Goal: Transaction & Acquisition: Book appointment/travel/reservation

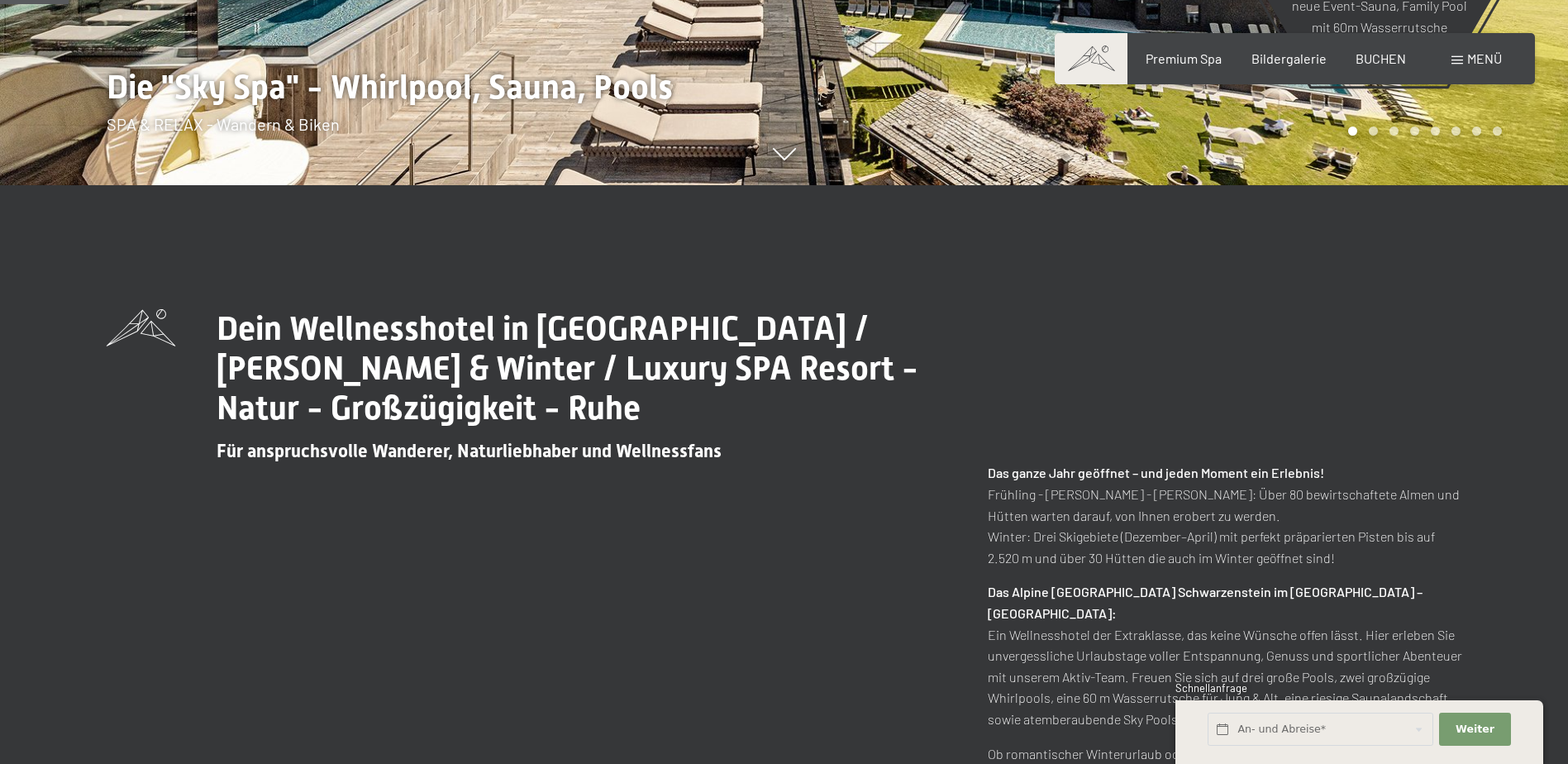
scroll to position [662, 0]
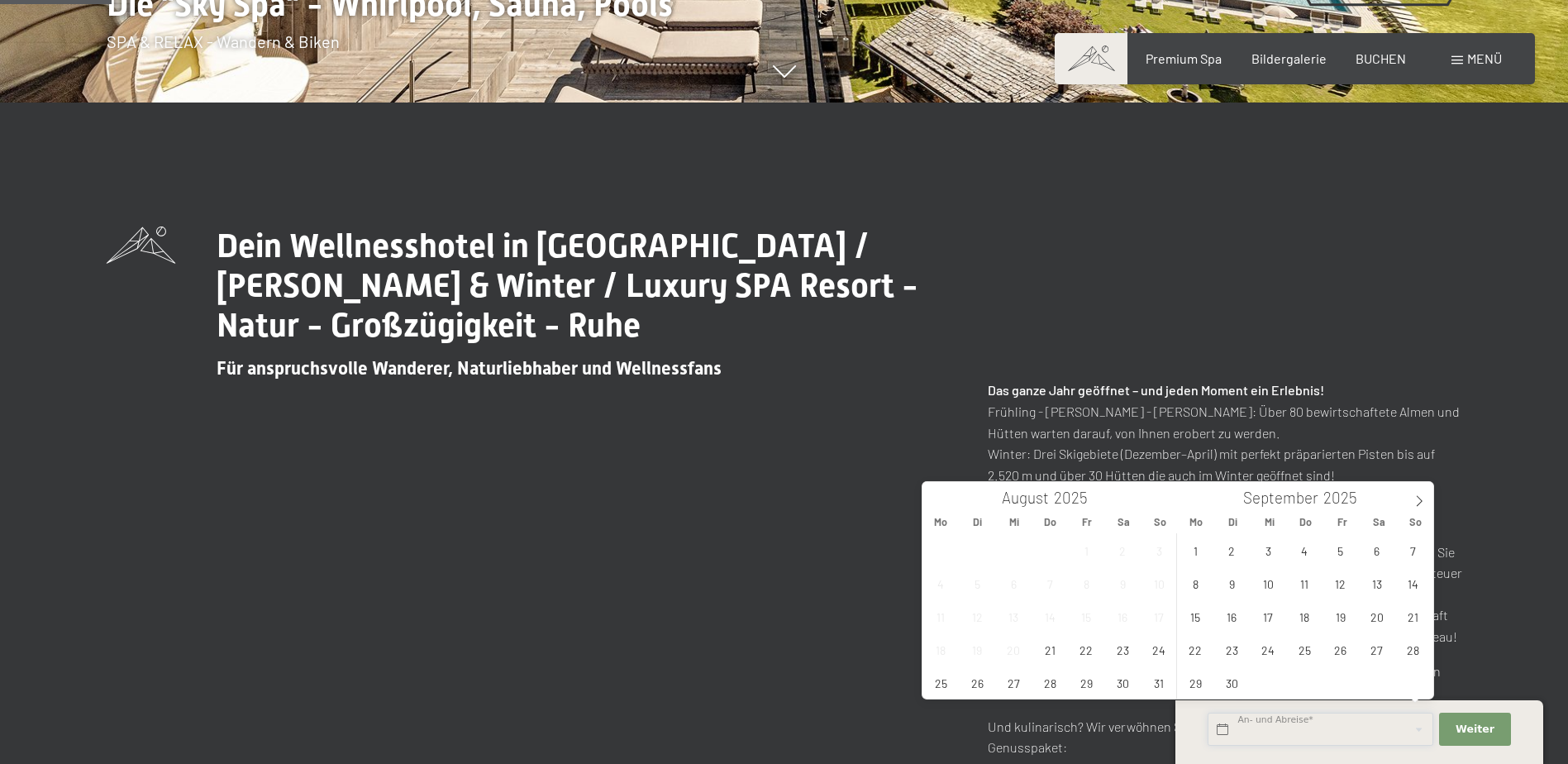
click at [1403, 721] on input "text" at bounding box center [1320, 730] width 226 height 34
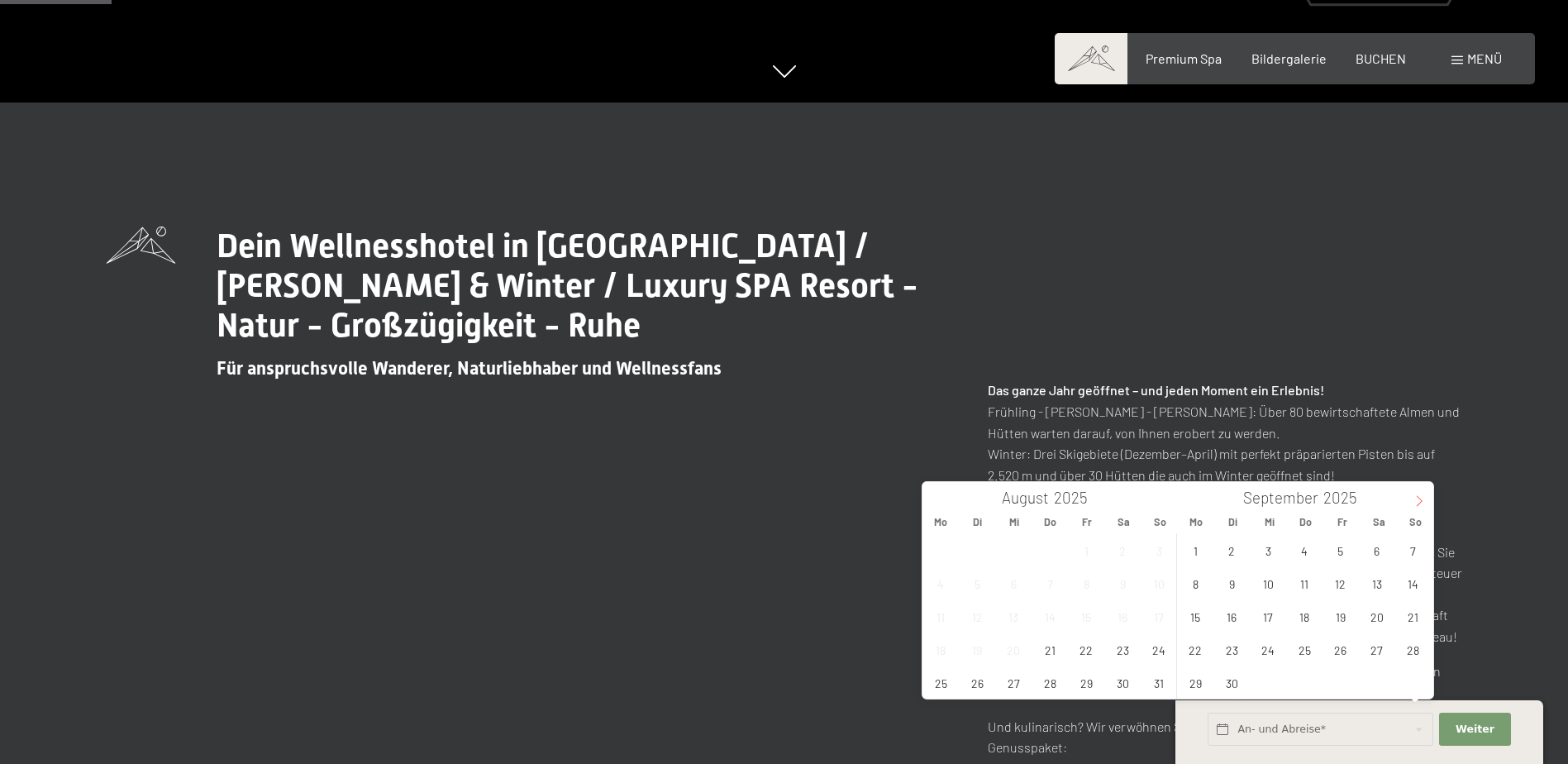
click at [1419, 505] on icon at bounding box center [1420, 501] width 12 height 12
click at [1419, 500] on icon at bounding box center [1420, 501] width 12 height 12
click at [1307, 649] on span "20" at bounding box center [1305, 650] width 32 height 32
click at [1422, 652] on span "23" at bounding box center [1414, 650] width 32 height 32
type input "[DATE] - [DATE]"
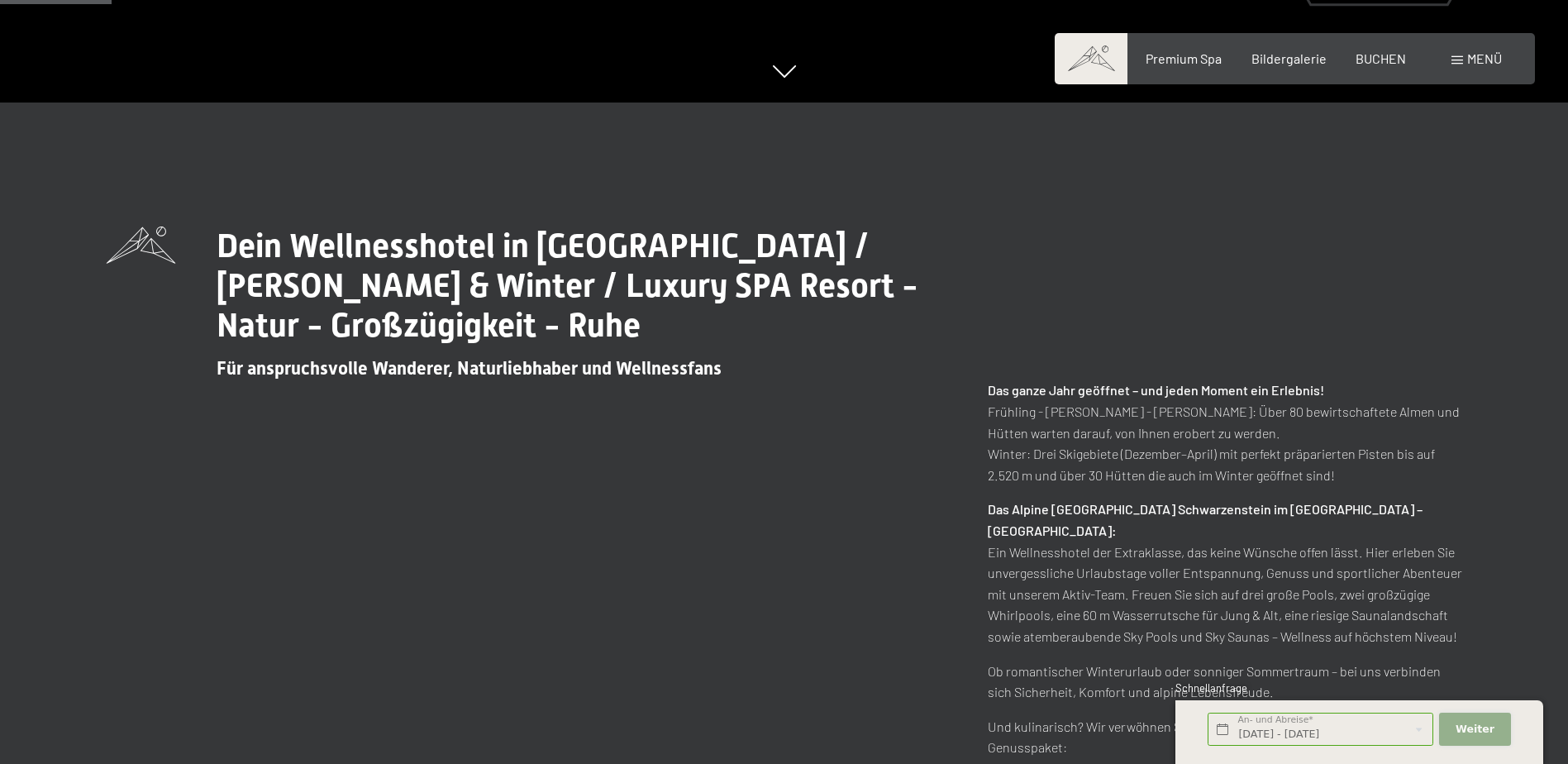
click at [1477, 732] on span "Weiter" at bounding box center [1475, 728] width 39 height 14
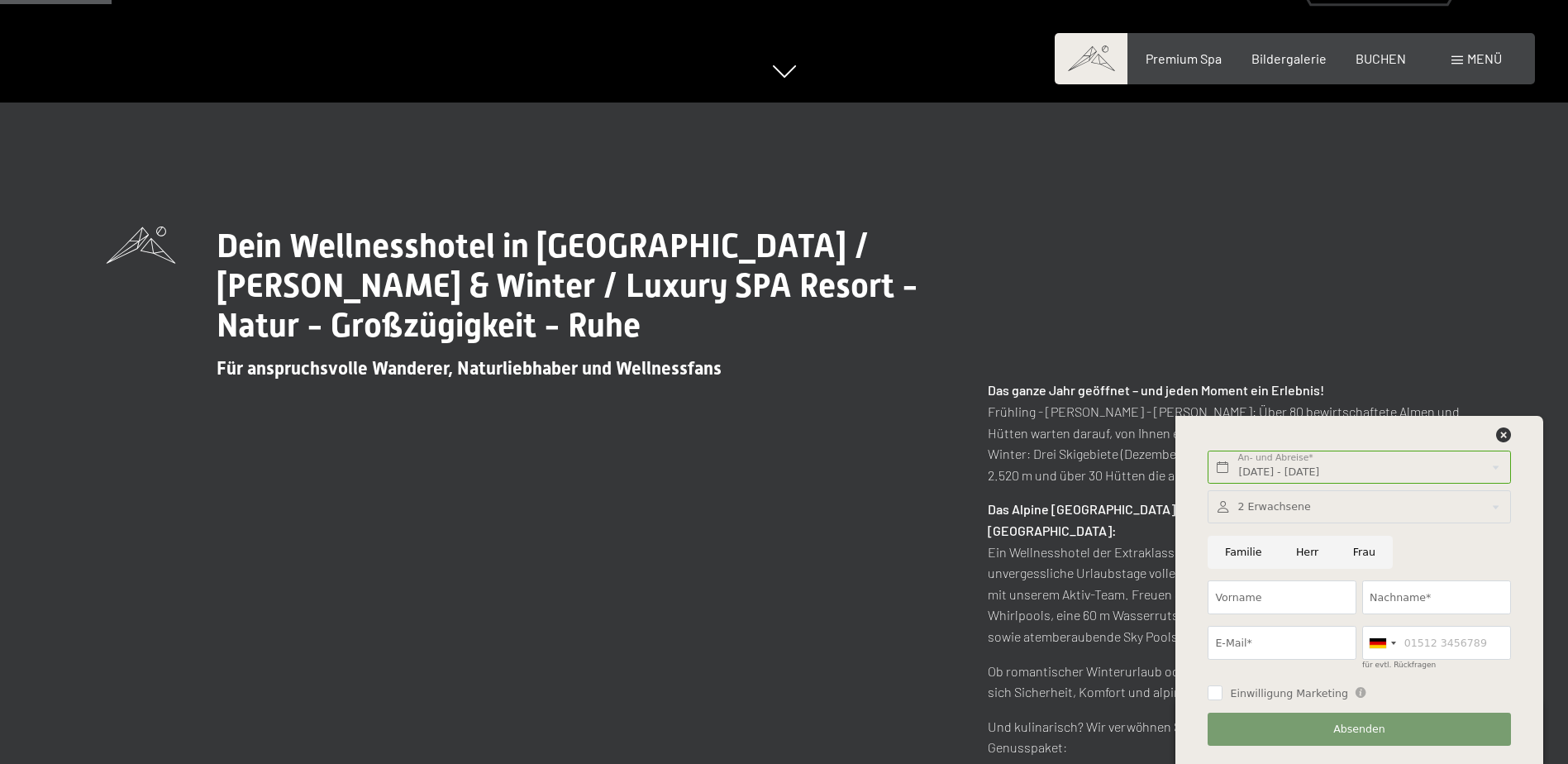
click at [1485, 508] on div at bounding box center [1358, 508] width 302 height 34
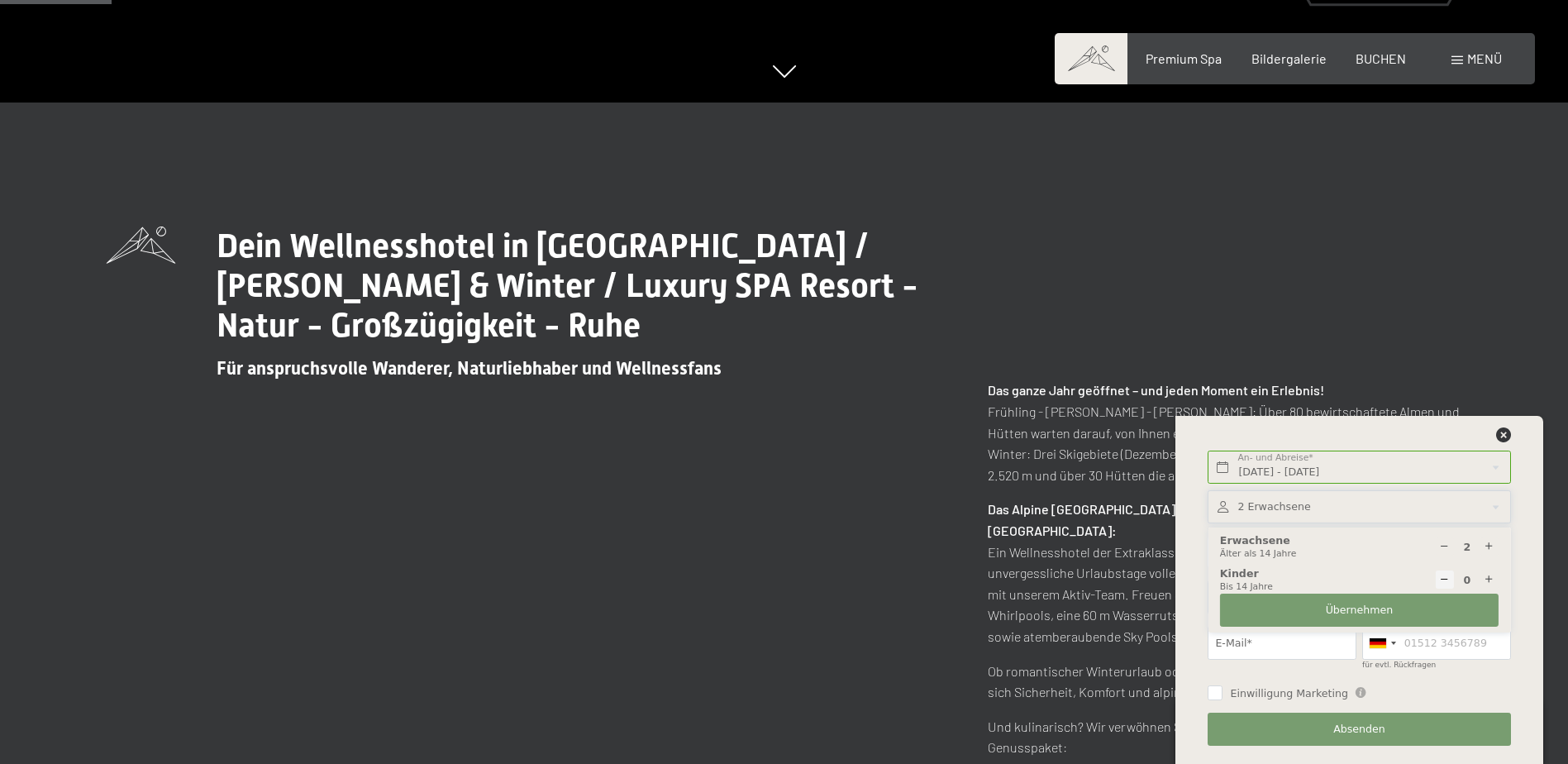
click at [1256, 543] on div "2 Erwachsene Älter als 14 Jahre" at bounding box center [1359, 547] width 279 height 27
click at [1447, 543] on icon at bounding box center [1445, 547] width 11 height 11
type input "1"
click at [1381, 604] on span "Übernehmen" at bounding box center [1360, 610] width 68 height 14
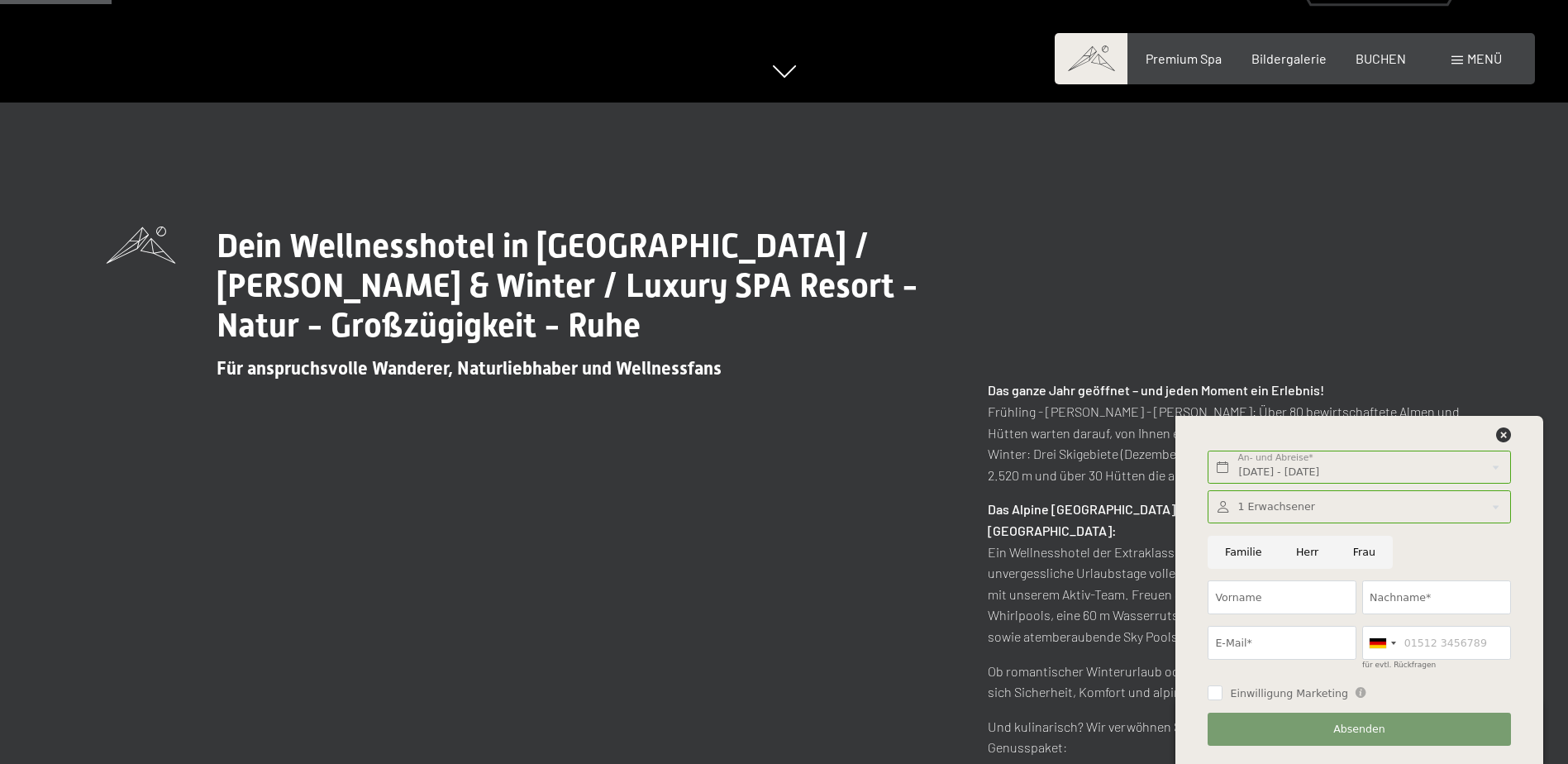
click at [1302, 558] on input "Herr" at bounding box center [1307, 553] width 57 height 34
radio input "true"
click at [1372, 68] on div "Buchen Anfragen Premium Spa Bildergalerie BUCHEN Menü DE IT EN Gutschein Bilder…" at bounding box center [1295, 58] width 414 height 18
click at [1376, 64] on div "BUCHEN" at bounding box center [1381, 55] width 50 height 18
click at [1394, 55] on span "BUCHEN" at bounding box center [1381, 55] width 50 height 15
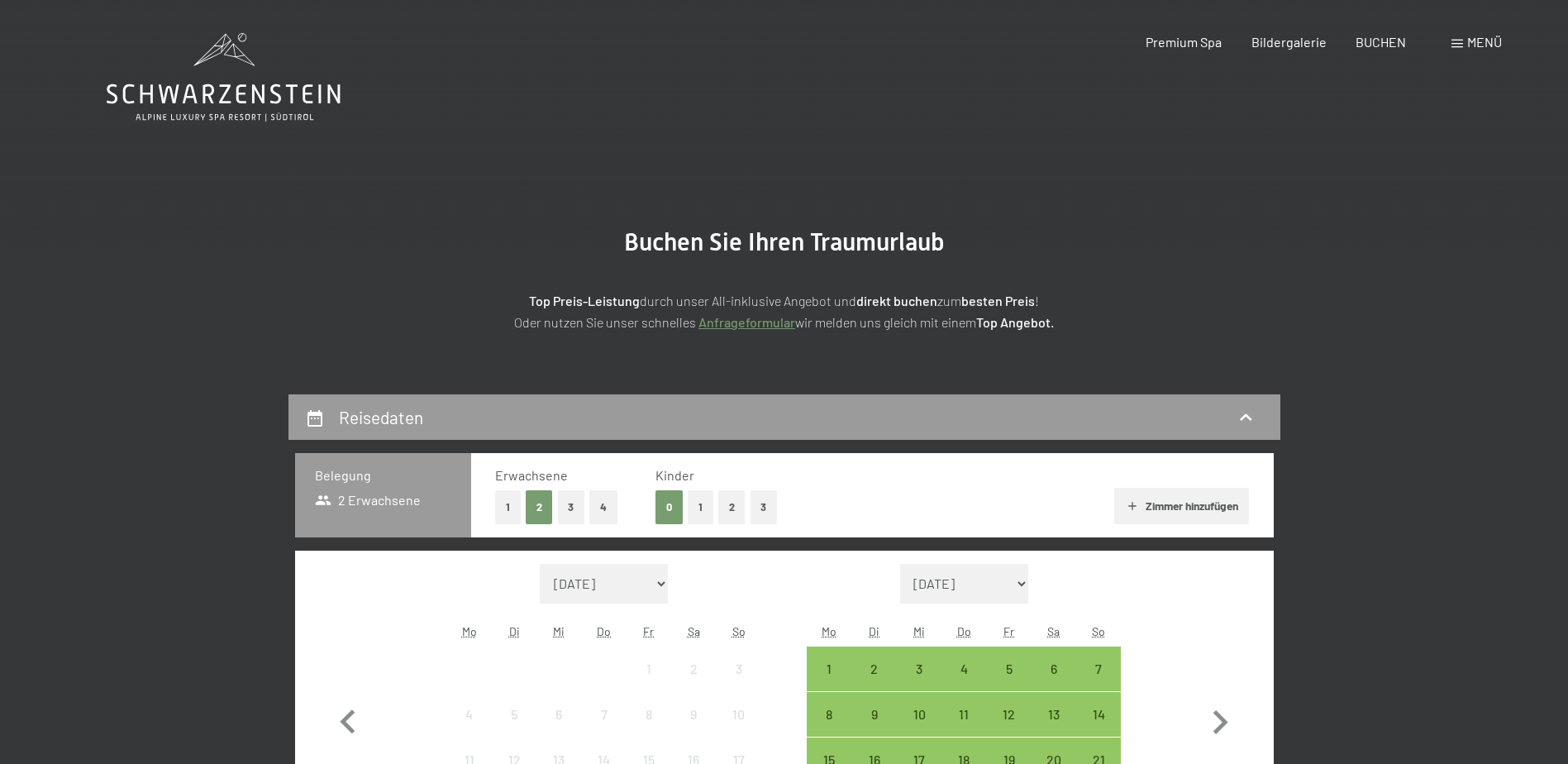
click at [517, 507] on button "1" at bounding box center [508, 508] width 26 height 34
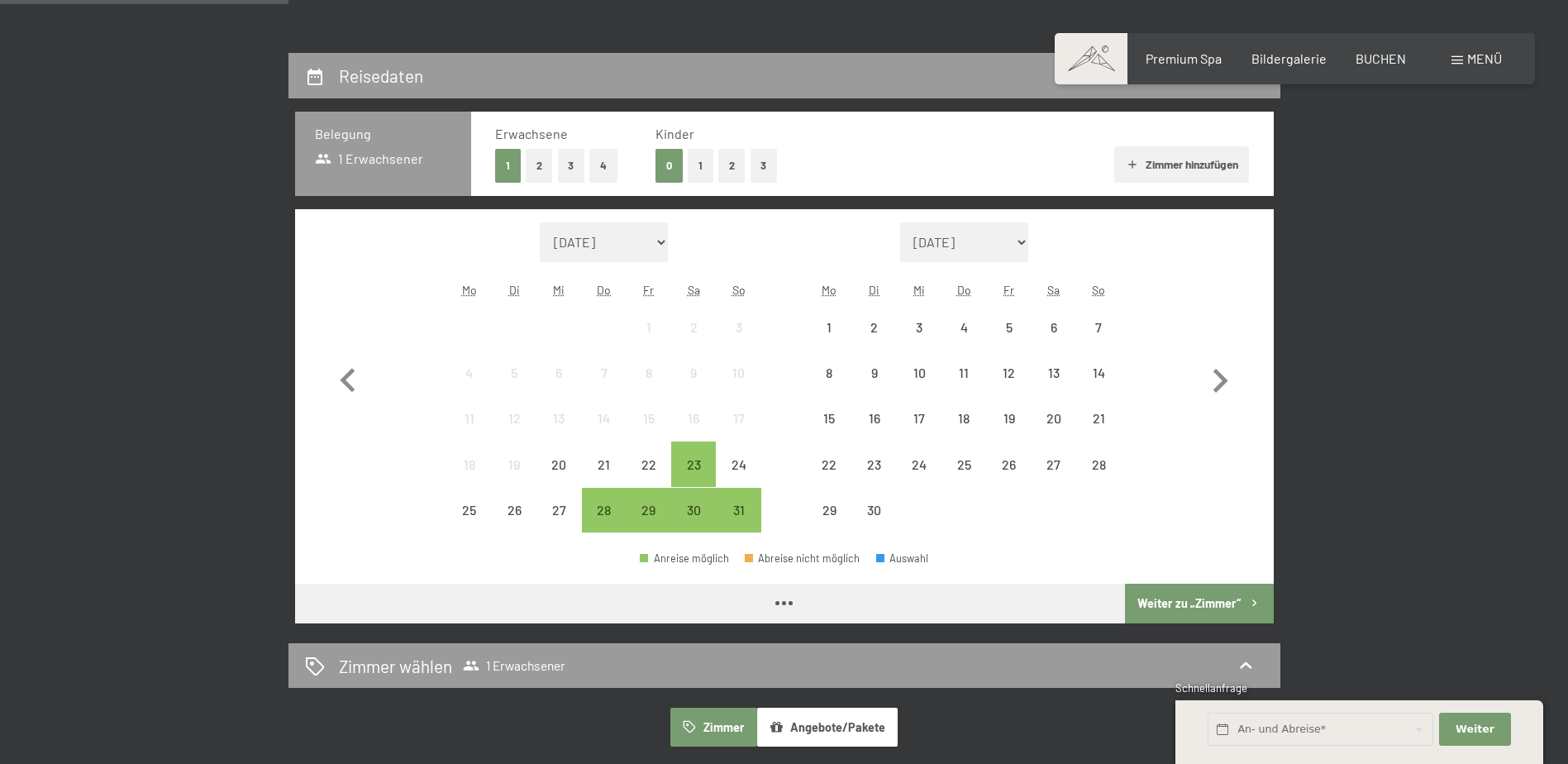
scroll to position [413, 0]
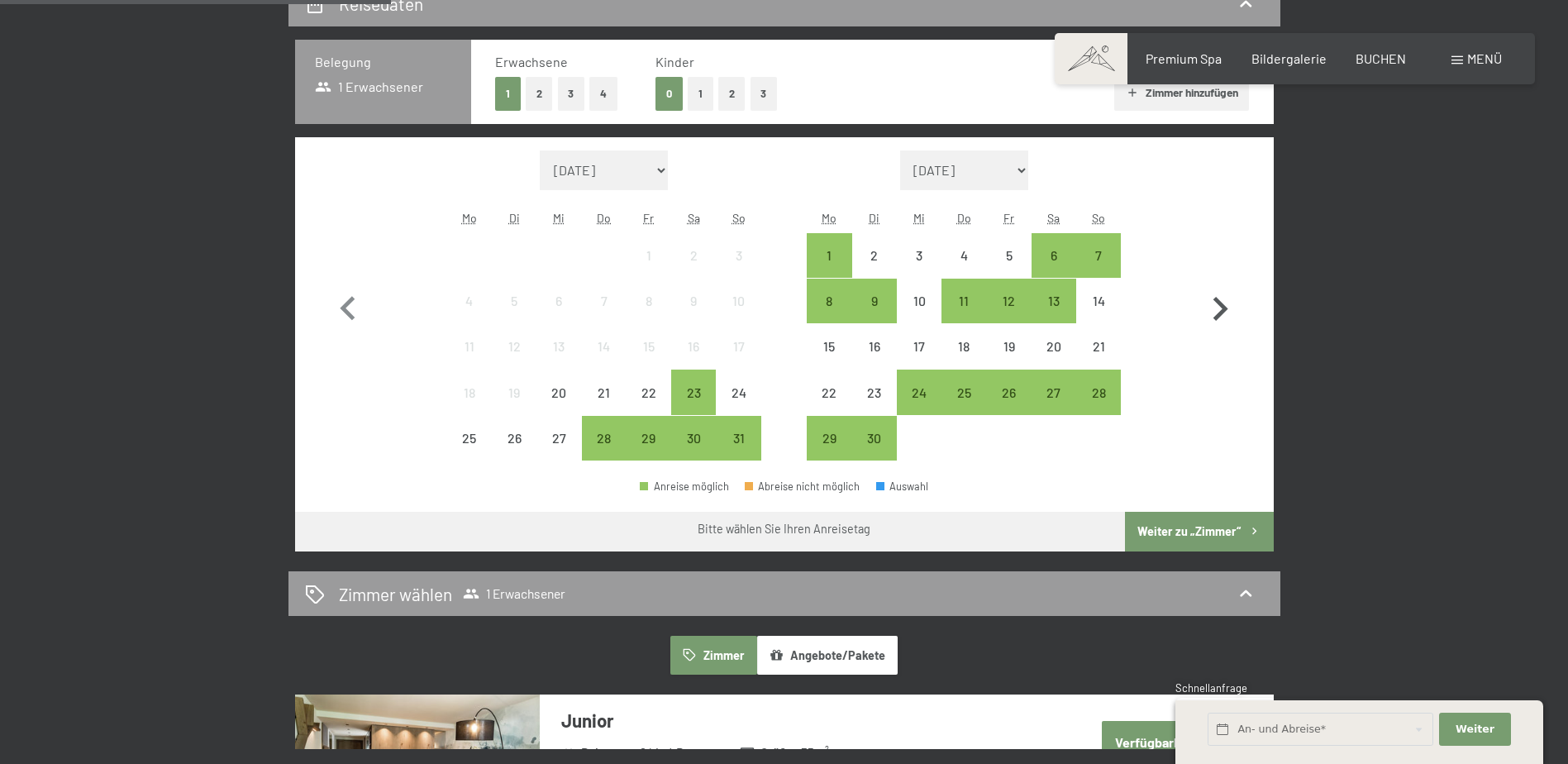
click at [1223, 314] on icon "button" at bounding box center [1221, 308] width 14 height 24
select select "[DATE]"
select select "2025-10-01"
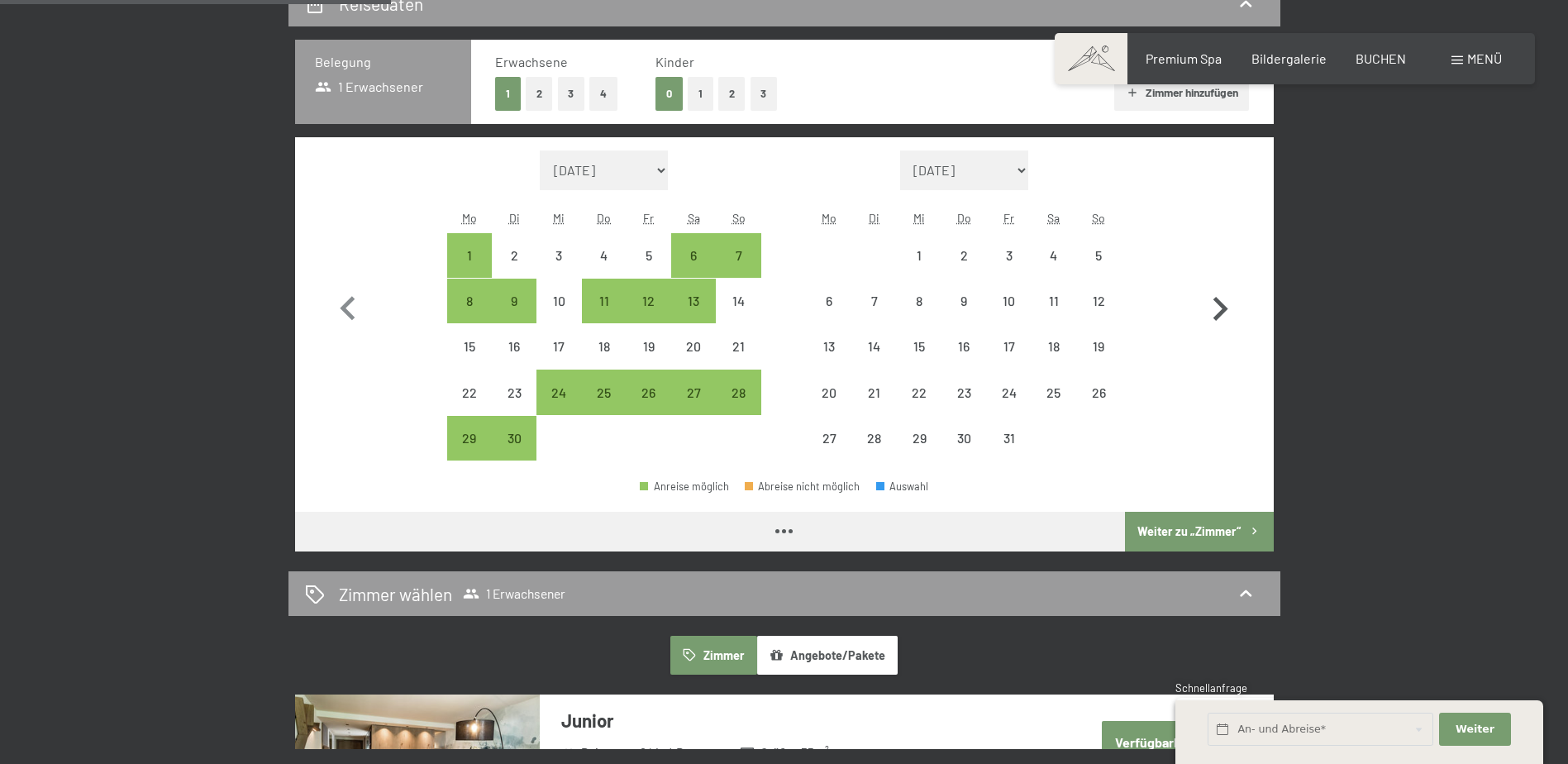
select select "2025-09-01"
select select "2025-10-01"
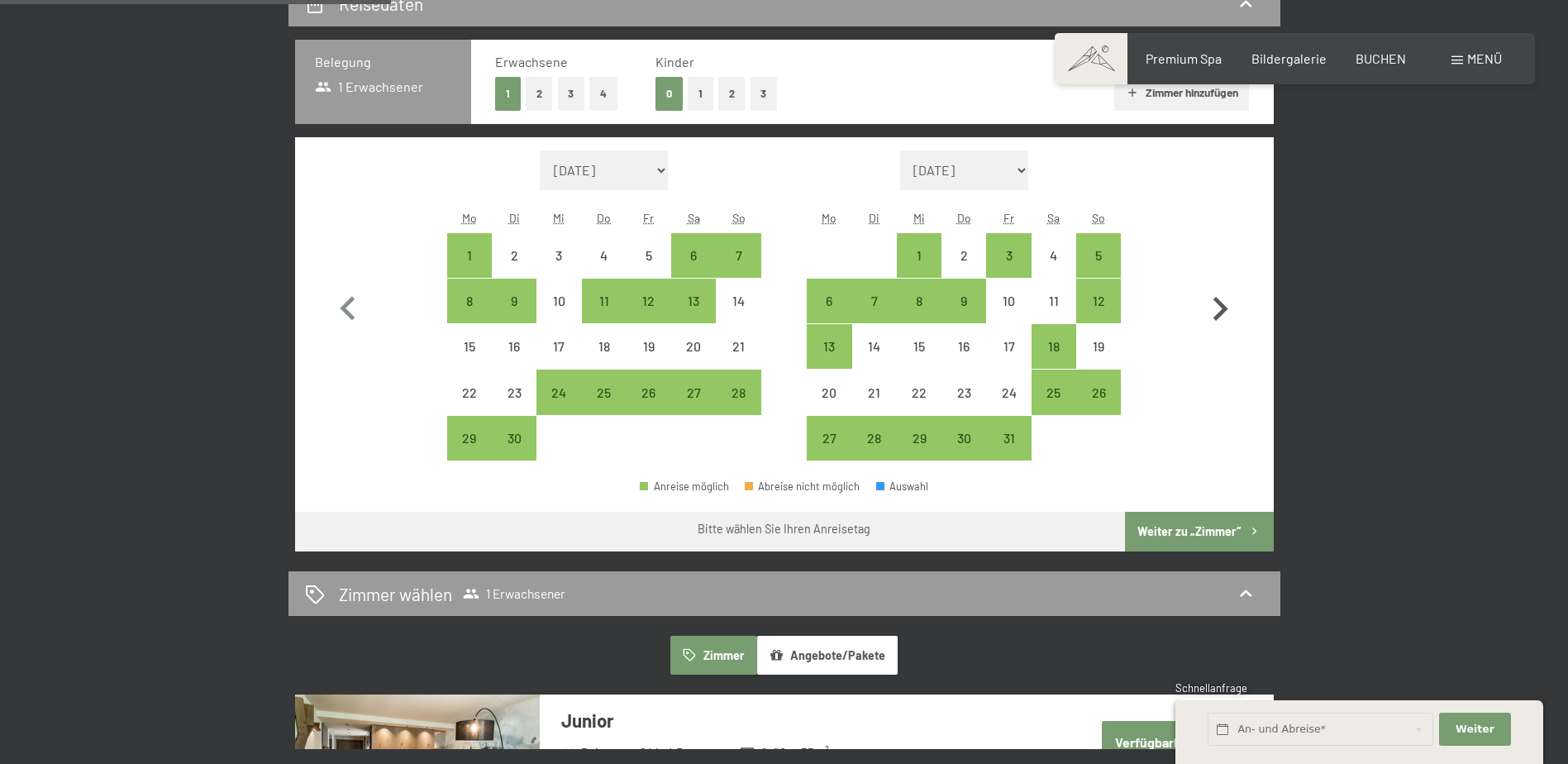
click at [1223, 314] on icon "button" at bounding box center [1221, 308] width 14 height 24
select select "2025-10-01"
select select "2025-11-01"
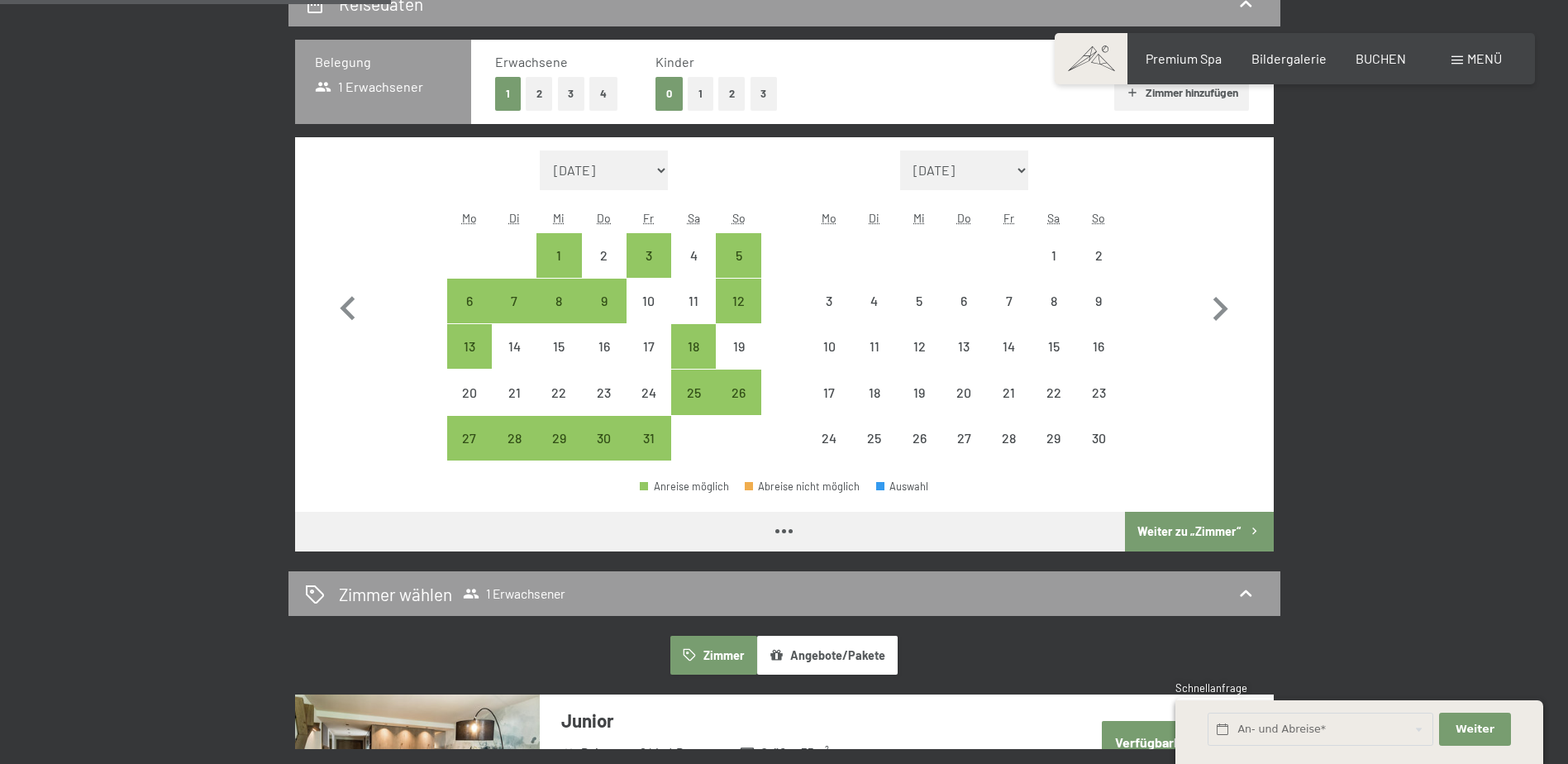
select select "2025-10-01"
select select "2025-11-01"
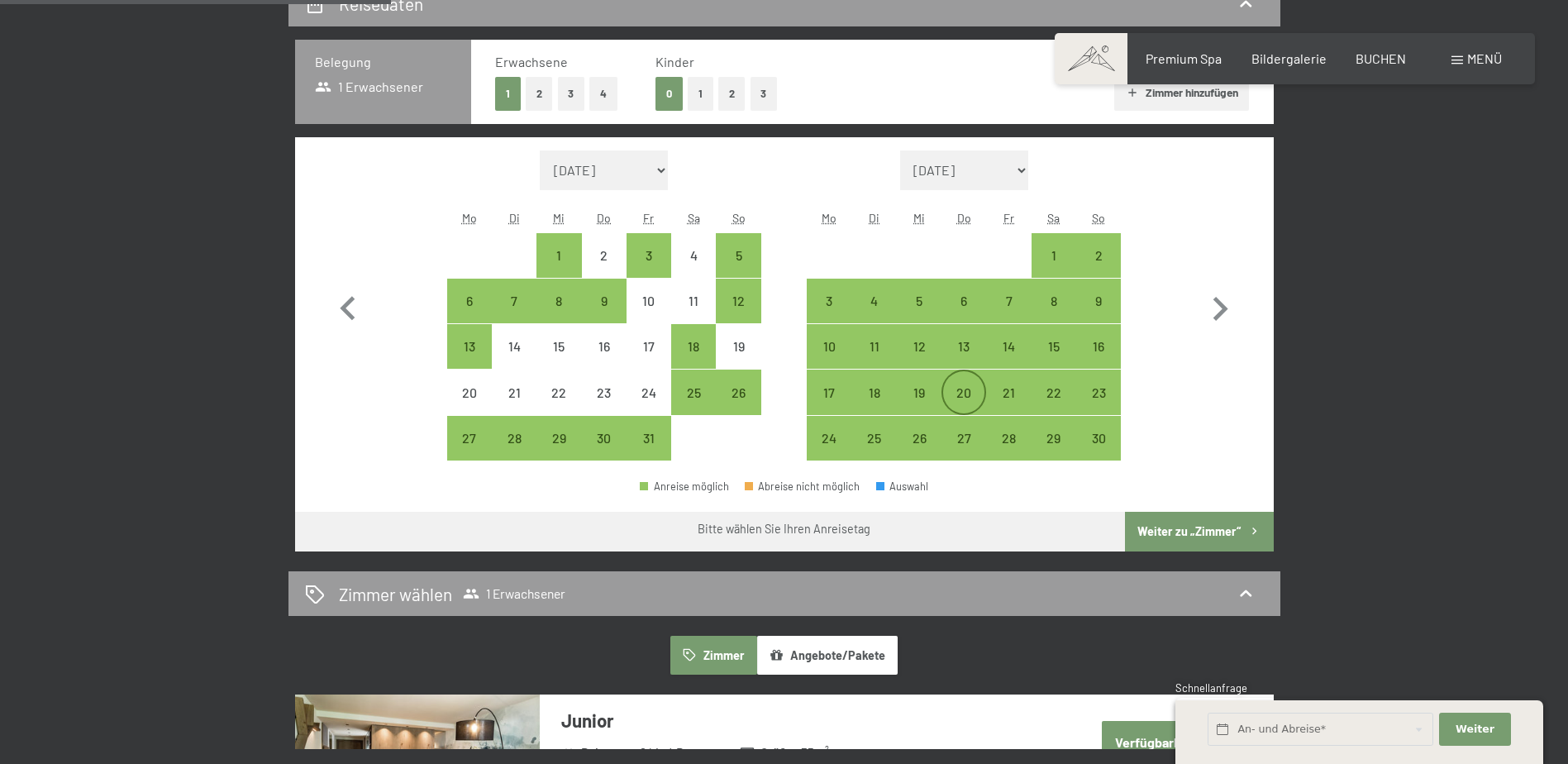
click at [952, 389] on div "20" at bounding box center [964, 406] width 42 height 42
select select "2025-10-01"
select select "2025-11-01"
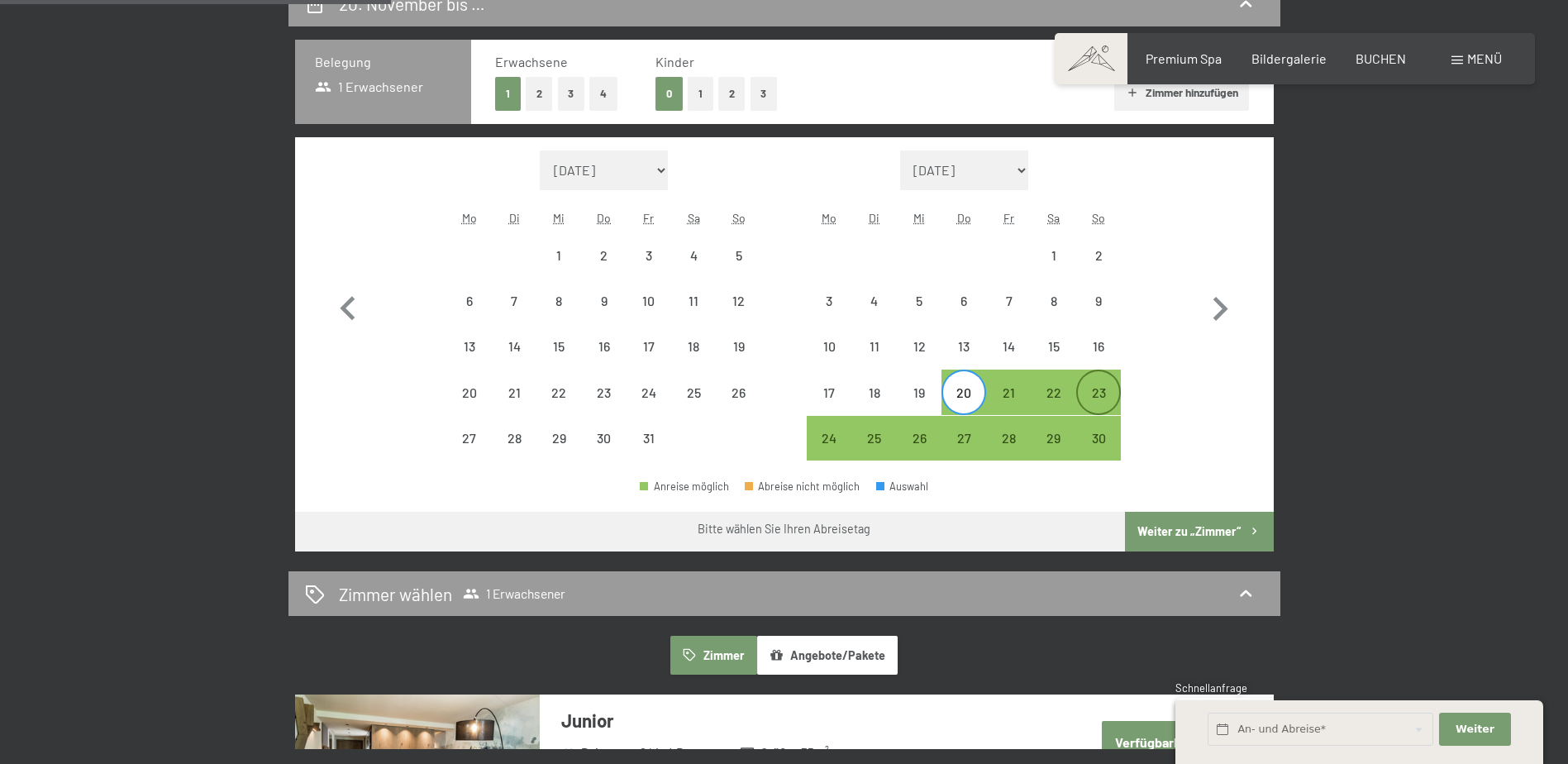
click at [1090, 390] on div "23" at bounding box center [1099, 406] width 42 height 42
select select "2025-10-01"
select select "2025-11-01"
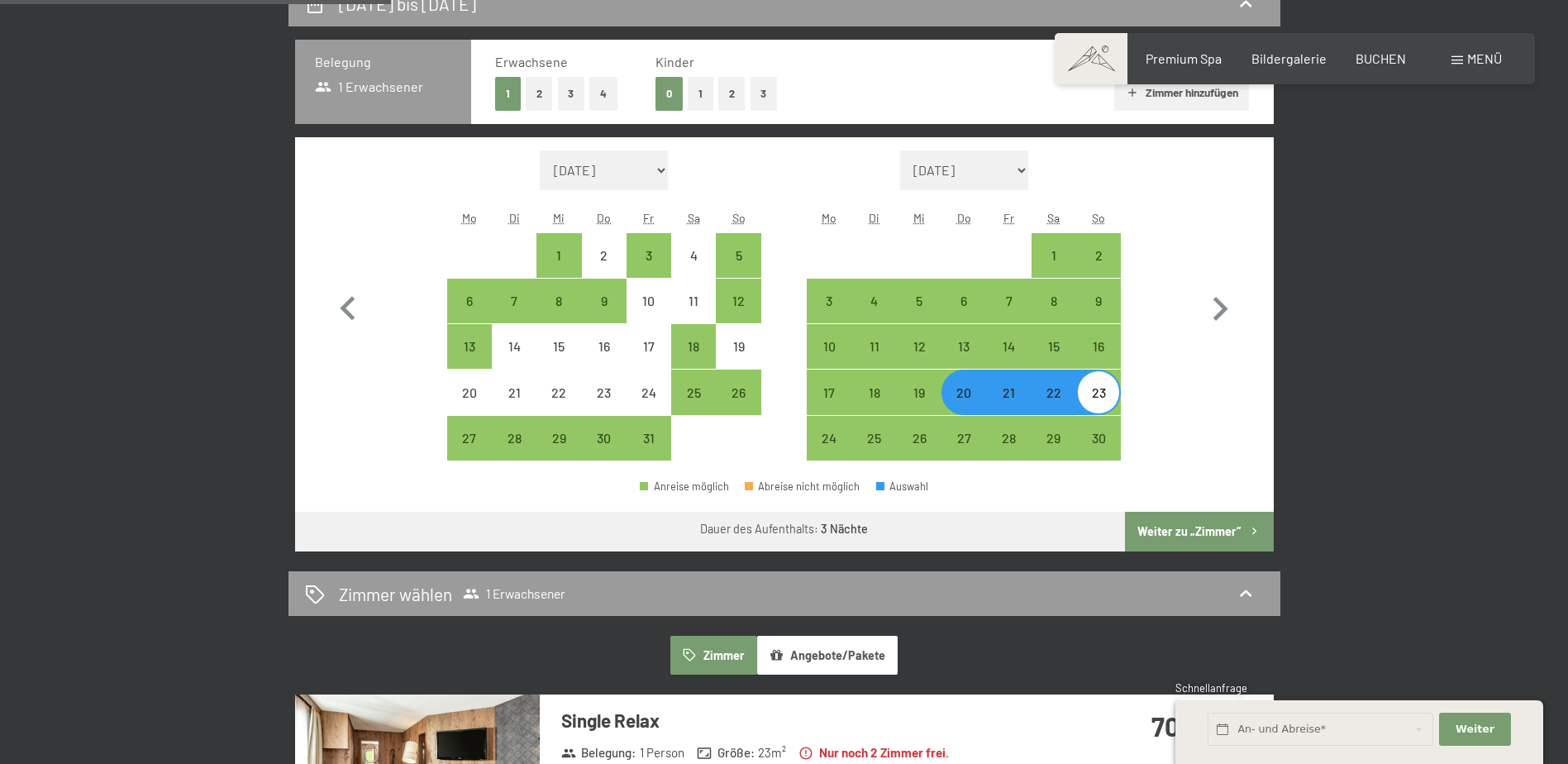
click at [1219, 522] on button "Weiter zu „Zimmer“" at bounding box center [1199, 531] width 148 height 40
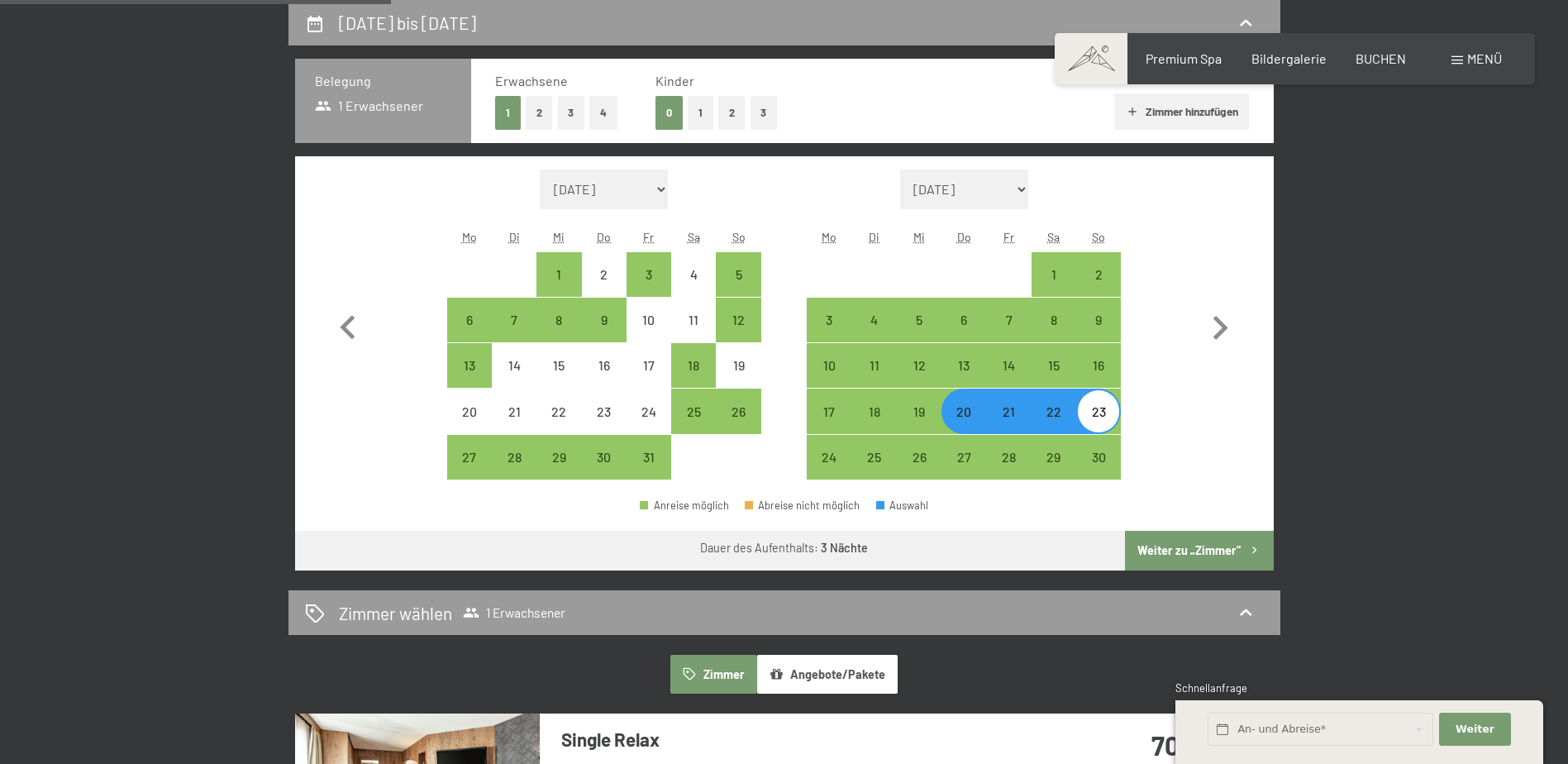
select select "2025-10-01"
select select "2025-11-01"
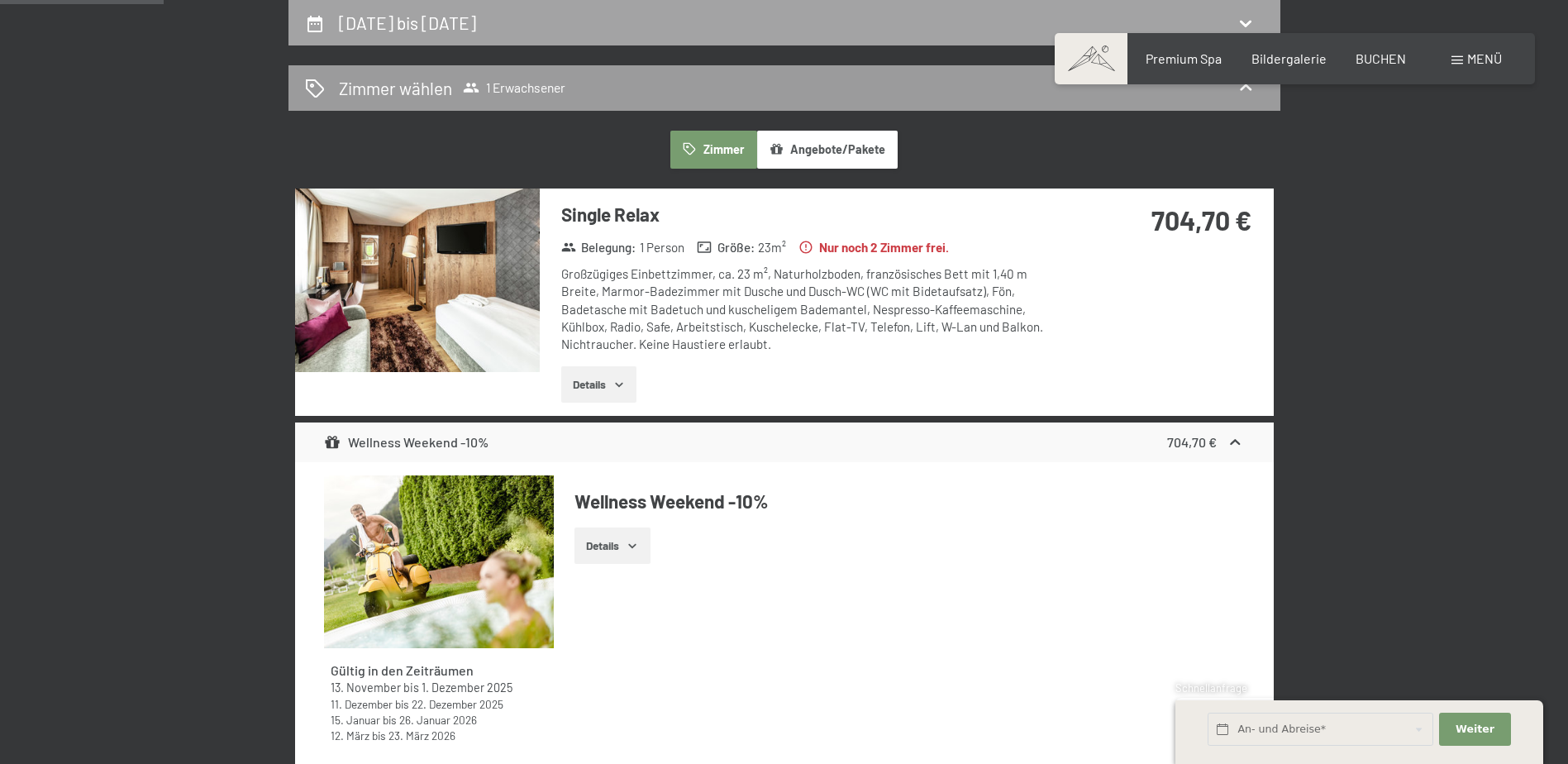
click at [1240, 15] on icon at bounding box center [1245, 23] width 20 height 20
select select "2025-10-01"
select select "2025-11-01"
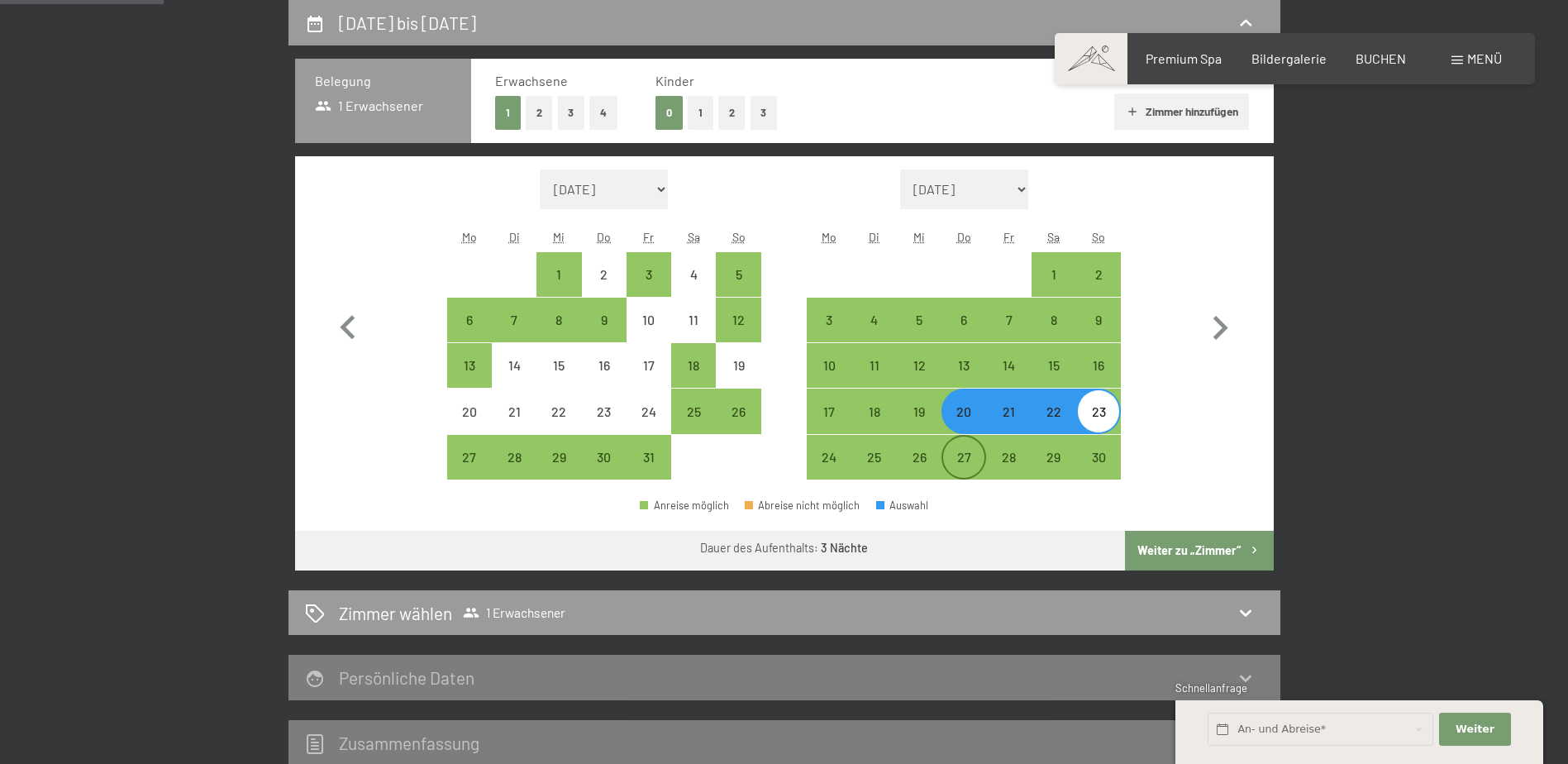
click at [965, 458] on div "27" at bounding box center [964, 471] width 42 height 42
select select "2025-10-01"
select select "2025-11-01"
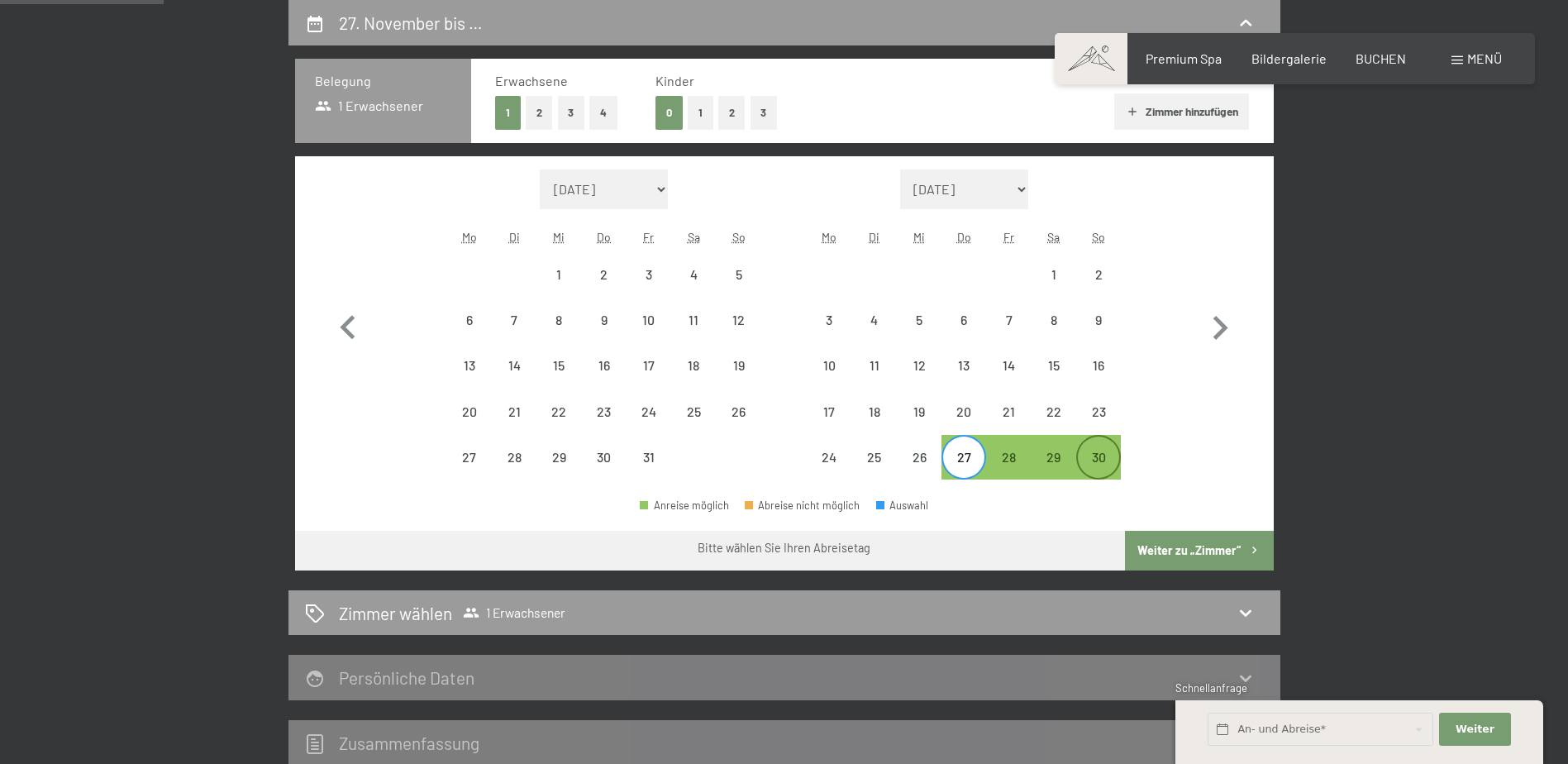
click at [1088, 451] on div "30" at bounding box center [1099, 471] width 42 height 42
select select "2025-10-01"
select select "2025-11-01"
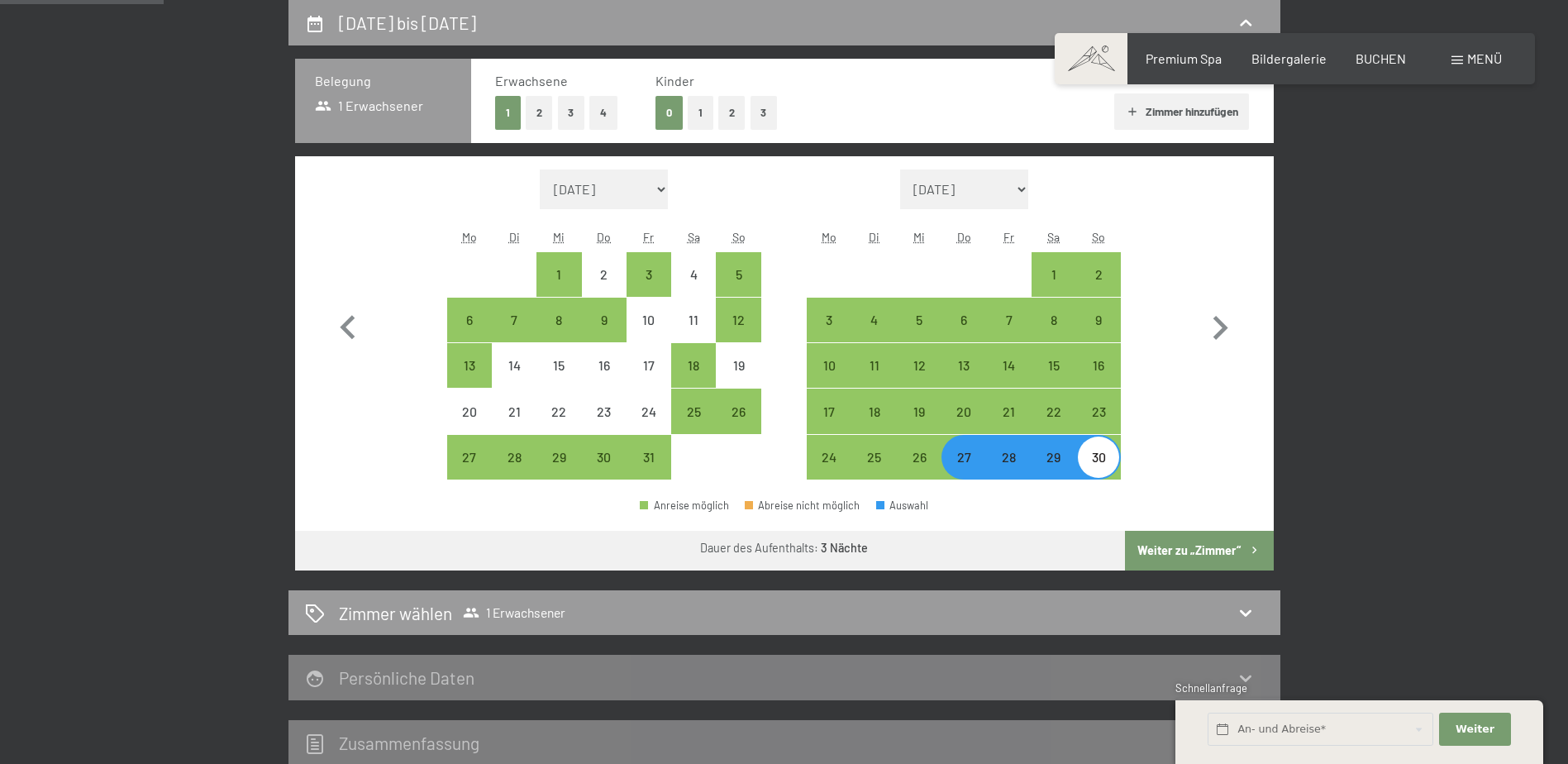
click at [1195, 553] on button "Weiter zu „Zimmer“" at bounding box center [1199, 550] width 148 height 40
select select "2025-10-01"
select select "2025-11-01"
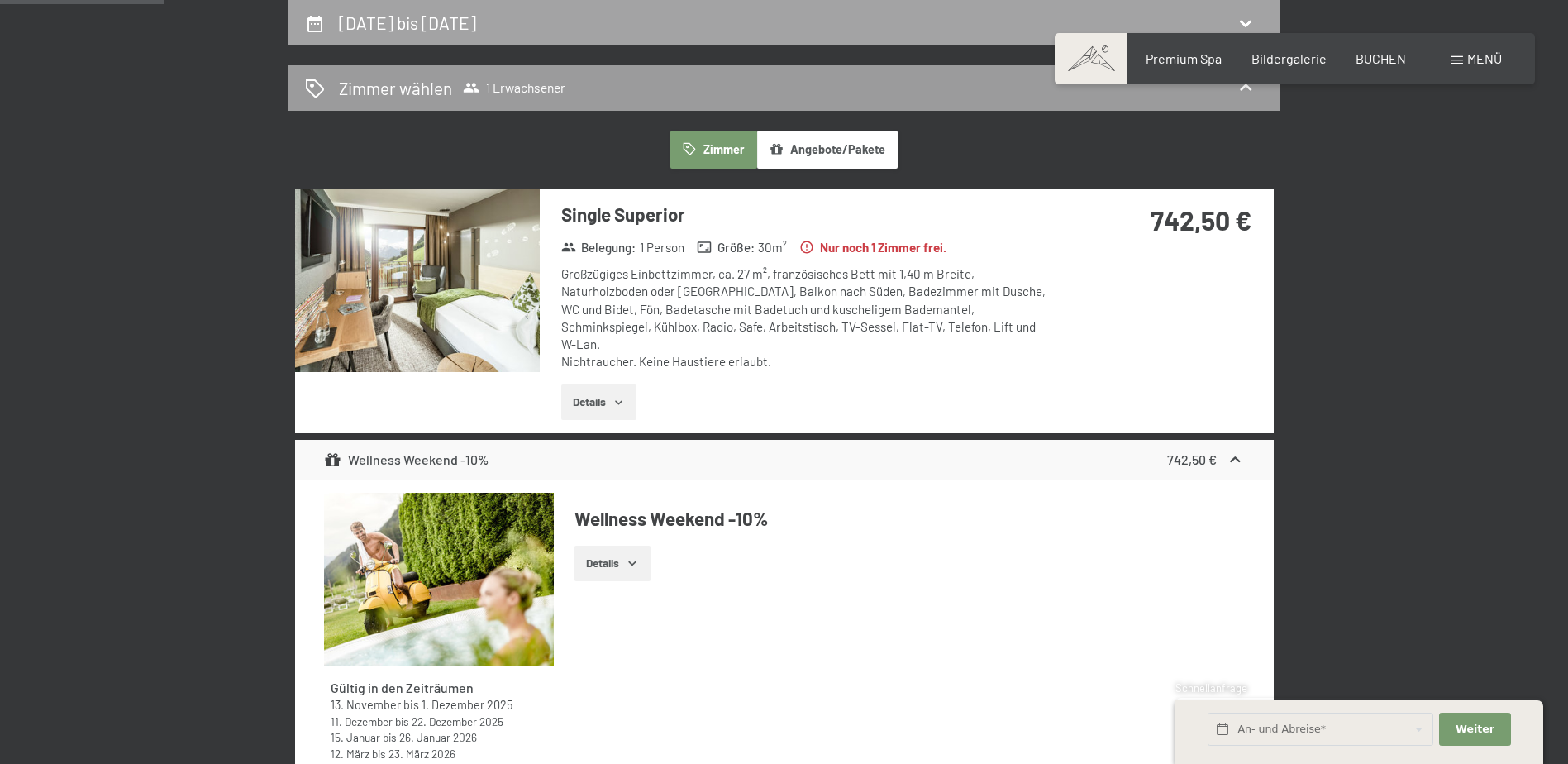
click at [1238, 12] on div "27. November bis 30. November 2025" at bounding box center [784, 23] width 959 height 24
select select "2025-10-01"
select select "2025-11-01"
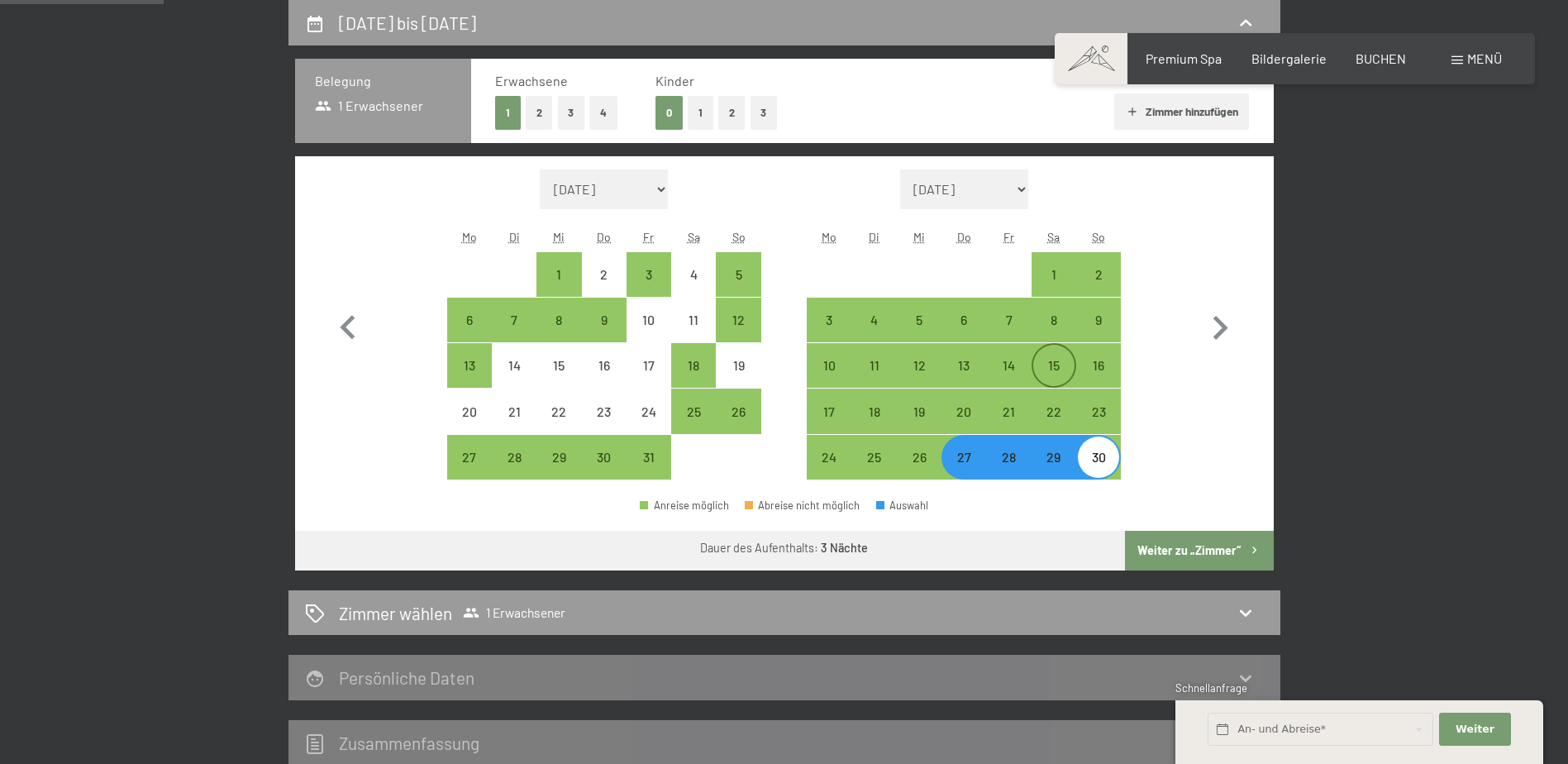
click at [1057, 369] on div "15" at bounding box center [1054, 379] width 42 height 42
select select "2025-10-01"
select select "2025-11-01"
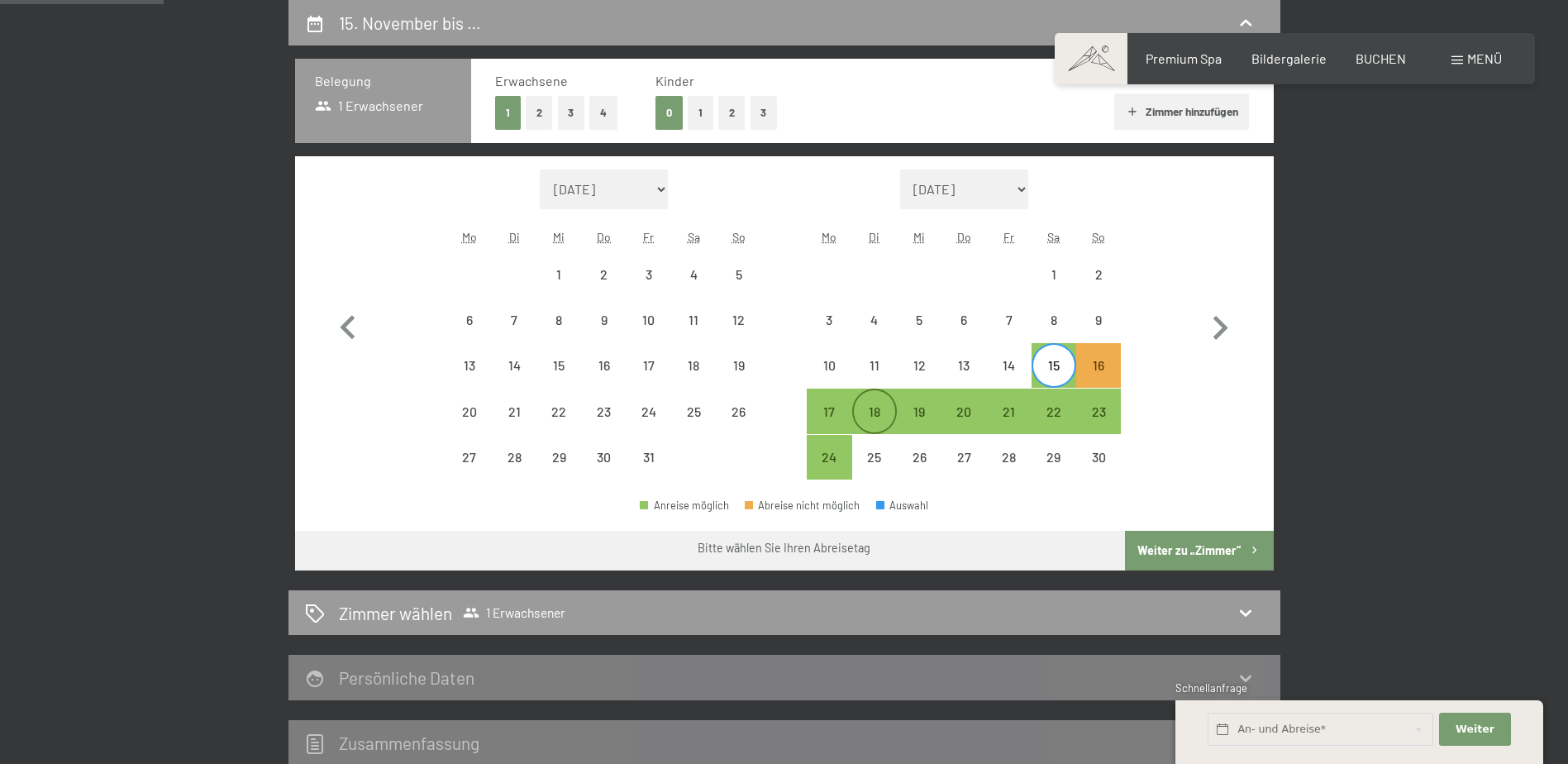
click at [883, 416] on div "18" at bounding box center [875, 426] width 42 height 42
select select "2025-10-01"
select select "2025-11-01"
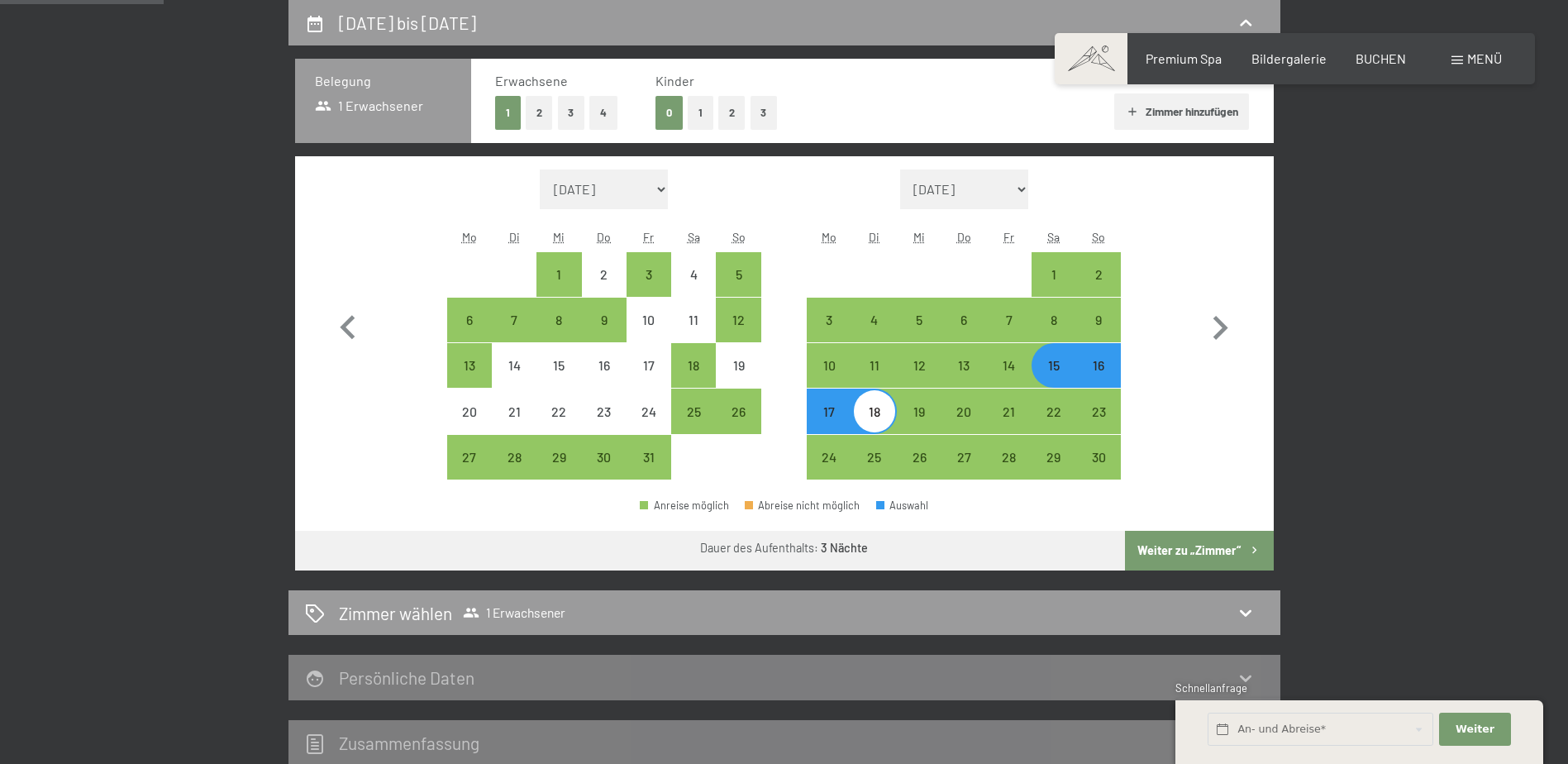
click at [1171, 544] on button "Weiter zu „Zimmer“" at bounding box center [1199, 550] width 148 height 40
select select "2025-10-01"
select select "2025-11-01"
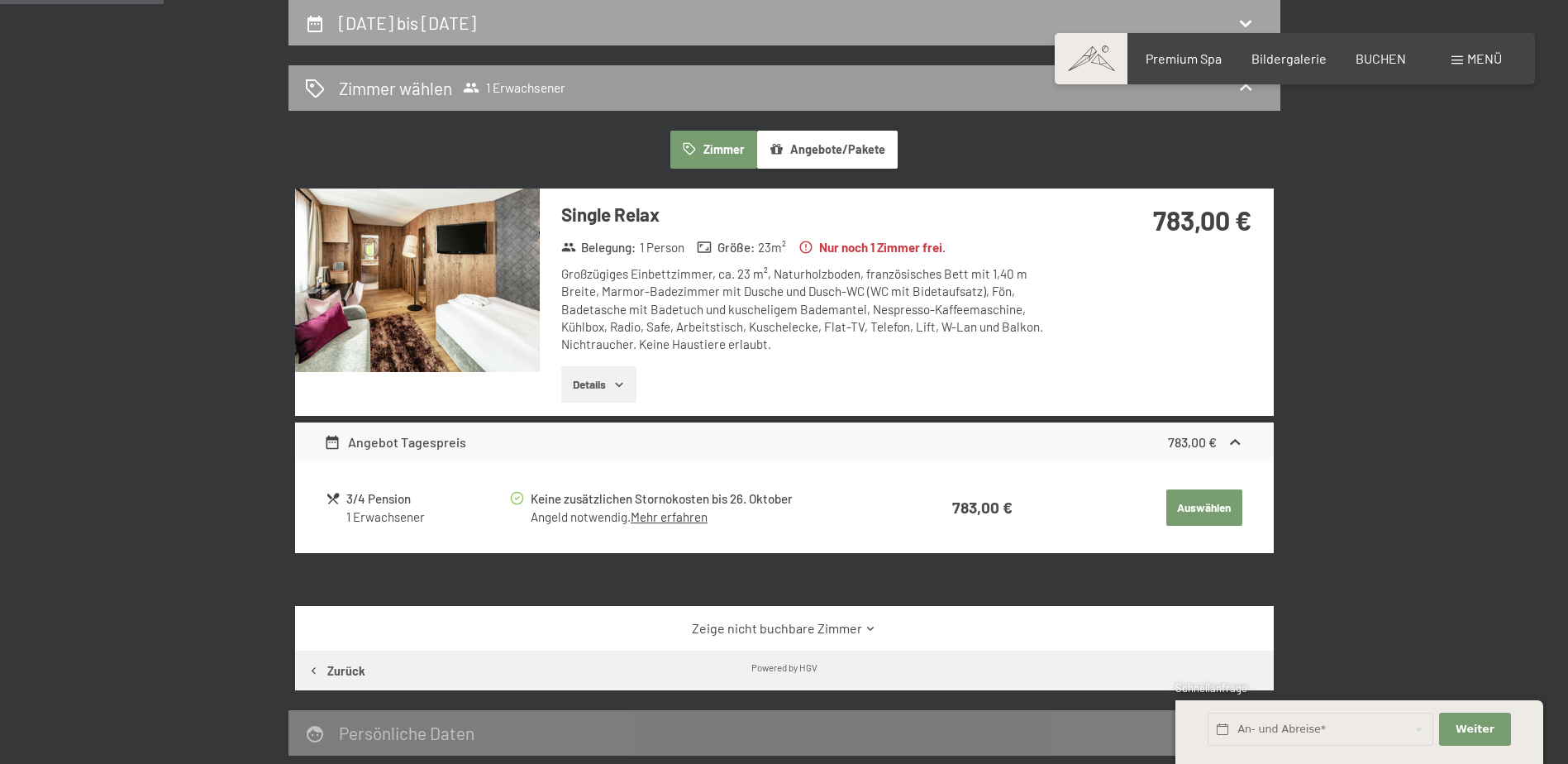
click at [1251, 19] on icon at bounding box center [1245, 23] width 20 height 20
select select "2025-10-01"
select select "2025-11-01"
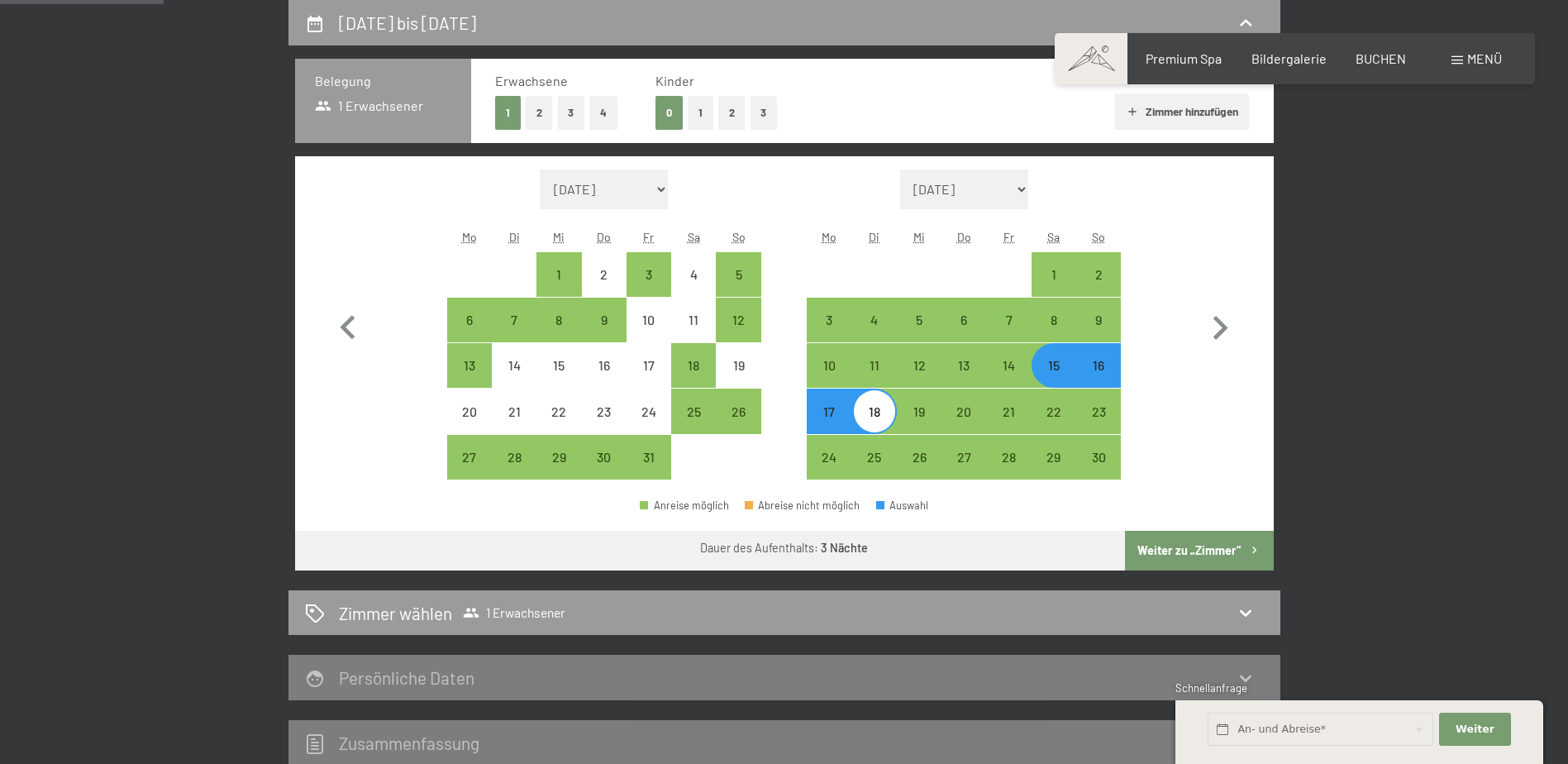
click at [1064, 366] on div "15" at bounding box center [1054, 379] width 42 height 42
select select "2025-10-01"
select select "2025-11-01"
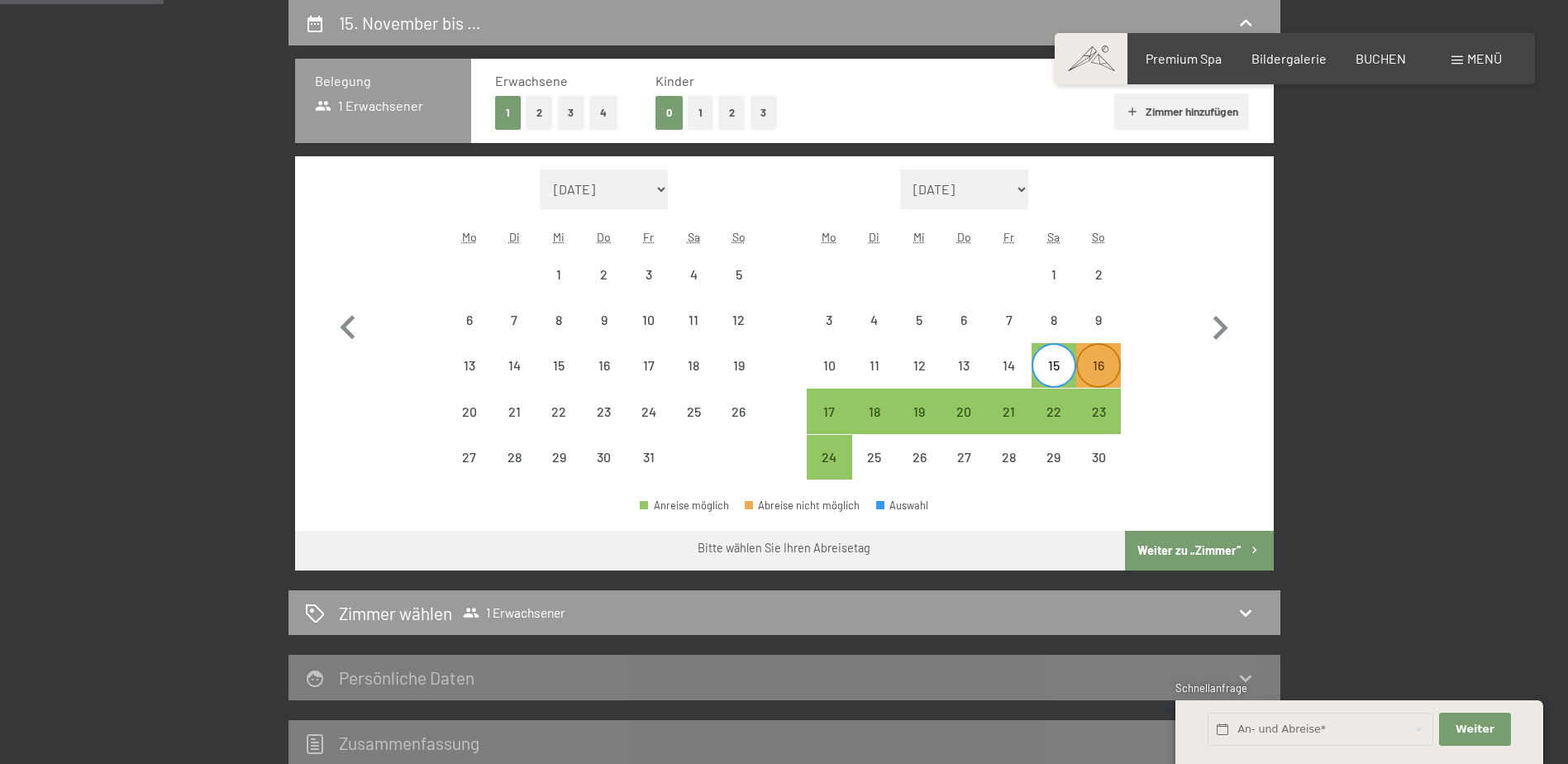
click at [1098, 366] on div "16" at bounding box center [1099, 379] width 42 height 42
select select "2025-10-01"
select select "2025-11-01"
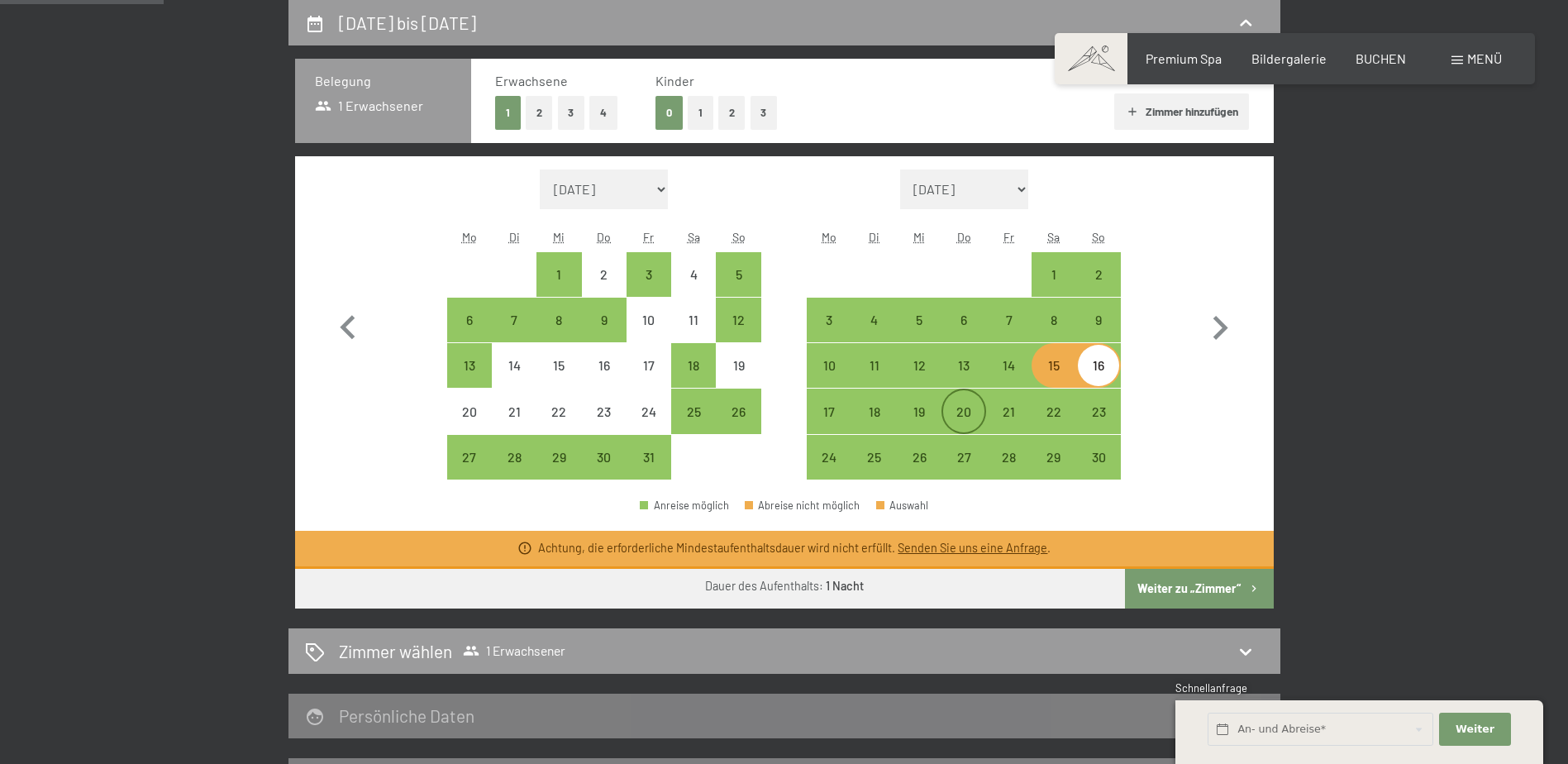
click at [963, 414] on div "20" at bounding box center [964, 426] width 42 height 42
select select "2025-10-01"
select select "2025-11-01"
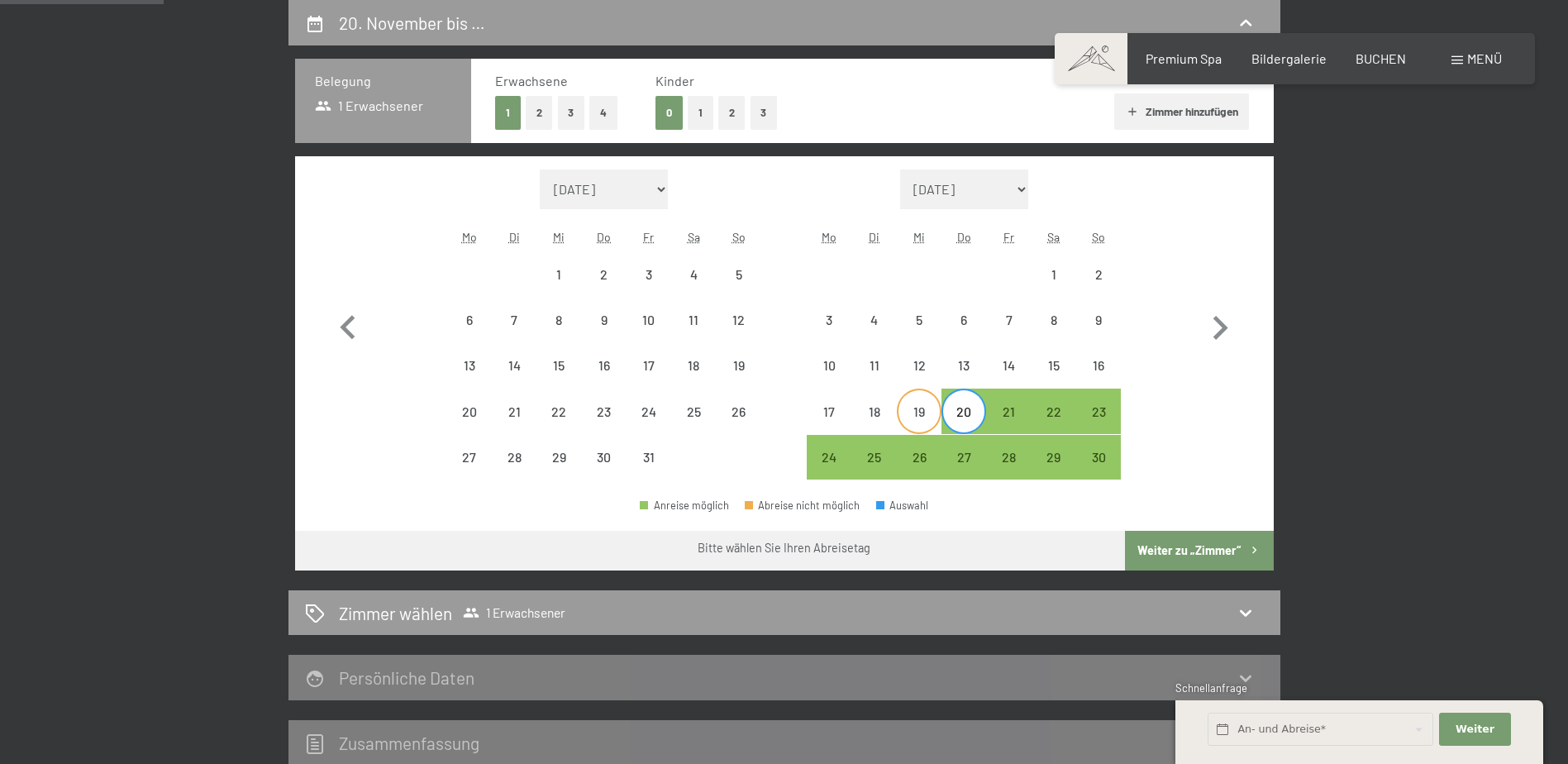
click at [918, 409] on div "19" at bounding box center [919, 426] width 42 height 42
select select "2025-10-01"
select select "2025-11-01"
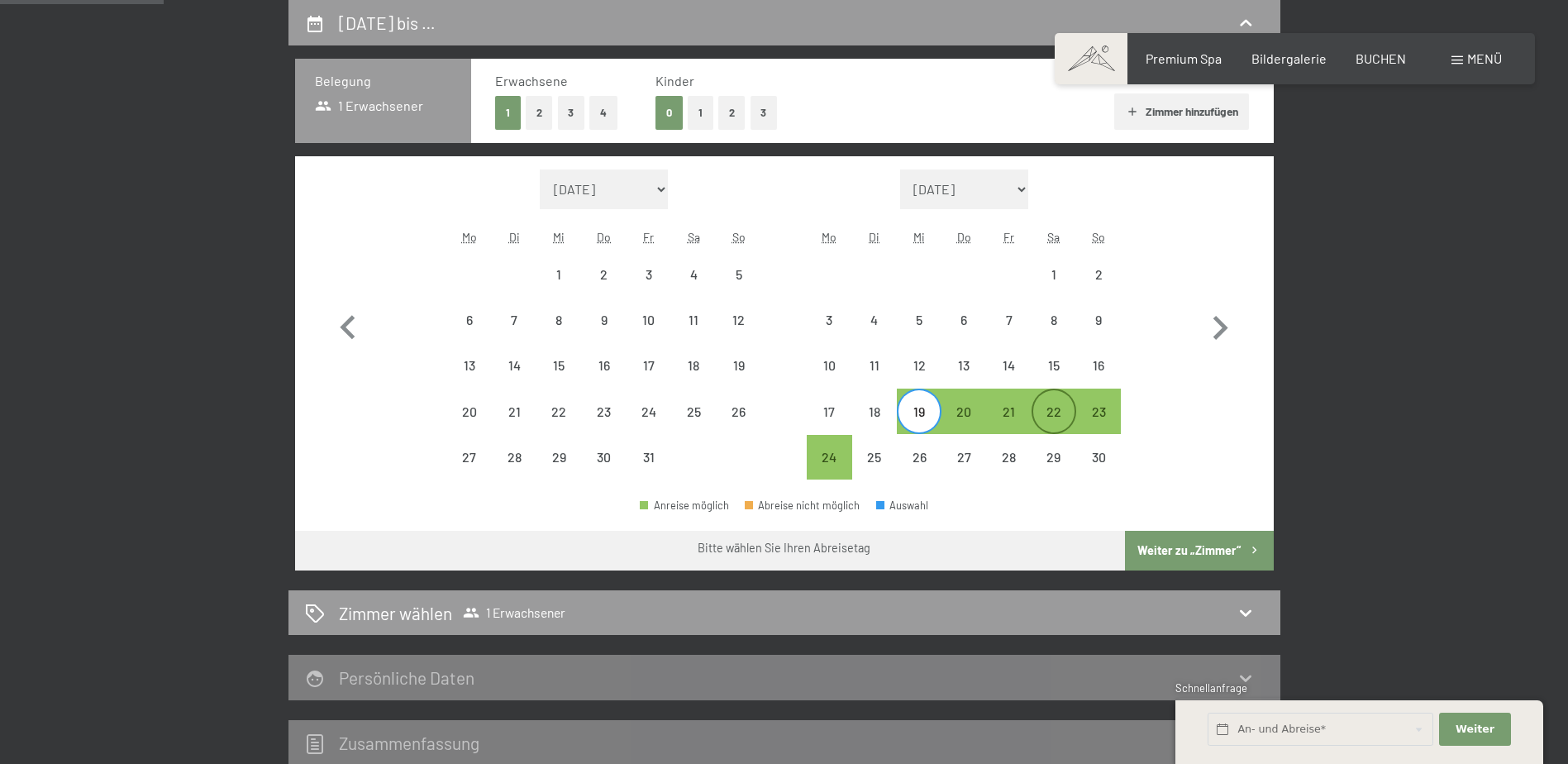
click at [1048, 408] on div "22" at bounding box center [1054, 426] width 42 height 42
select select "2025-10-01"
select select "2025-11-01"
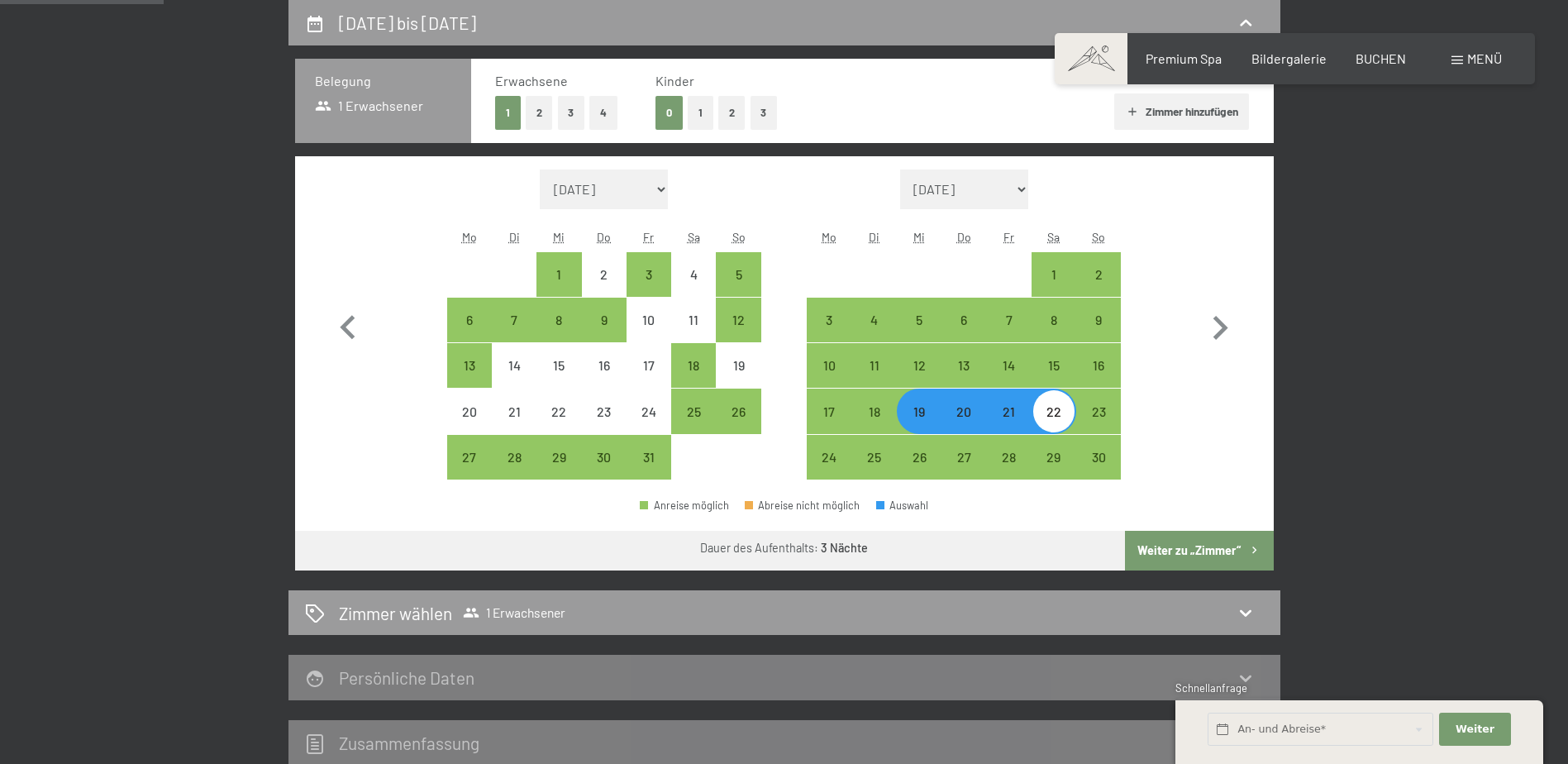
click at [1172, 554] on button "Weiter zu „Zimmer“" at bounding box center [1199, 550] width 148 height 40
select select "2025-10-01"
select select "2025-11-01"
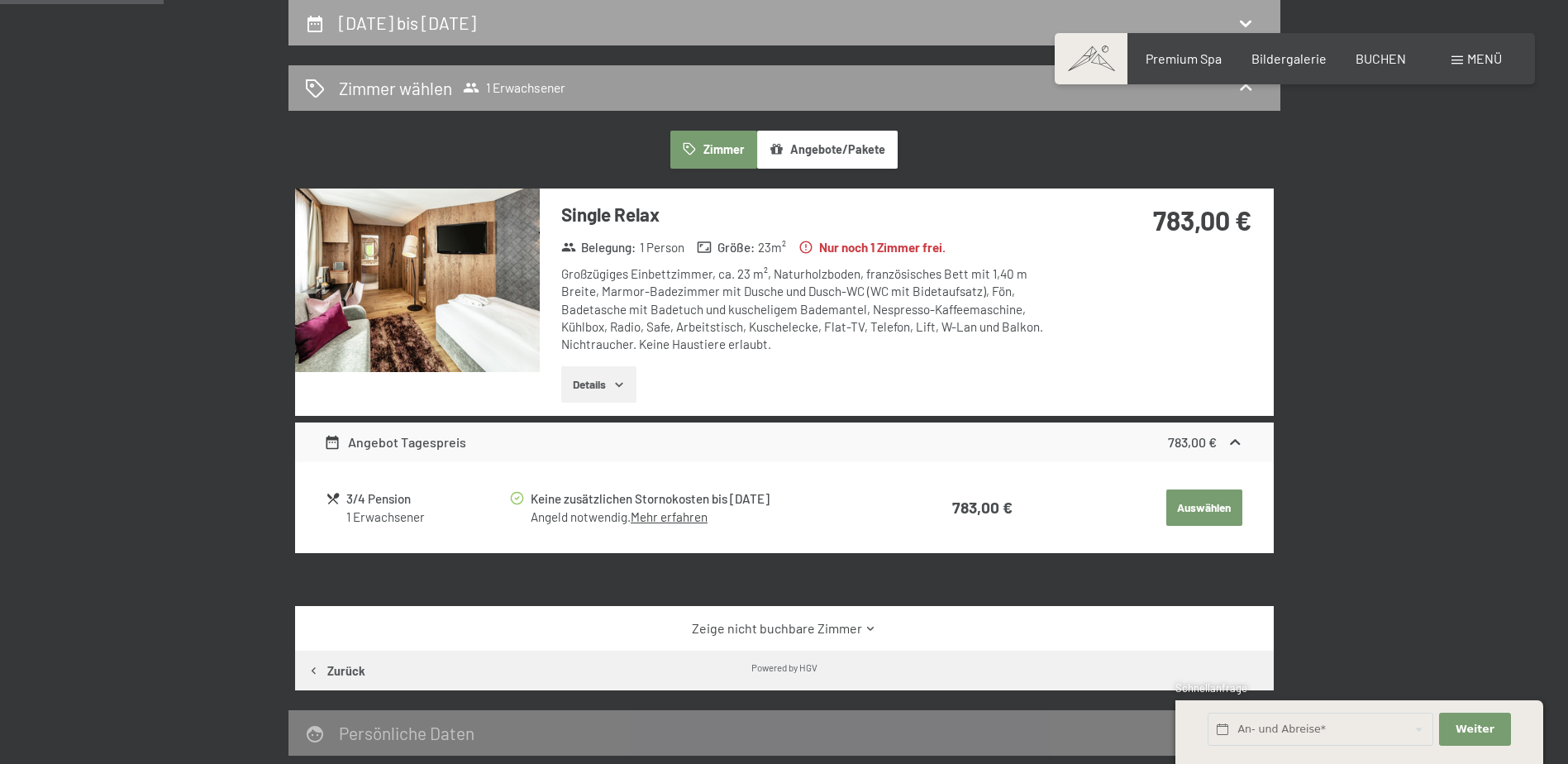
click at [1247, 30] on icon at bounding box center [1245, 23] width 20 height 20
select select "2025-10-01"
select select "2025-11-01"
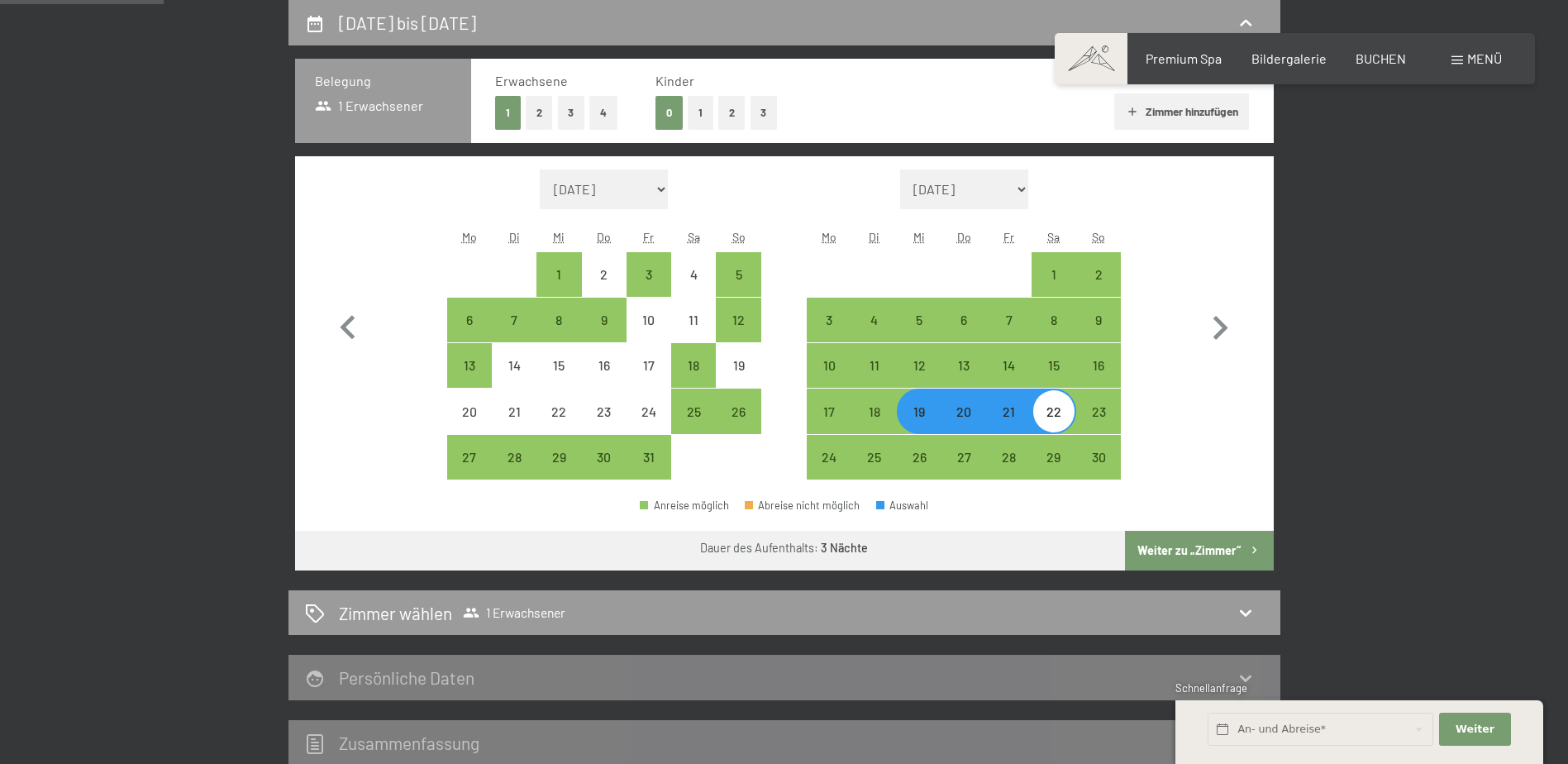
click at [551, 109] on button "2" at bounding box center [539, 113] width 27 height 34
select select "2025-10-01"
select select "2025-11-01"
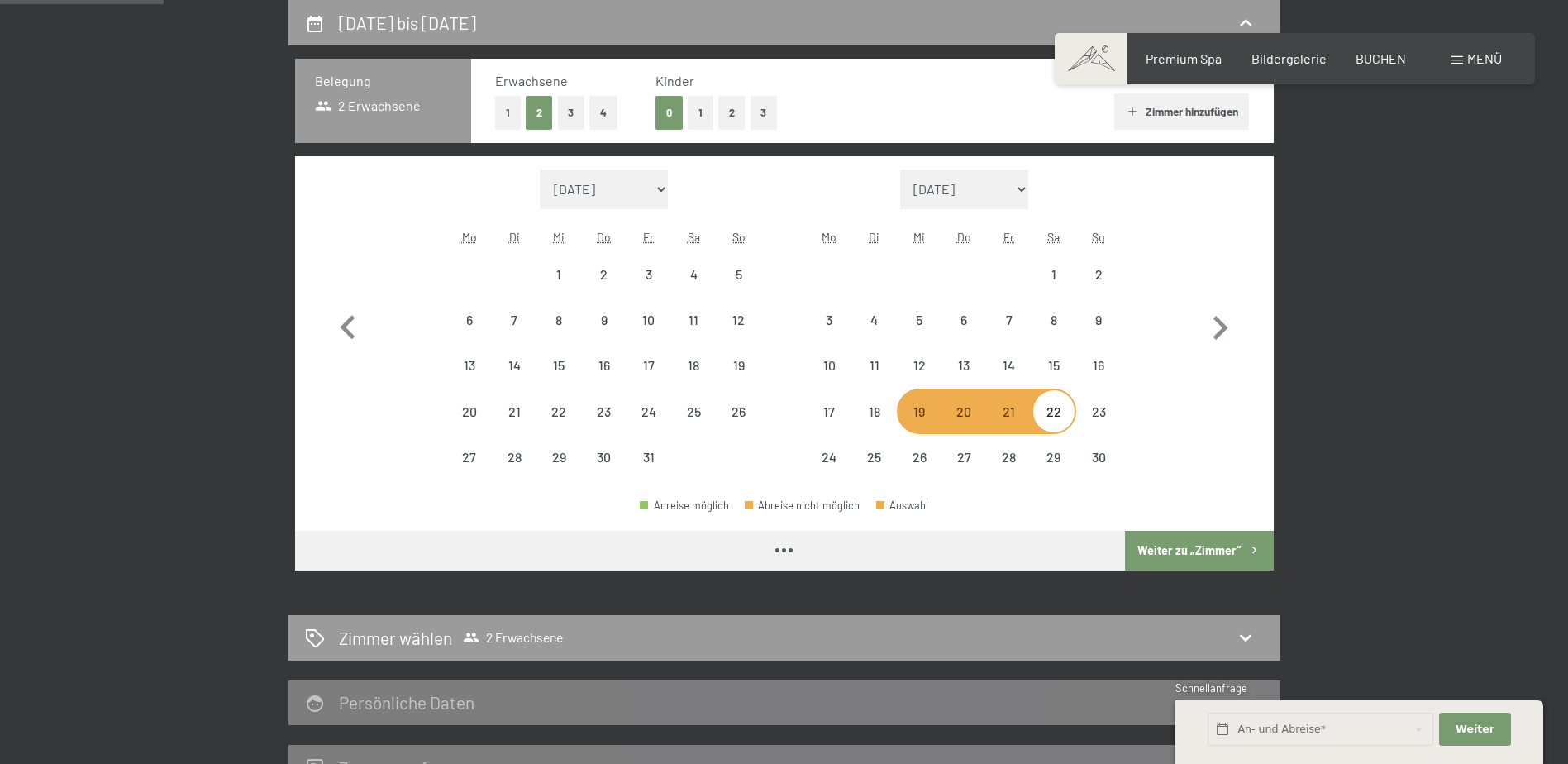
select select "2025-10-01"
select select "2025-11-01"
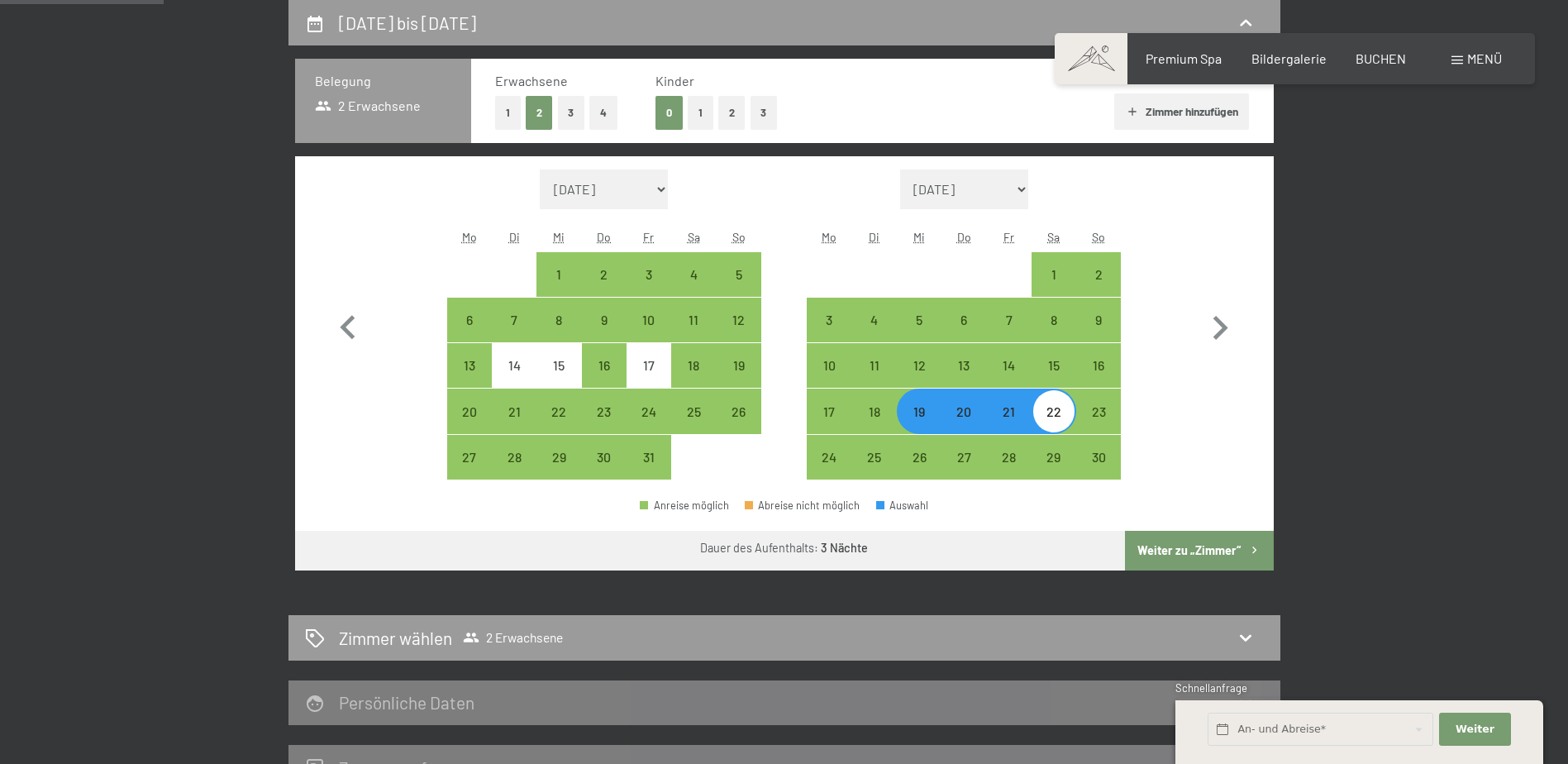
click at [963, 421] on div "20" at bounding box center [964, 426] width 42 height 42
select select "2025-10-01"
select select "2025-11-01"
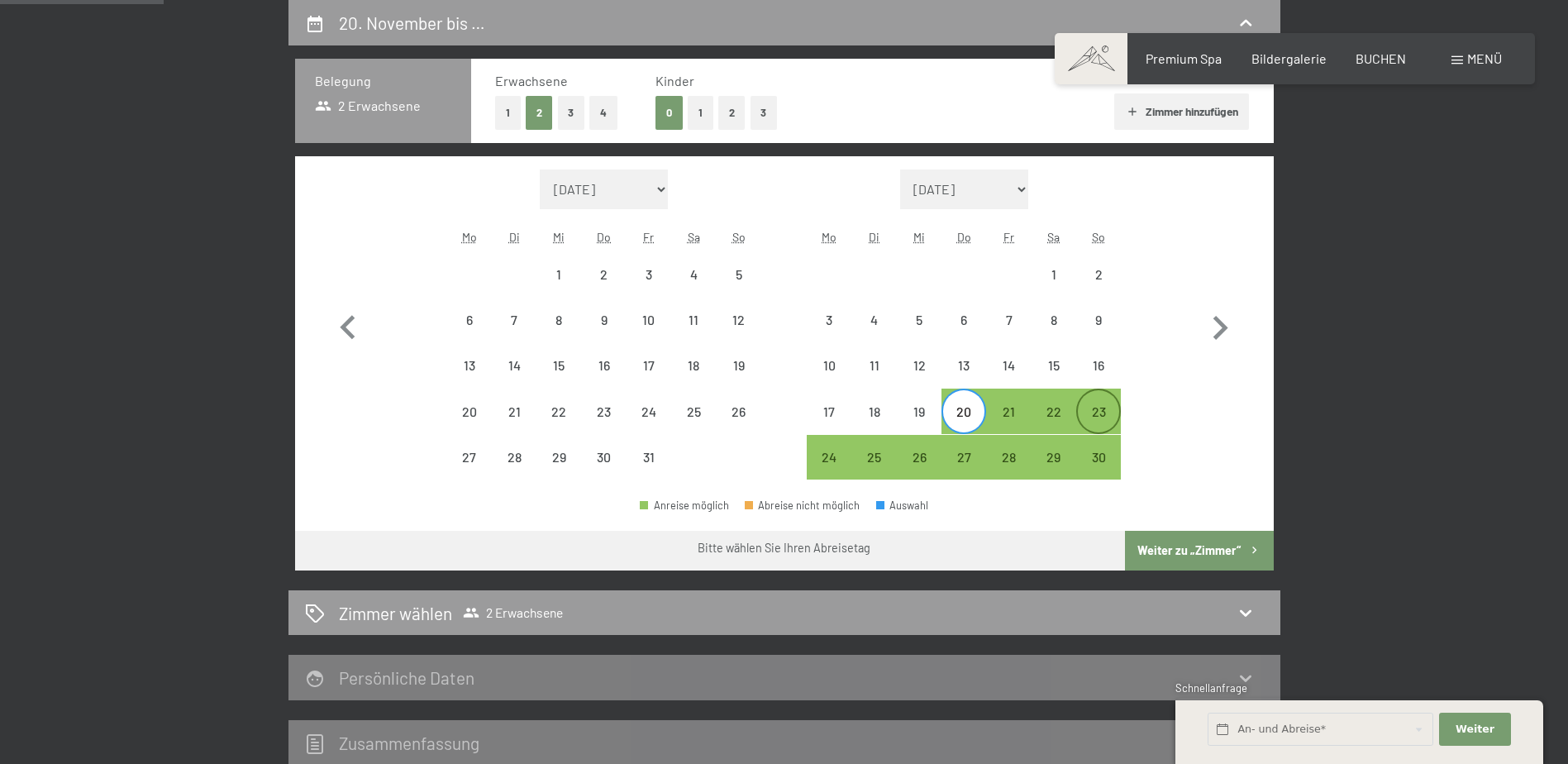
click at [1106, 416] on div "23" at bounding box center [1099, 426] width 42 height 42
select select "2025-10-01"
select select "2025-11-01"
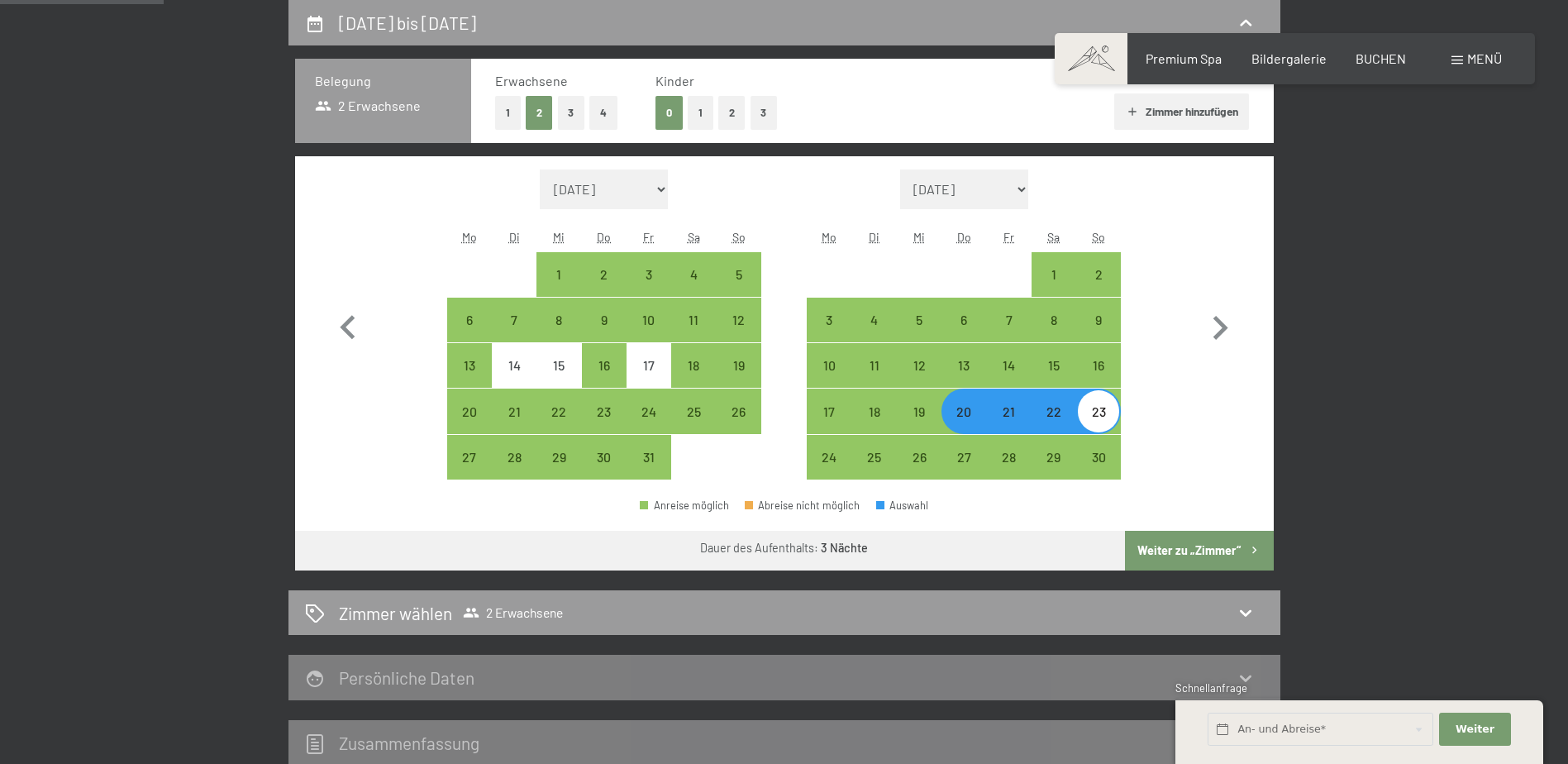
click at [1178, 558] on button "Weiter zu „Zimmer“" at bounding box center [1199, 550] width 148 height 40
select select "2025-10-01"
select select "2025-11-01"
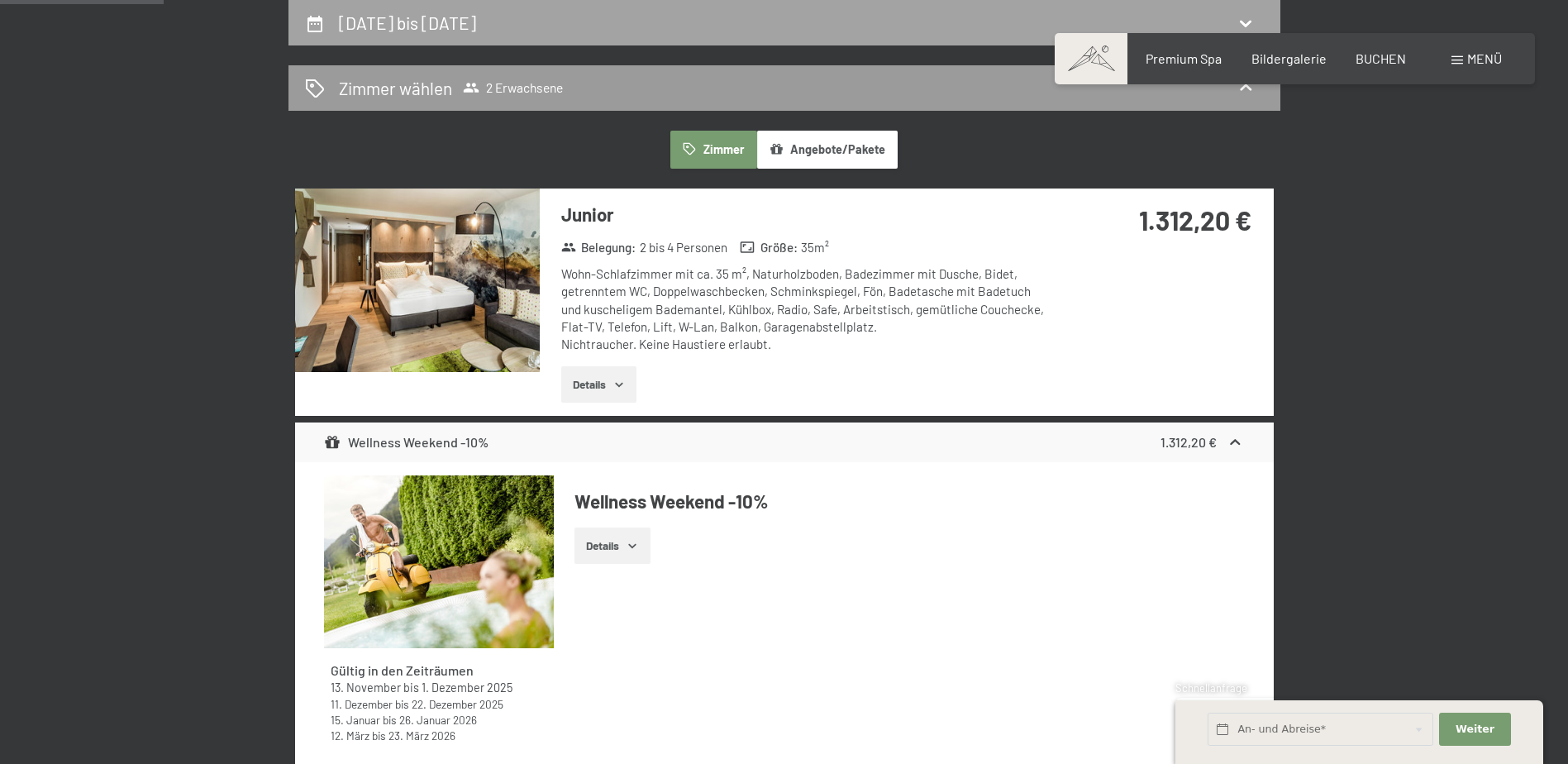
click at [1237, 14] on icon at bounding box center [1245, 23] width 20 height 20
select select "2025-10-01"
select select "2025-11-01"
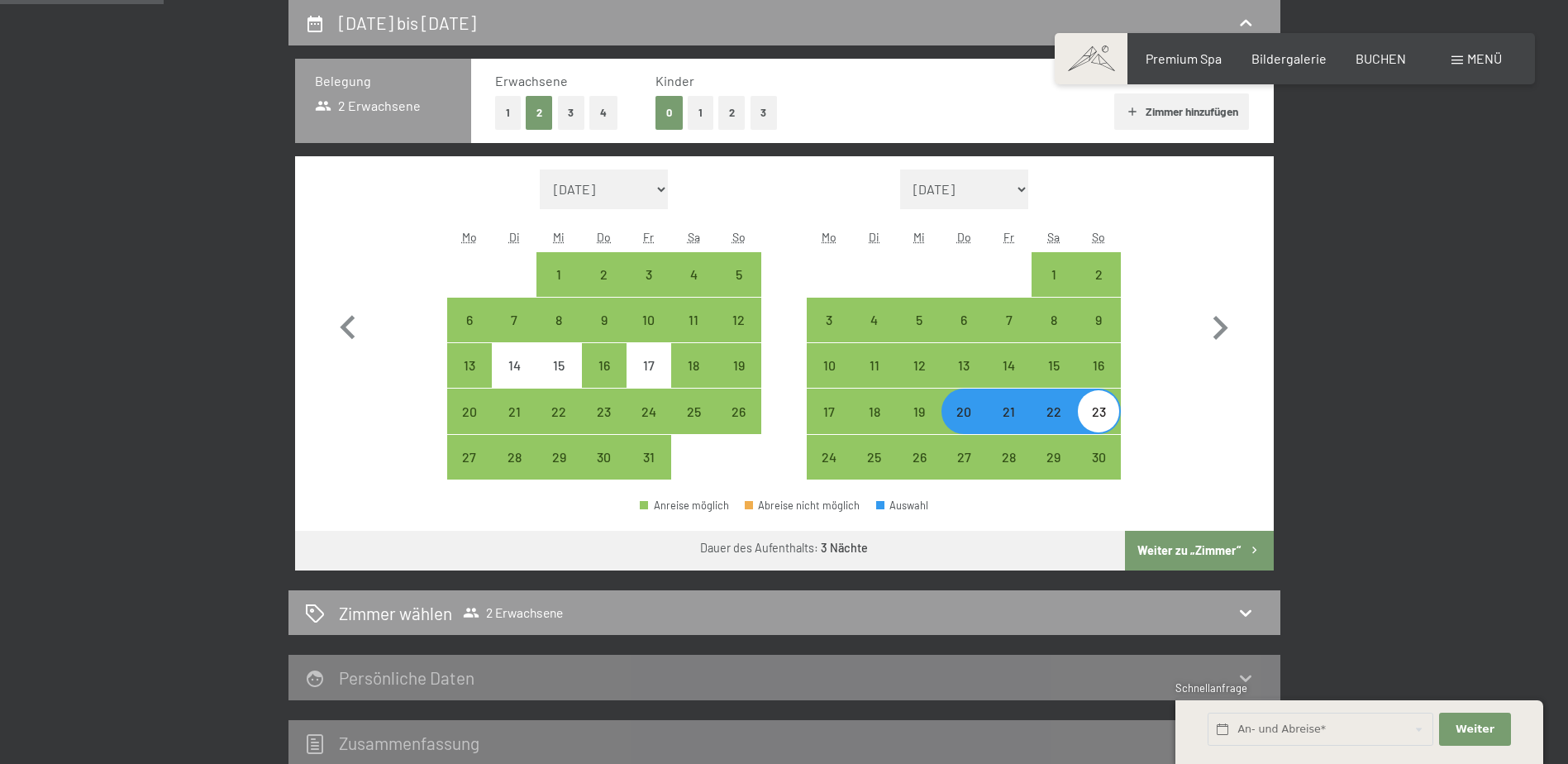
click at [512, 122] on button "1" at bounding box center [508, 113] width 26 height 34
select select "2025-10-01"
select select "2025-11-01"
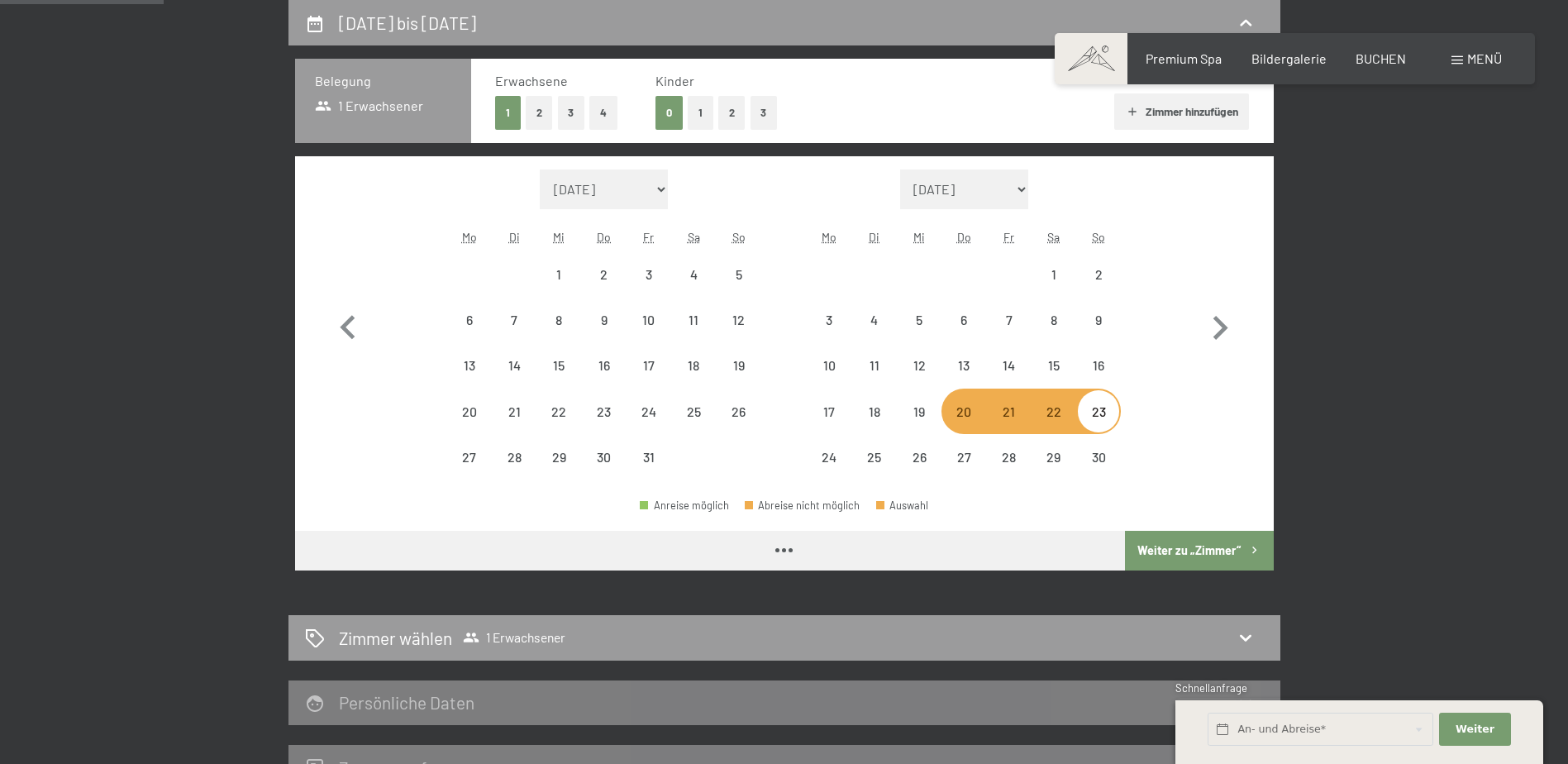
select select "2025-10-01"
select select "2025-11-01"
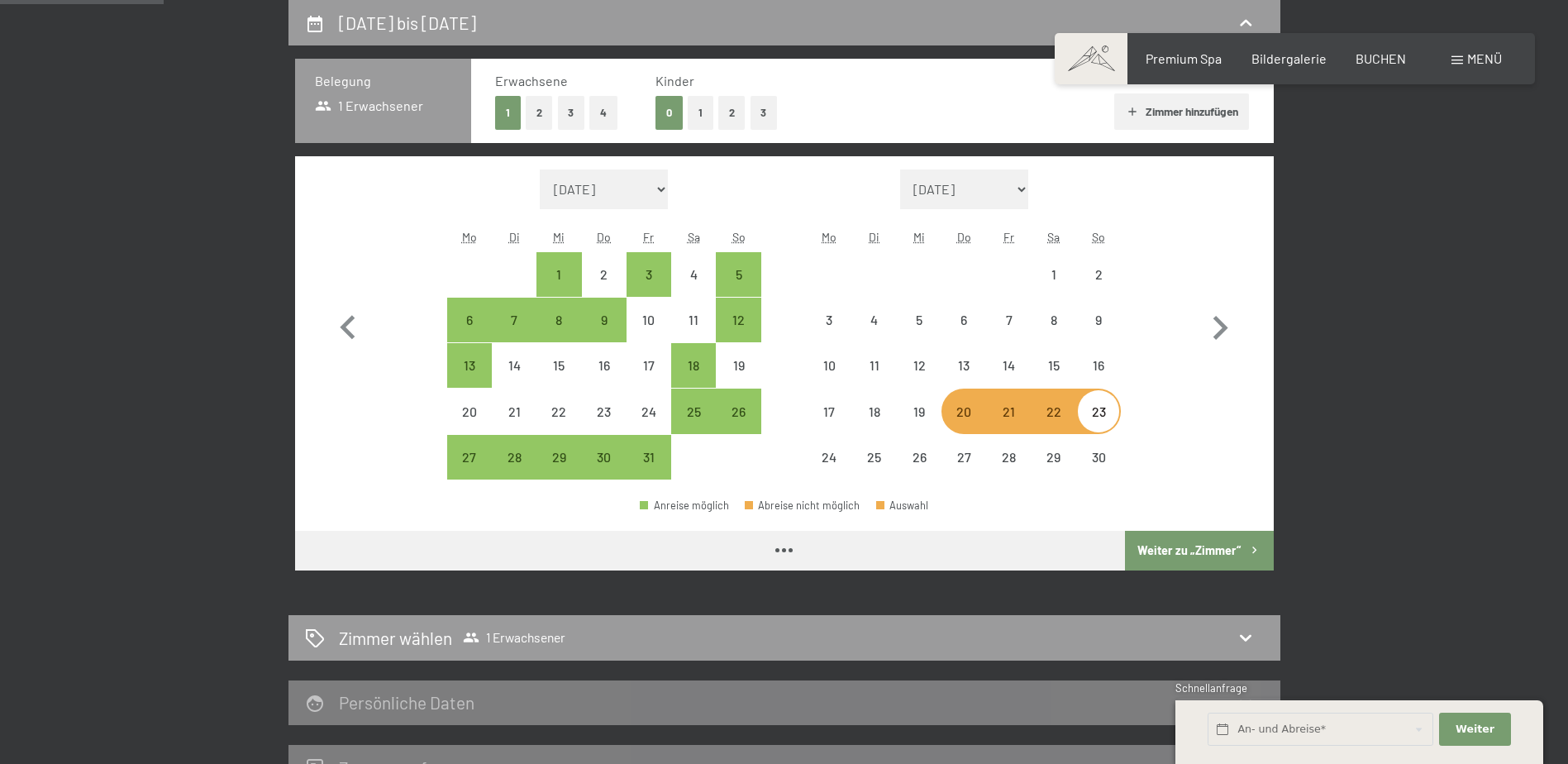
select select "2025-10-01"
select select "2025-11-01"
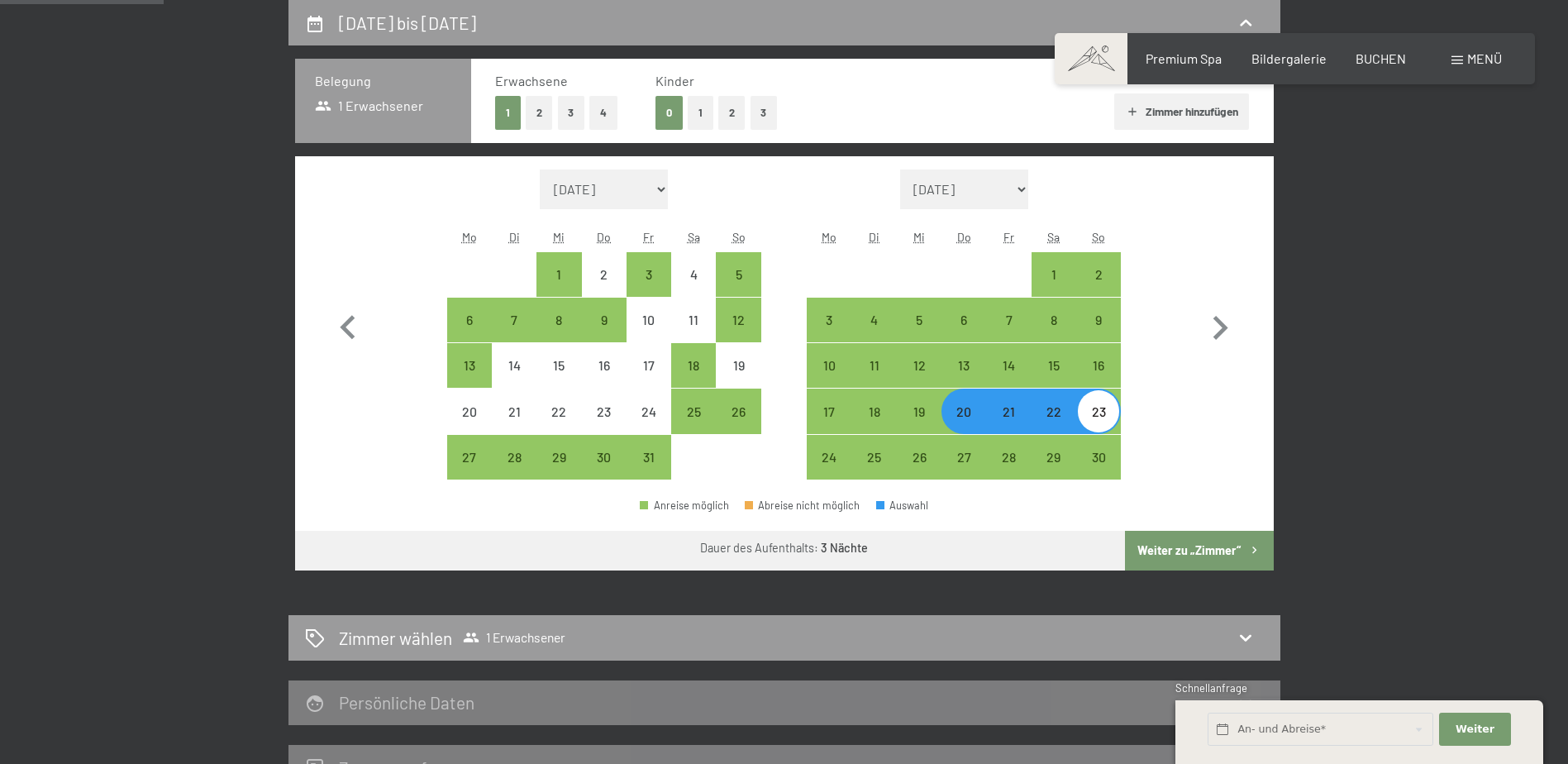
click at [974, 416] on div "20" at bounding box center [964, 426] width 42 height 42
select select "2025-10-01"
select select "2025-11-01"
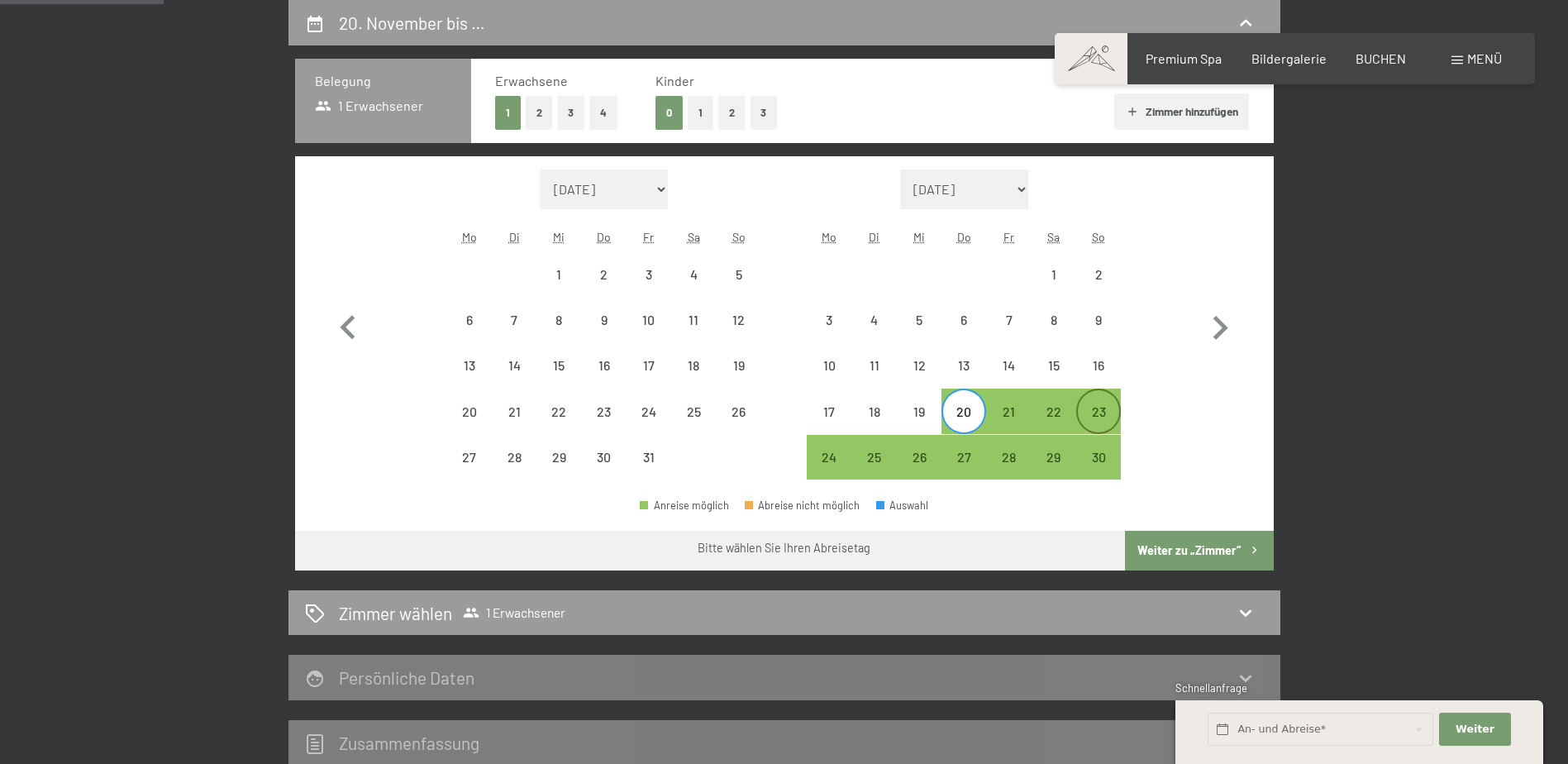
click at [1100, 414] on div "23" at bounding box center [1099, 426] width 42 height 42
select select "2025-10-01"
select select "2025-11-01"
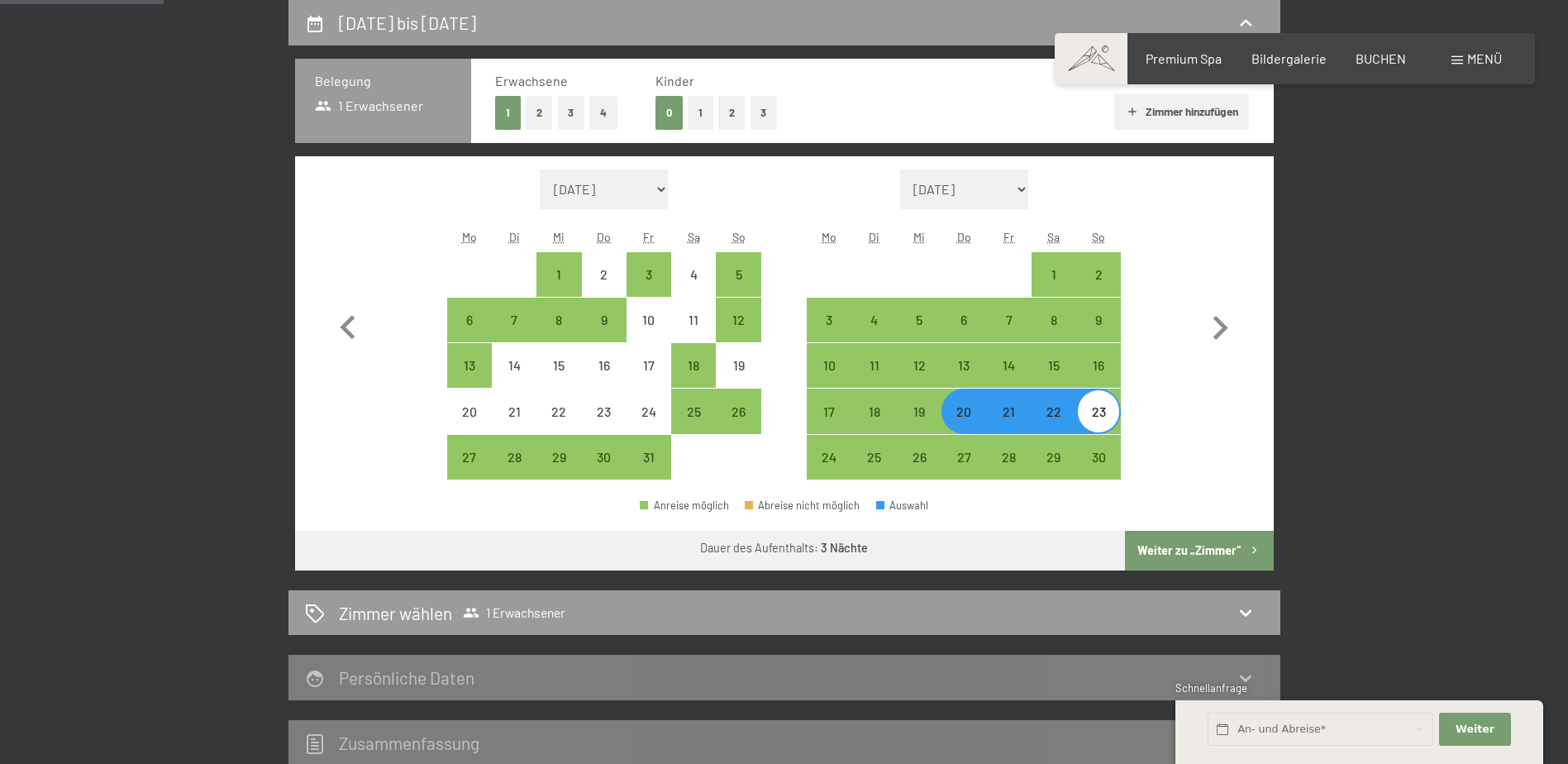
click at [1181, 544] on button "Weiter zu „Zimmer“" at bounding box center [1199, 550] width 148 height 40
select select "2025-10-01"
select select "2025-11-01"
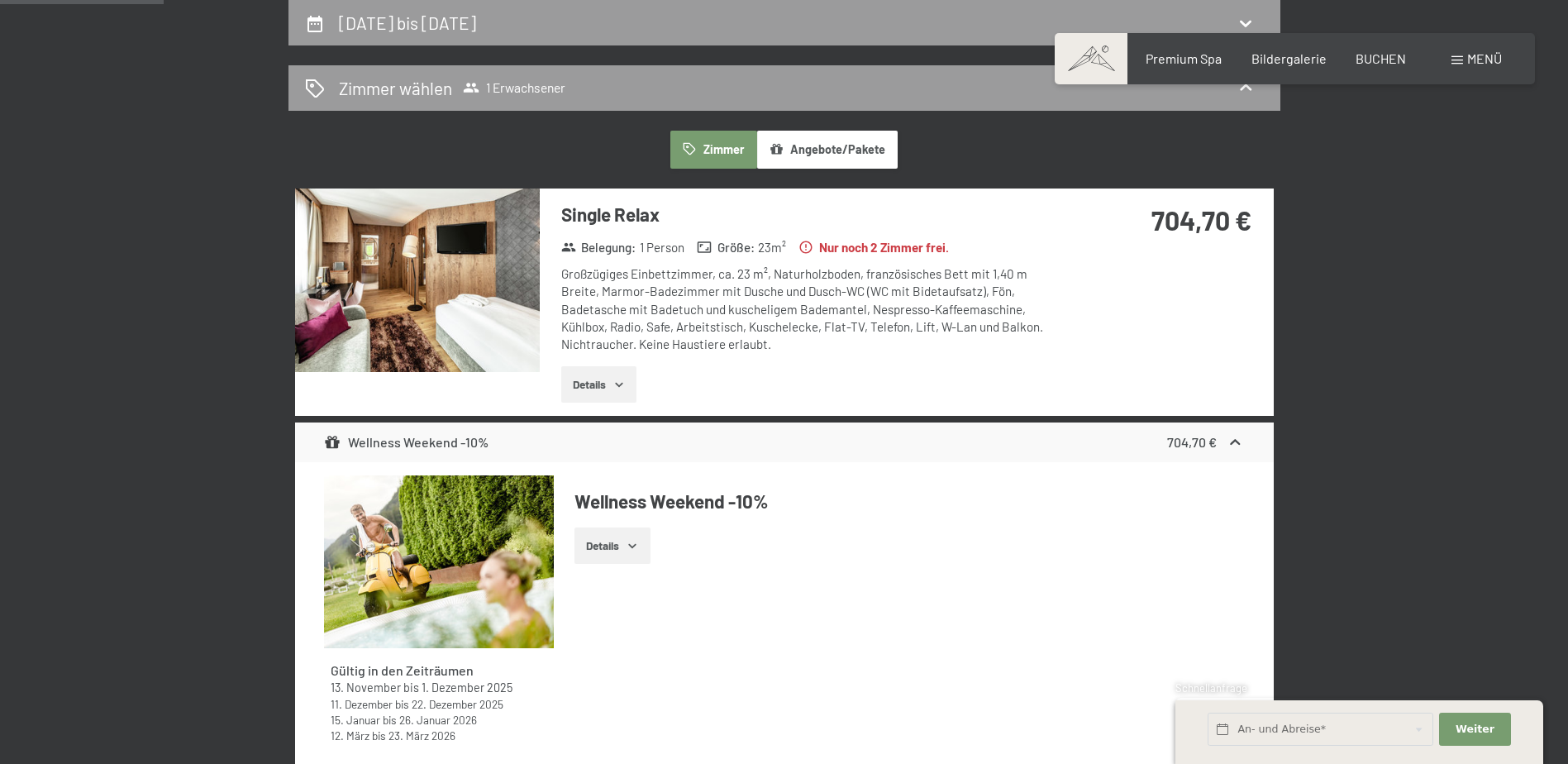
click at [613, 389] on icon "button" at bounding box center [619, 385] width 14 height 14
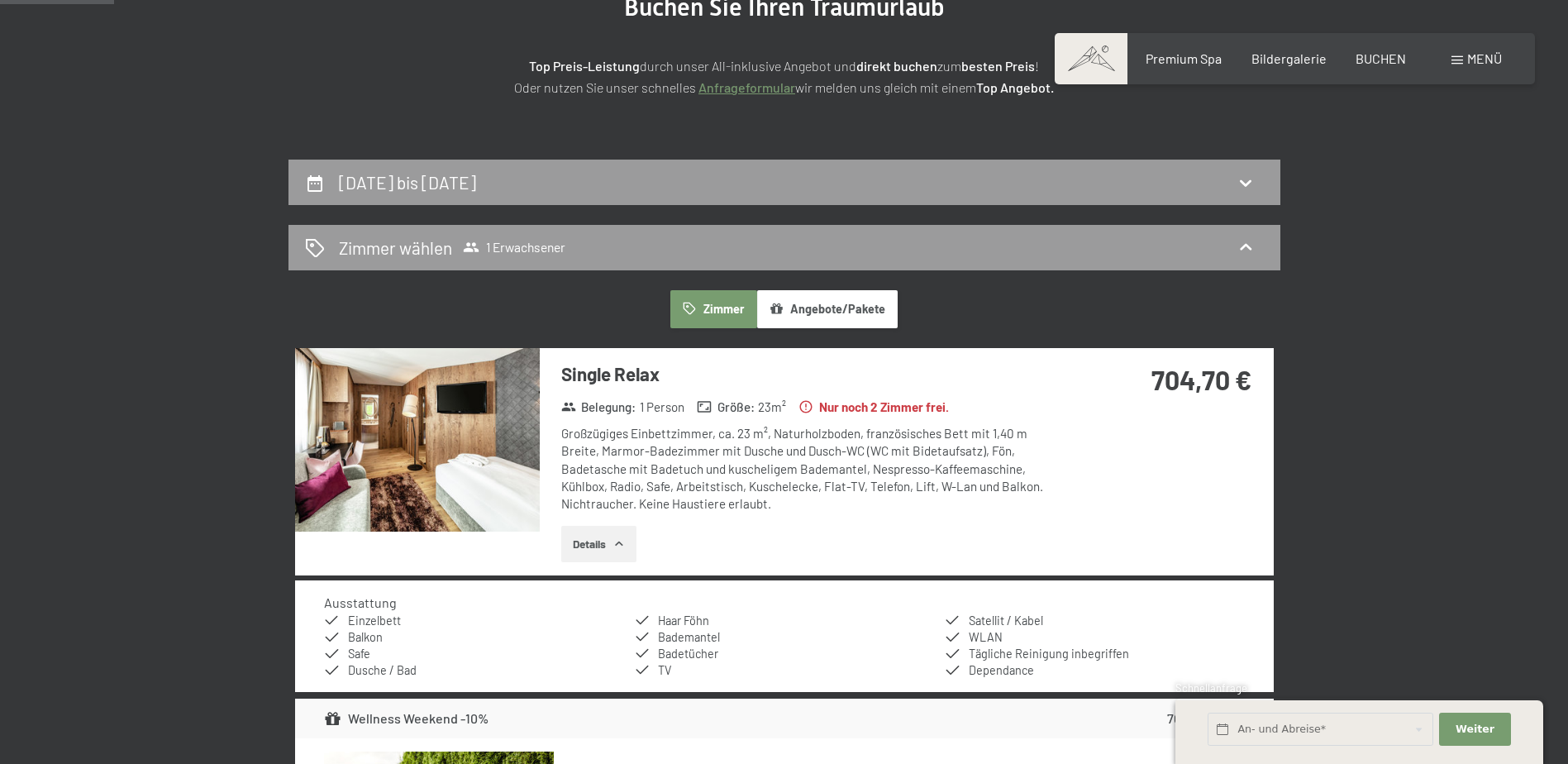
scroll to position [229, 0]
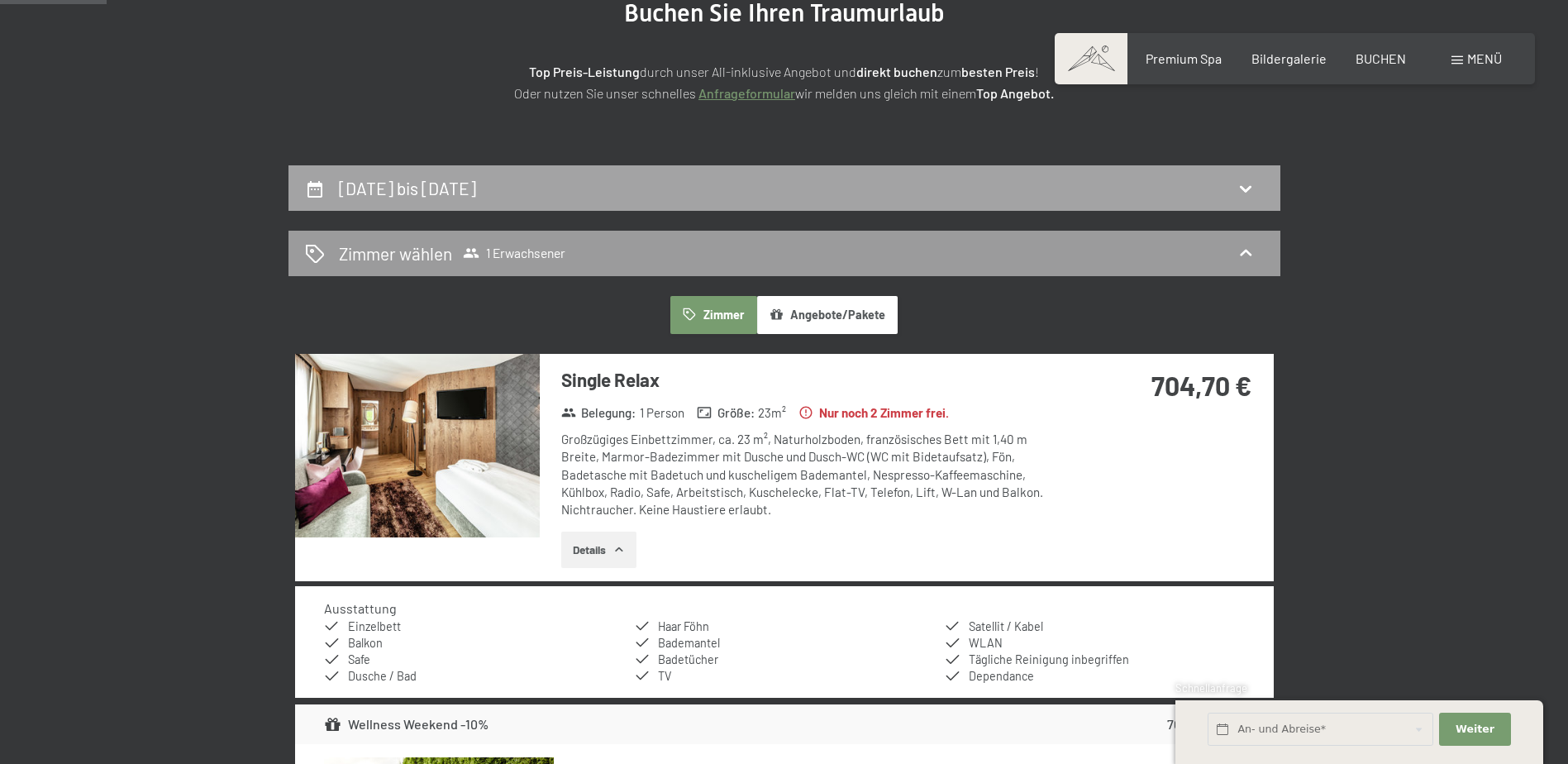
click at [1239, 203] on div "20. November bis 23. November 2025" at bounding box center [784, 187] width 992 height 45
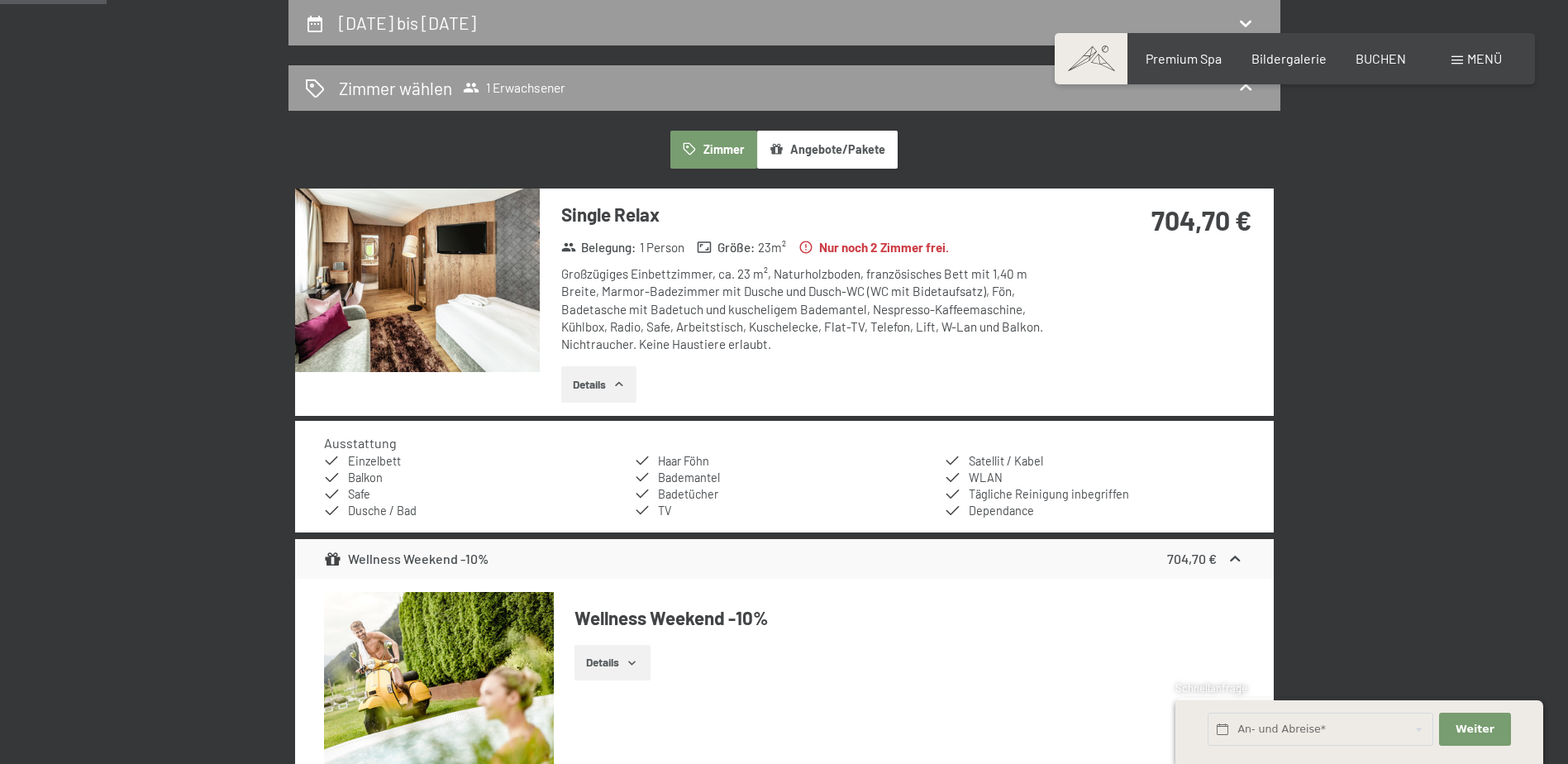
select select "2025-10-01"
select select "2025-11-01"
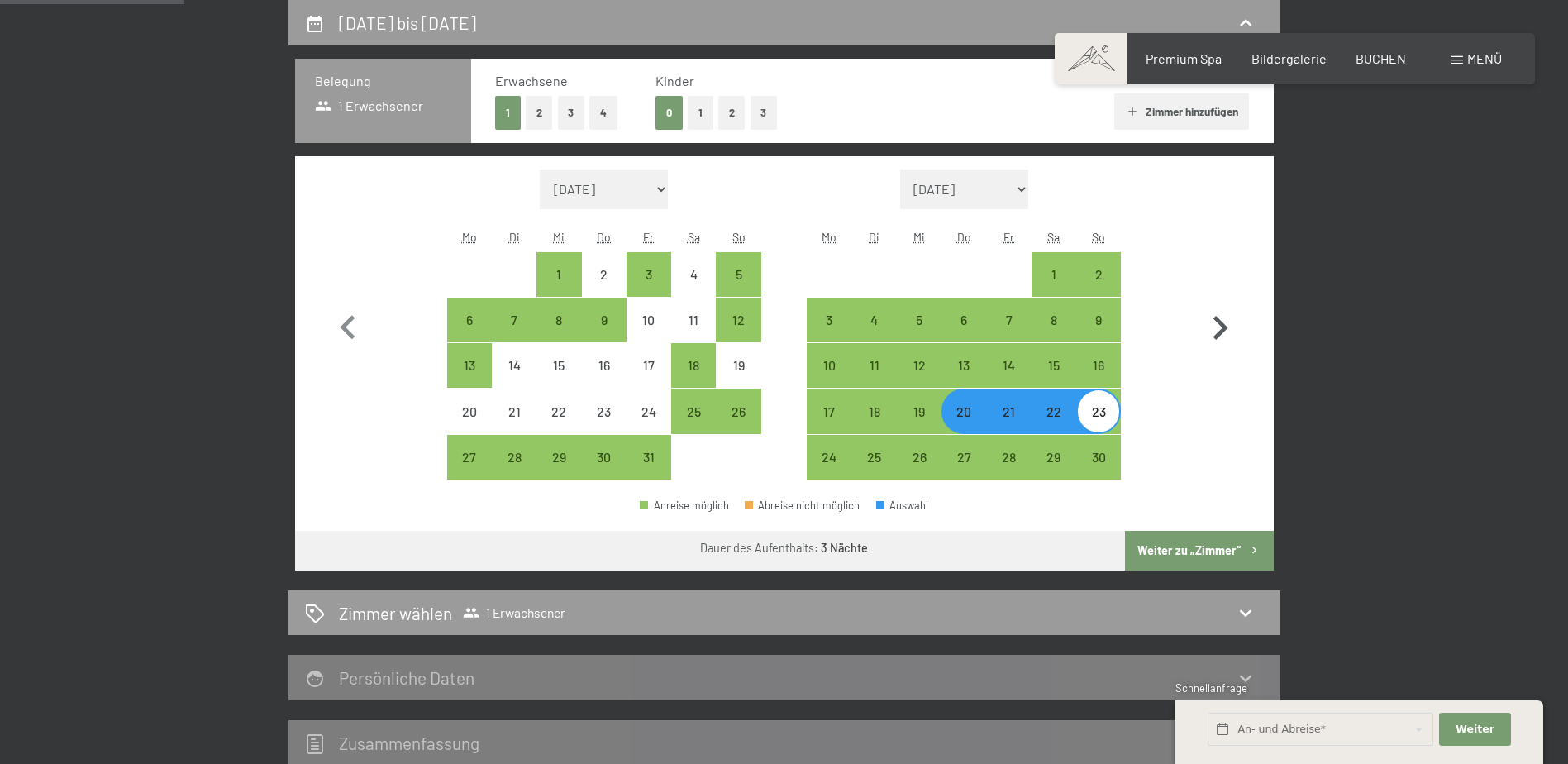
click at [1223, 327] on icon "button" at bounding box center [1221, 328] width 14 height 24
select select "2025-11-01"
select select "2025-12-01"
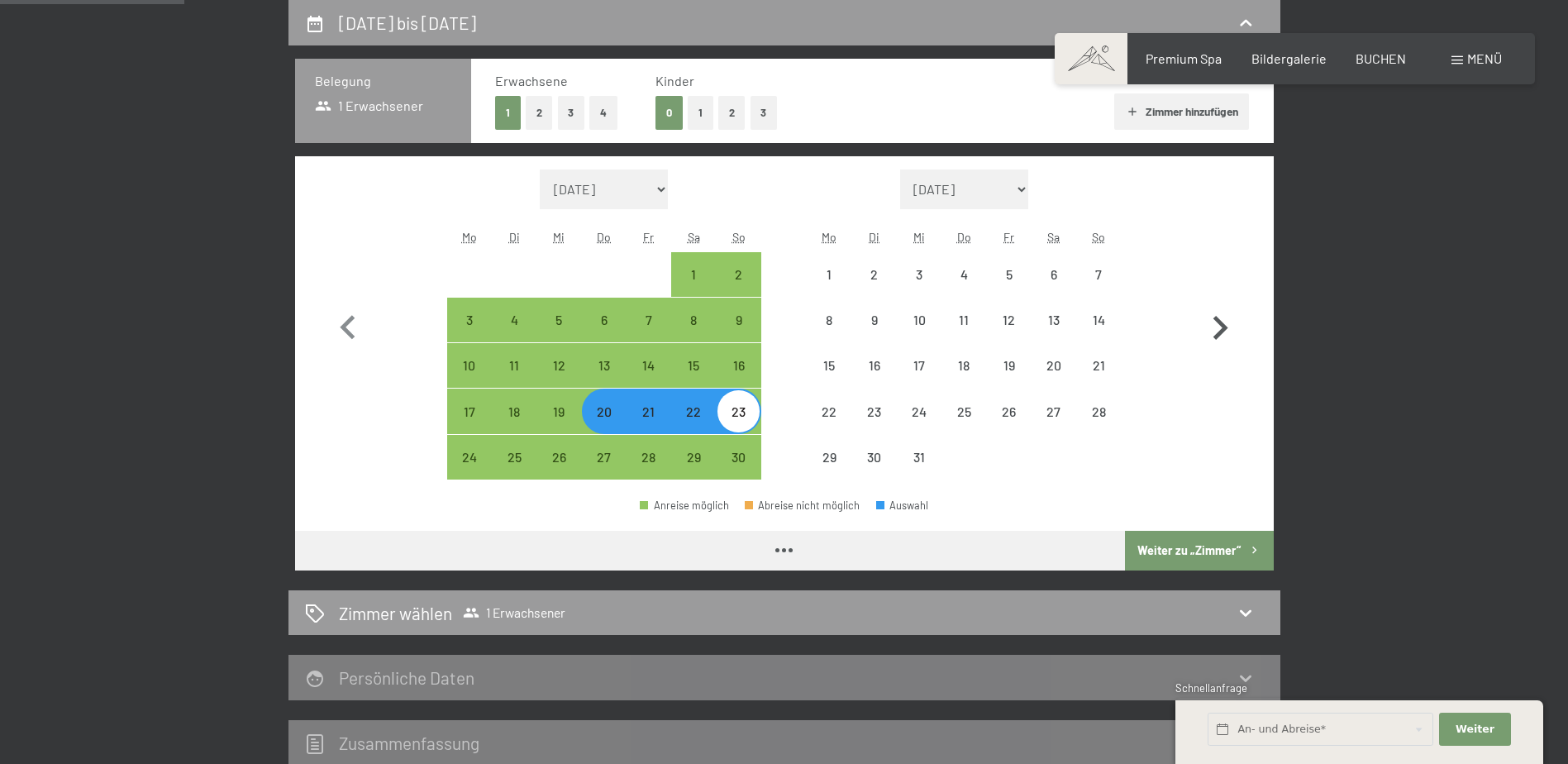
click at [1223, 327] on icon "button" at bounding box center [1221, 328] width 14 height 24
select select "2025-12-01"
select select "2026-01-01"
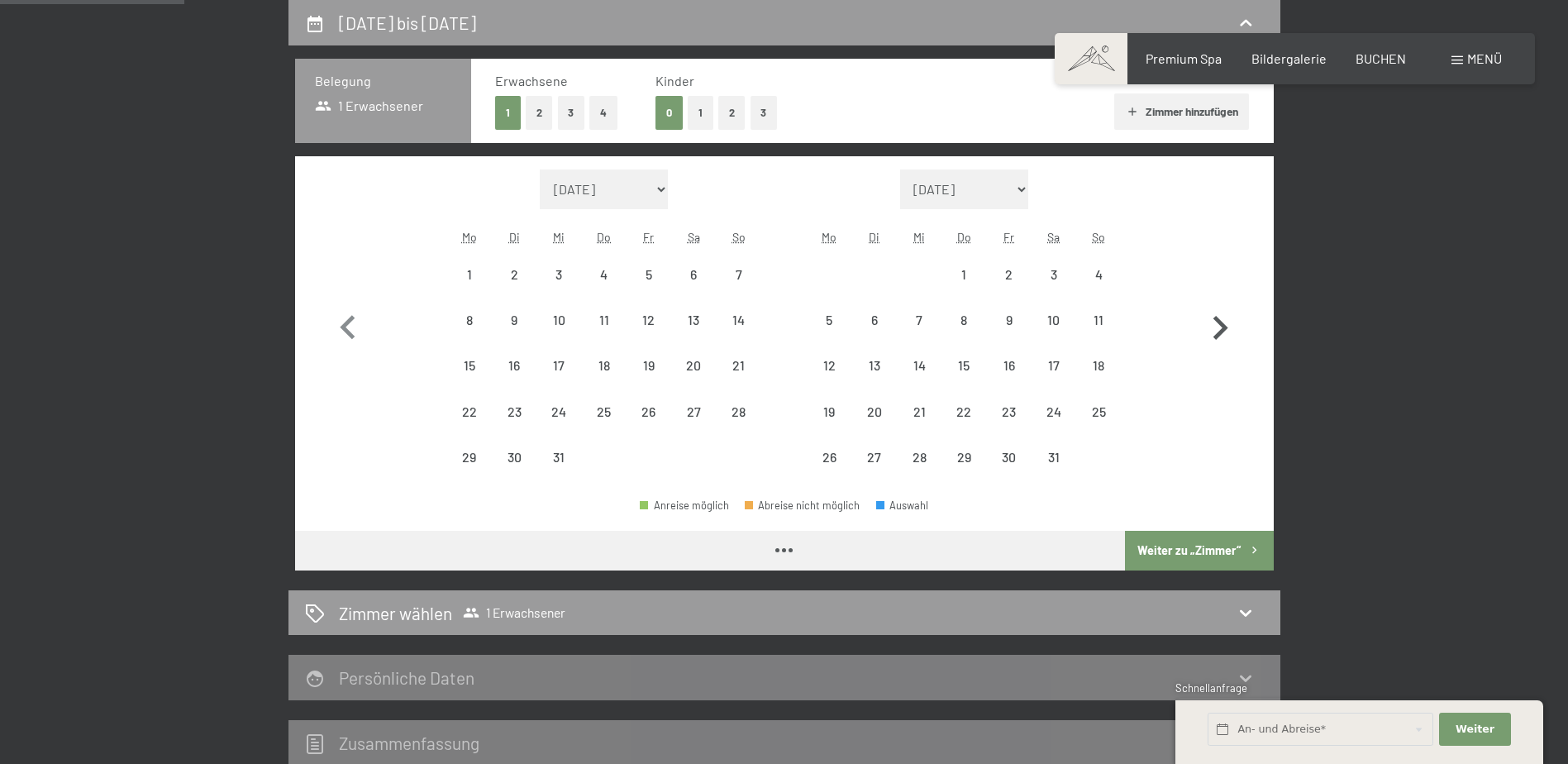
select select "2025-12-01"
select select "2026-01-01"
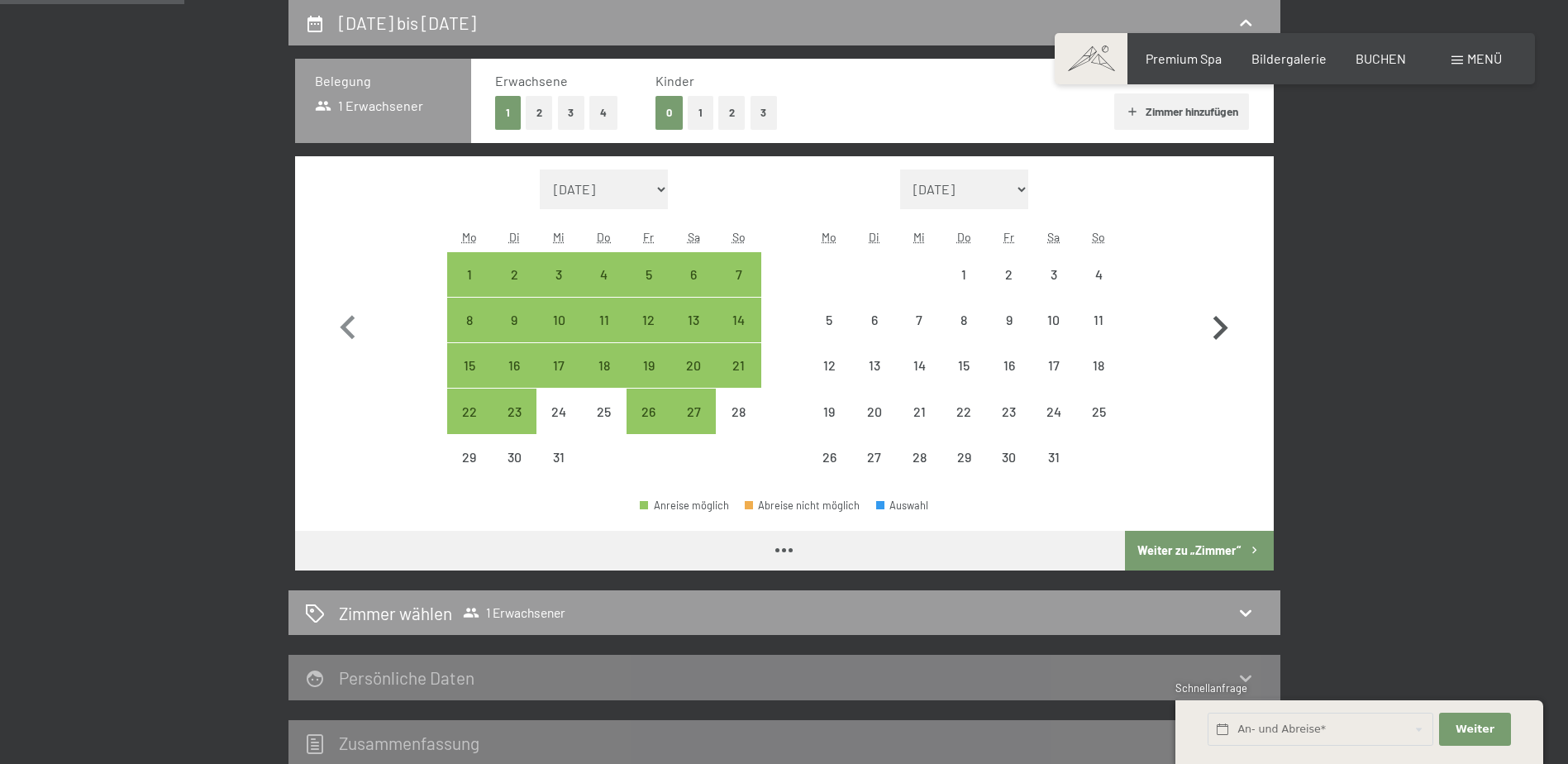
select select "2025-12-01"
select select "2026-01-01"
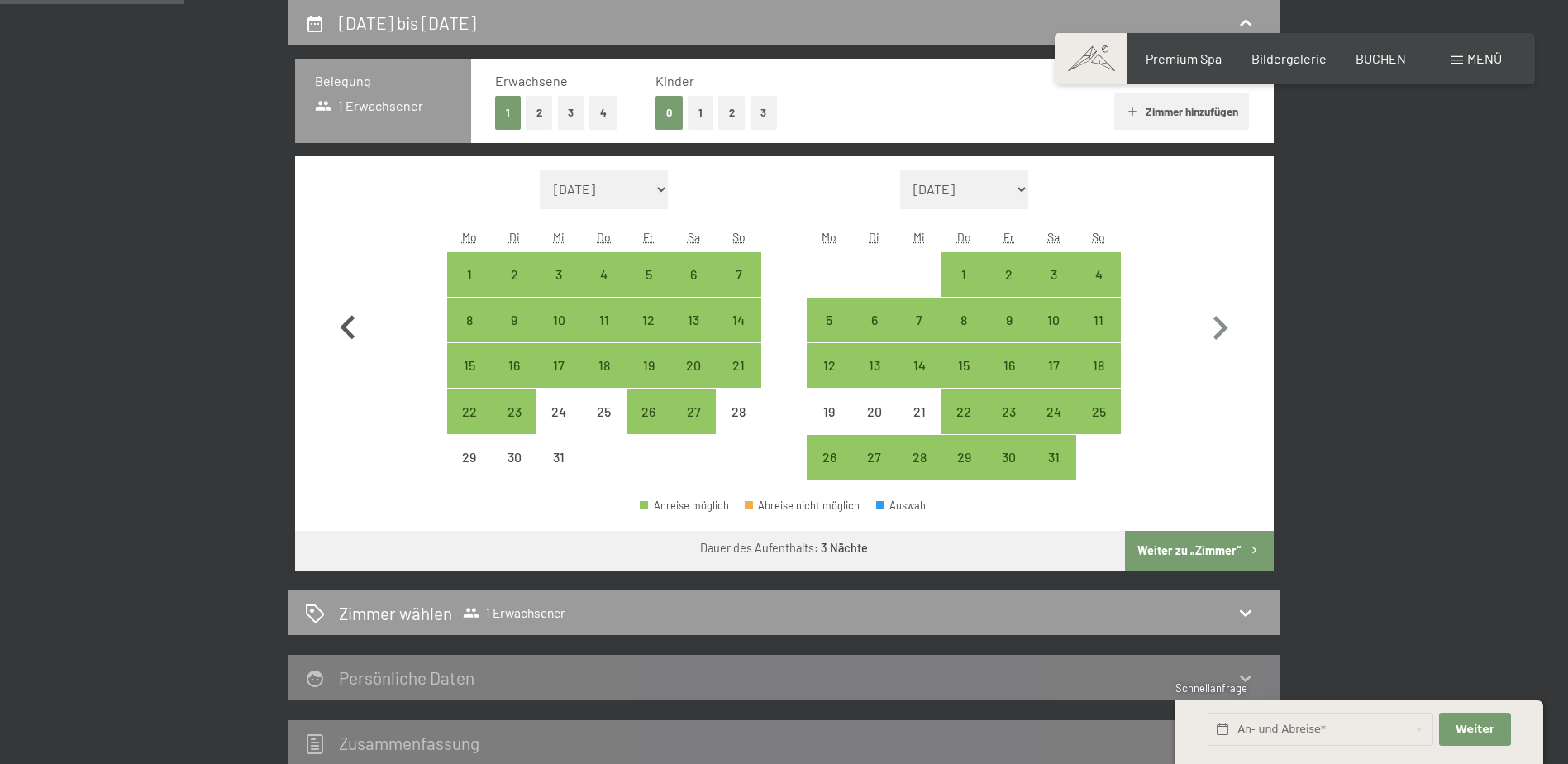
click at [345, 329] on icon "button" at bounding box center [347, 327] width 14 height 24
select select "2025-11-01"
select select "2025-12-01"
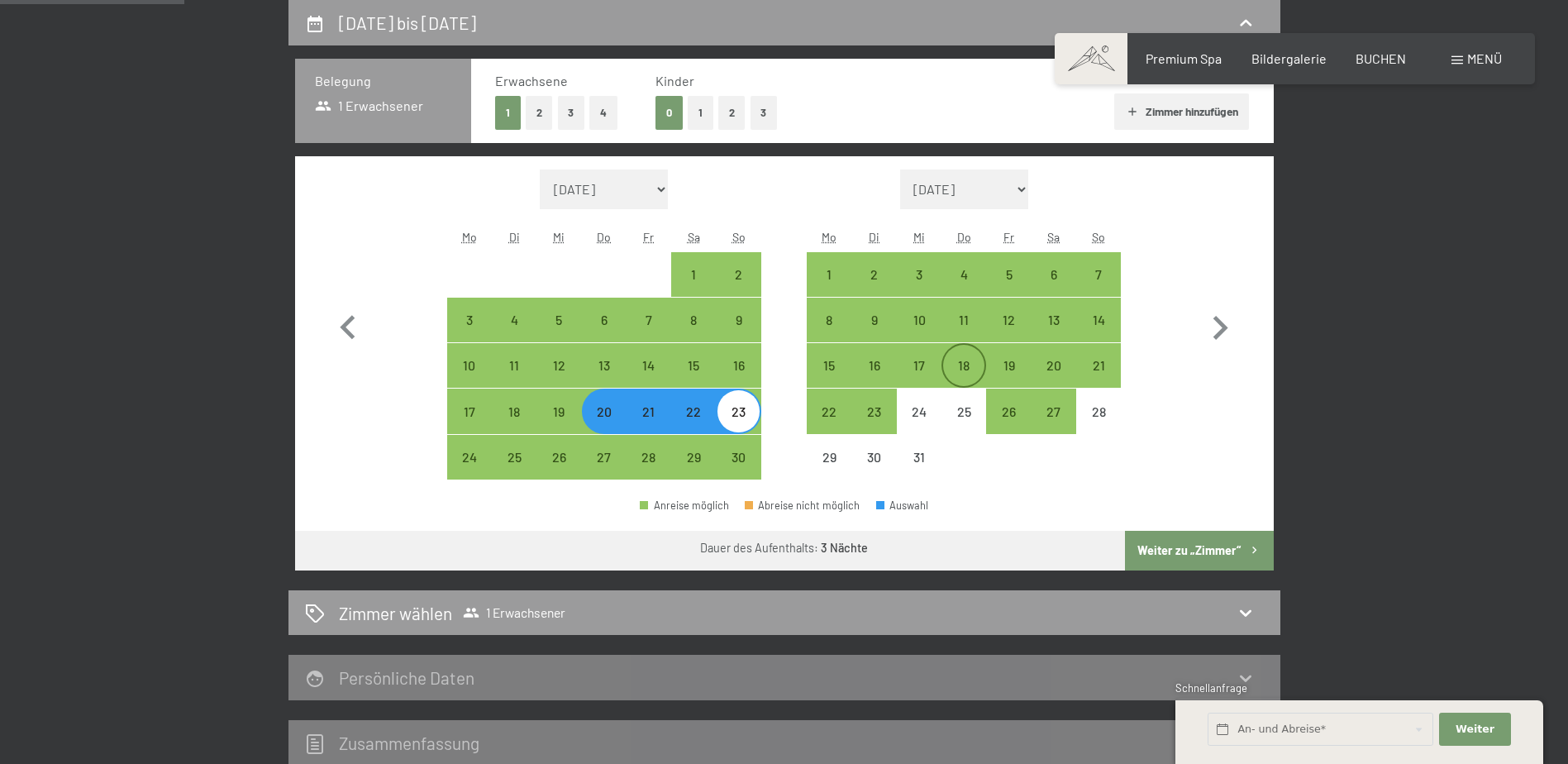
click at [956, 363] on div "18" at bounding box center [964, 379] width 42 height 42
select select "2025-11-01"
select select "2025-12-01"
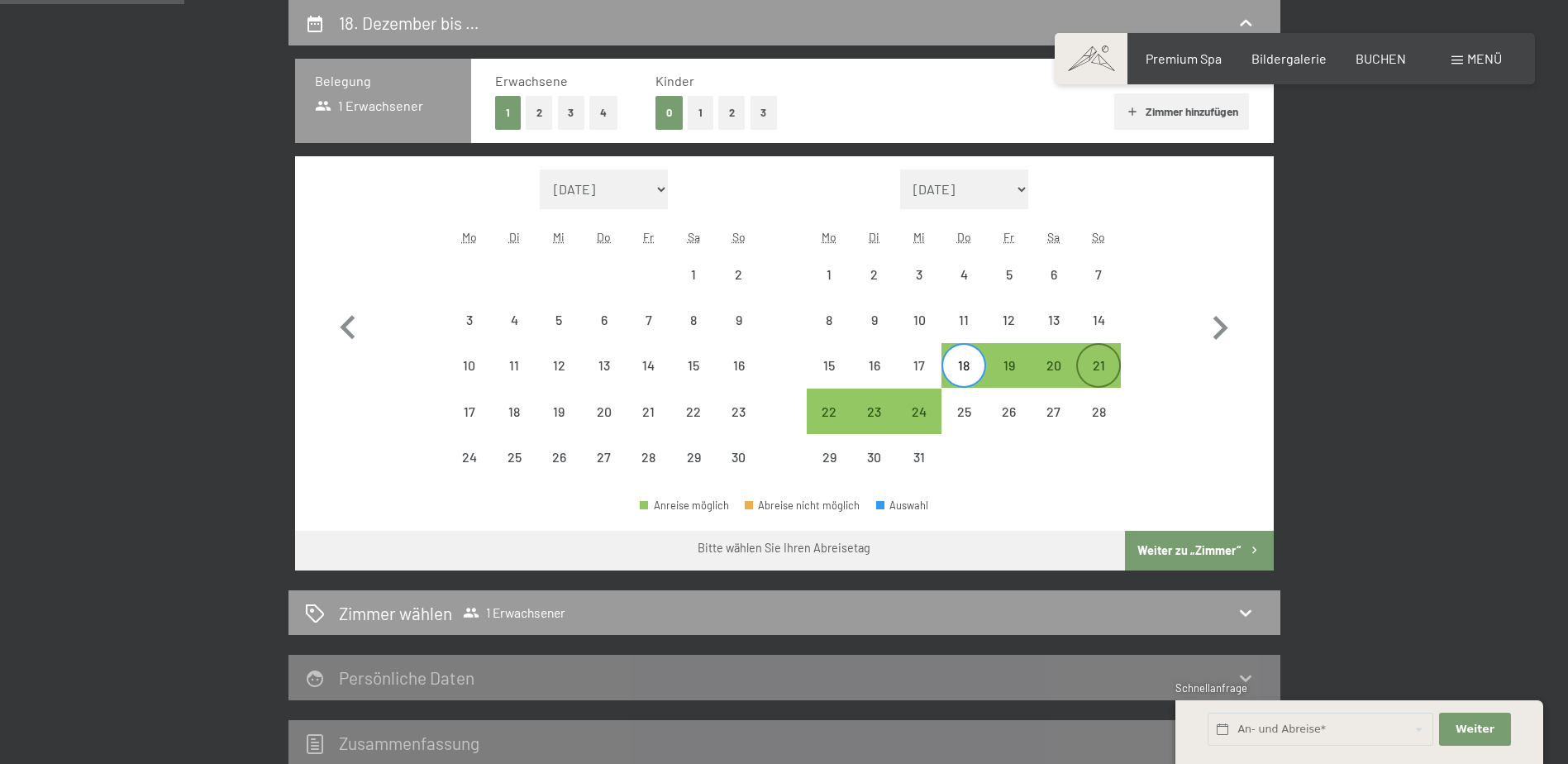
click at [1109, 364] on div "21" at bounding box center [1099, 379] width 42 height 42
select select "2025-11-01"
select select "2025-12-01"
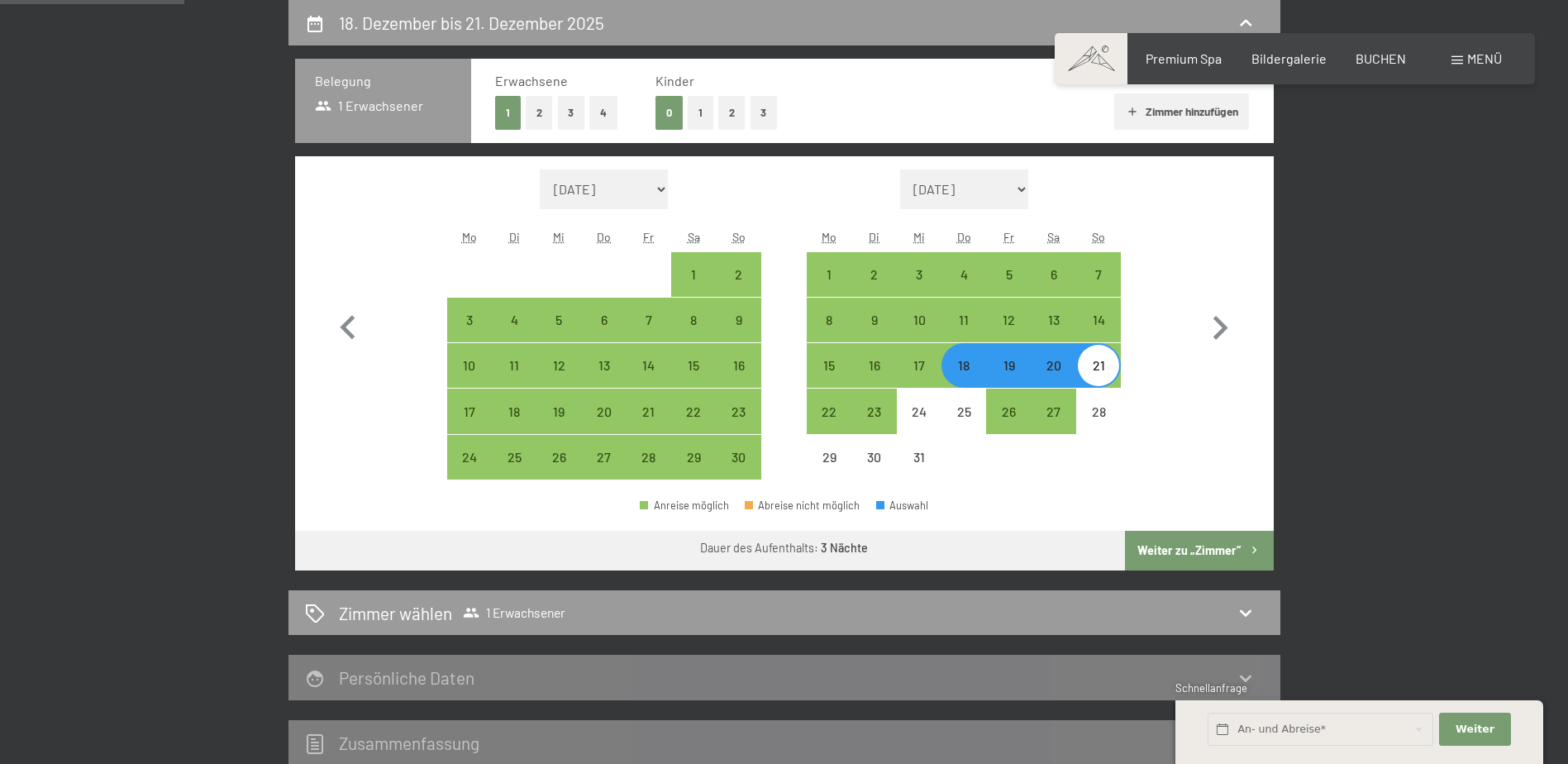
click at [544, 117] on button "2" at bounding box center [539, 113] width 27 height 34
select select "2025-11-01"
select select "2025-12-01"
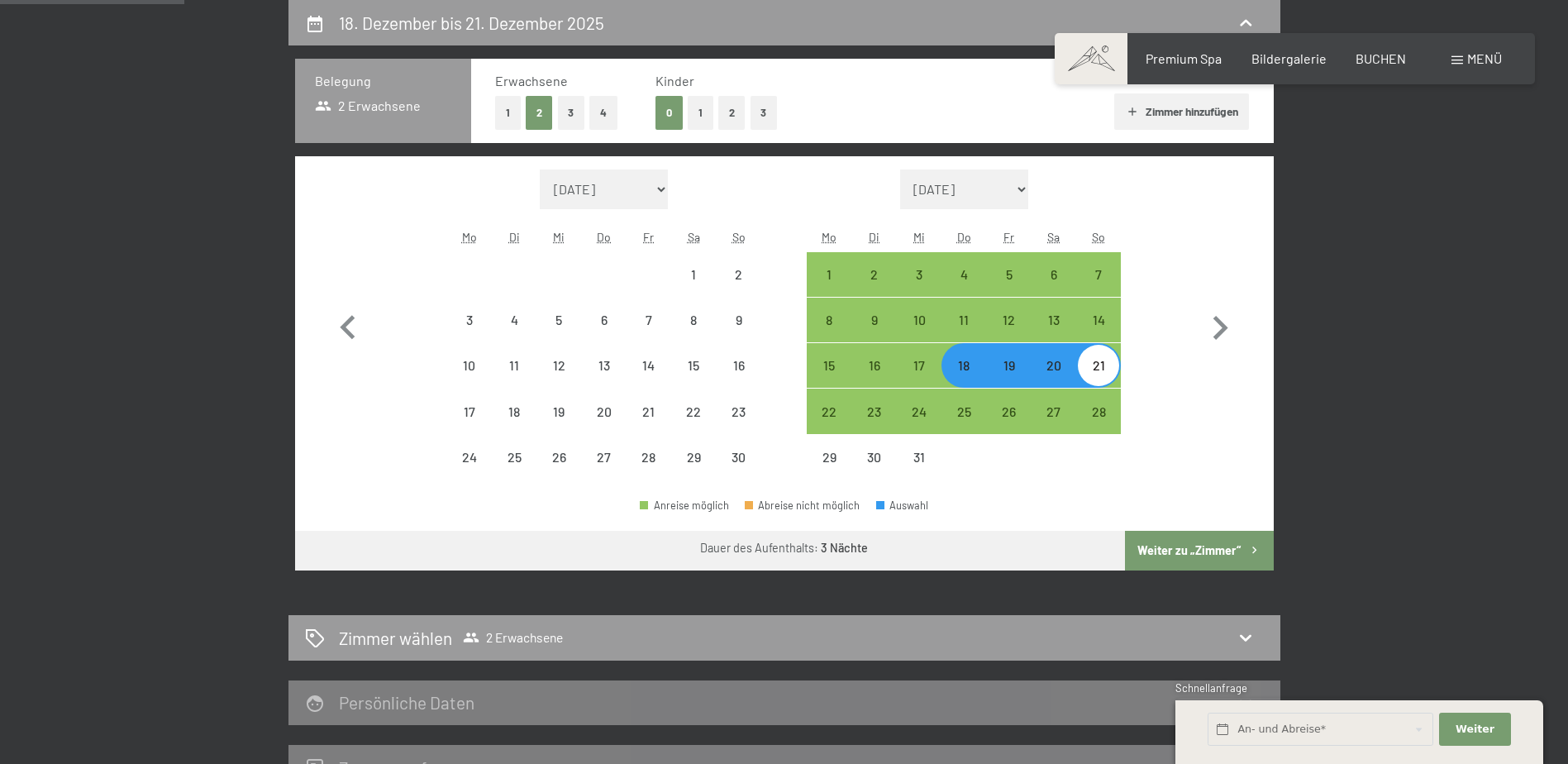
click at [959, 365] on div "18" at bounding box center [964, 379] width 42 height 42
select select "2025-11-01"
select select "2025-12-01"
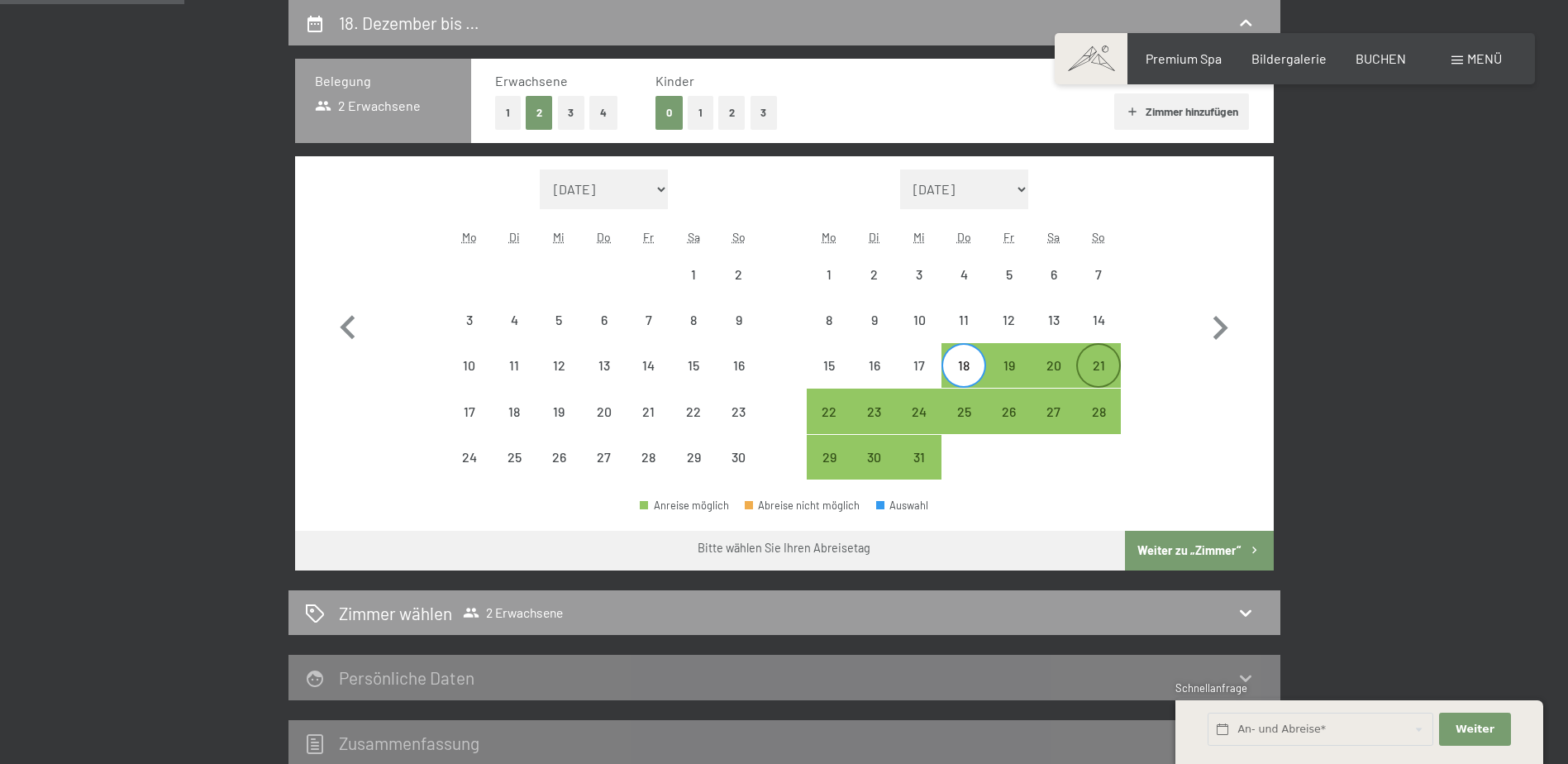
click at [1085, 361] on div "21" at bounding box center [1099, 379] width 42 height 42
select select "2025-11-01"
select select "2025-12-01"
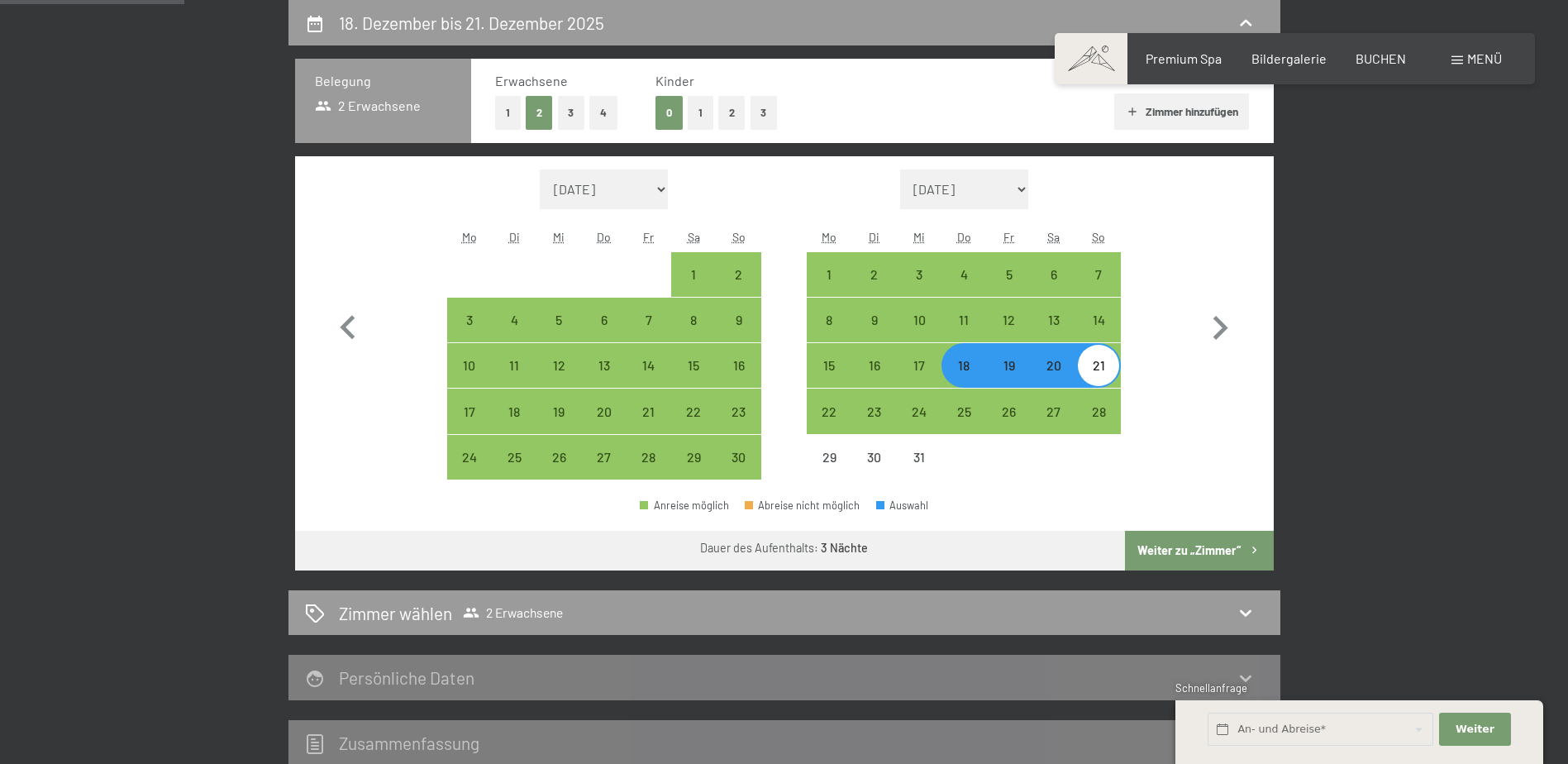
click at [1198, 544] on button "Weiter zu „Zimmer“" at bounding box center [1199, 550] width 148 height 40
select select "2025-11-01"
select select "2025-12-01"
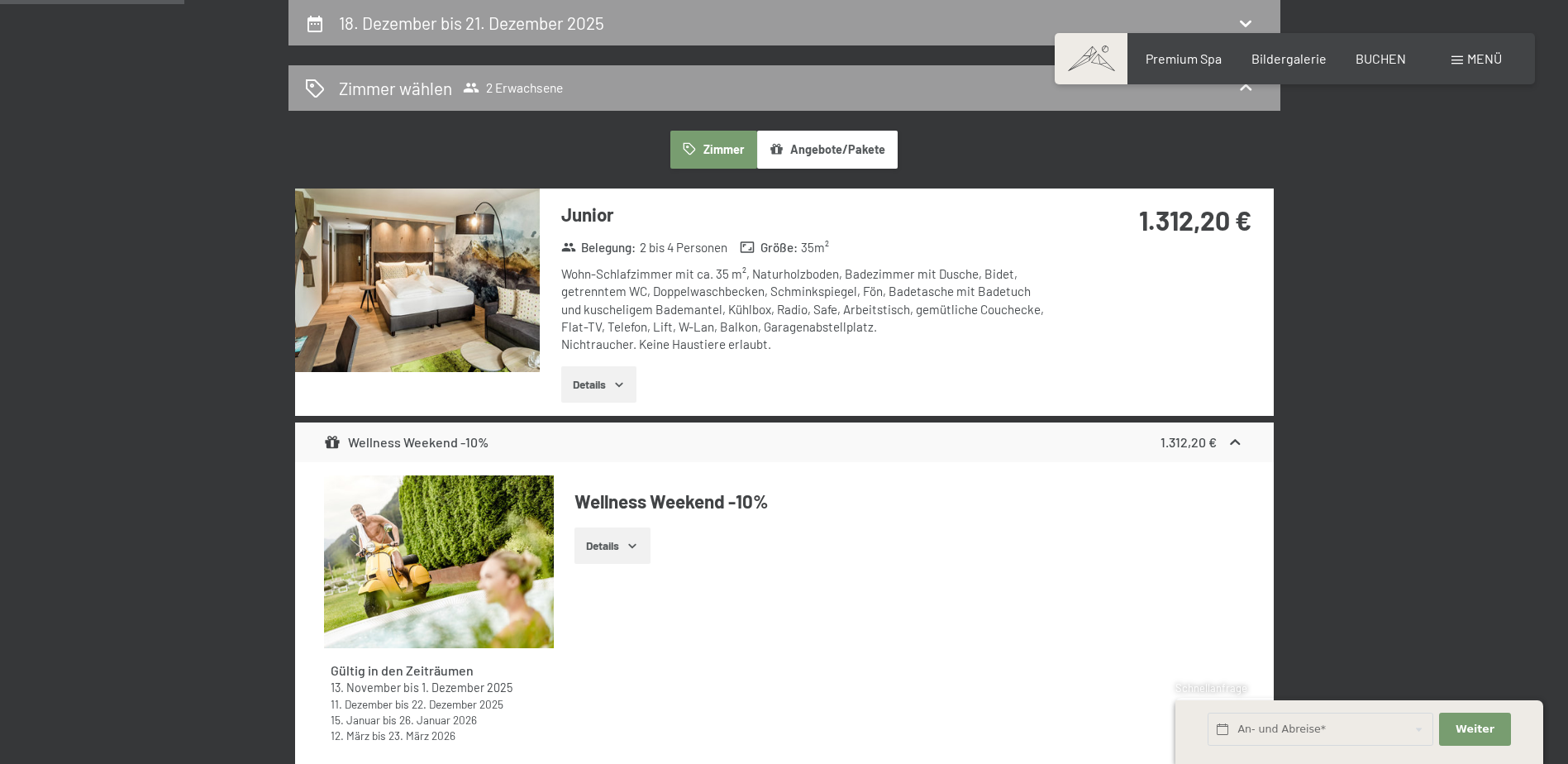
click at [634, 541] on icon "button" at bounding box center [633, 546] width 14 height 14
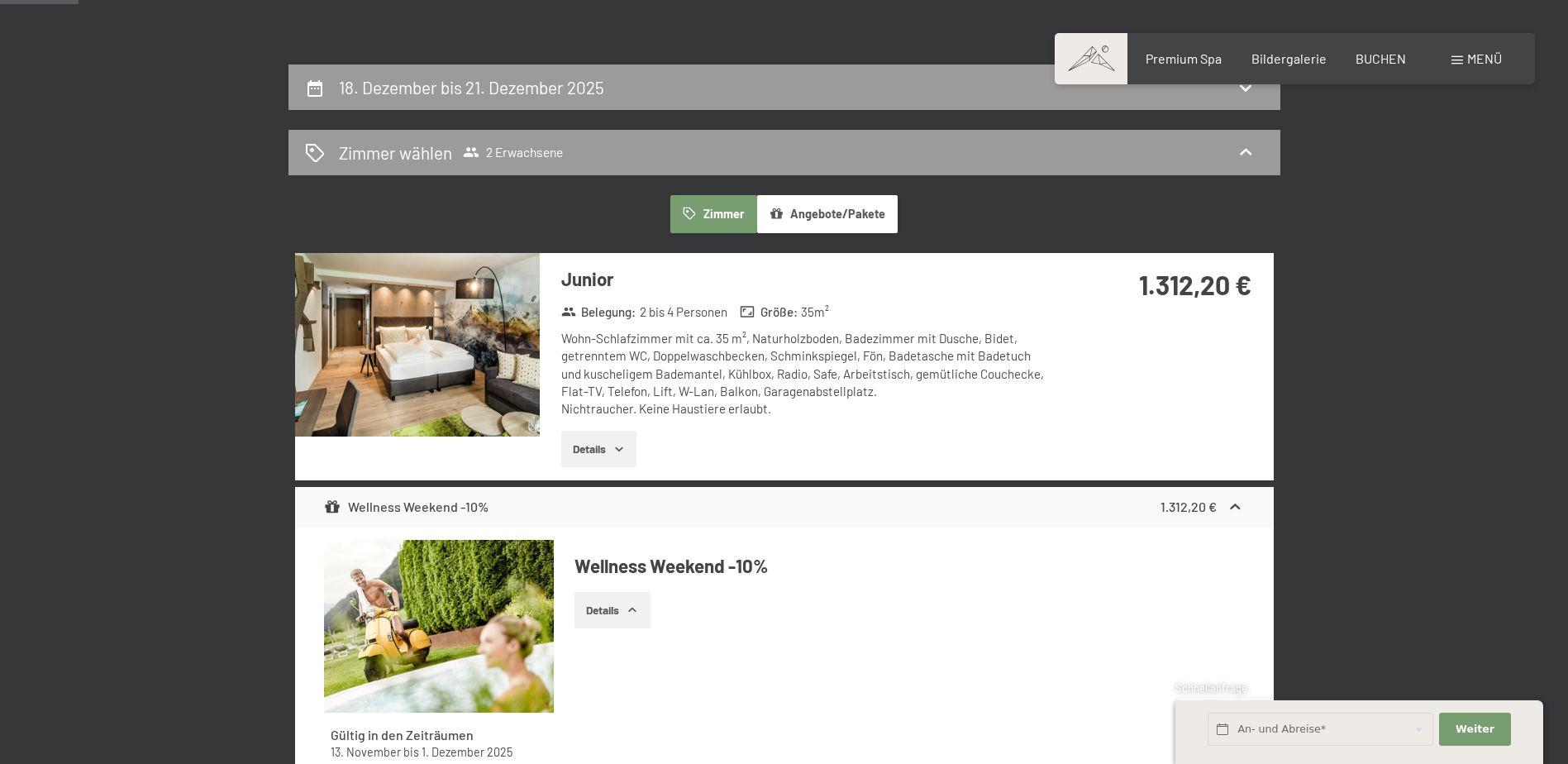
scroll to position [312, 0]
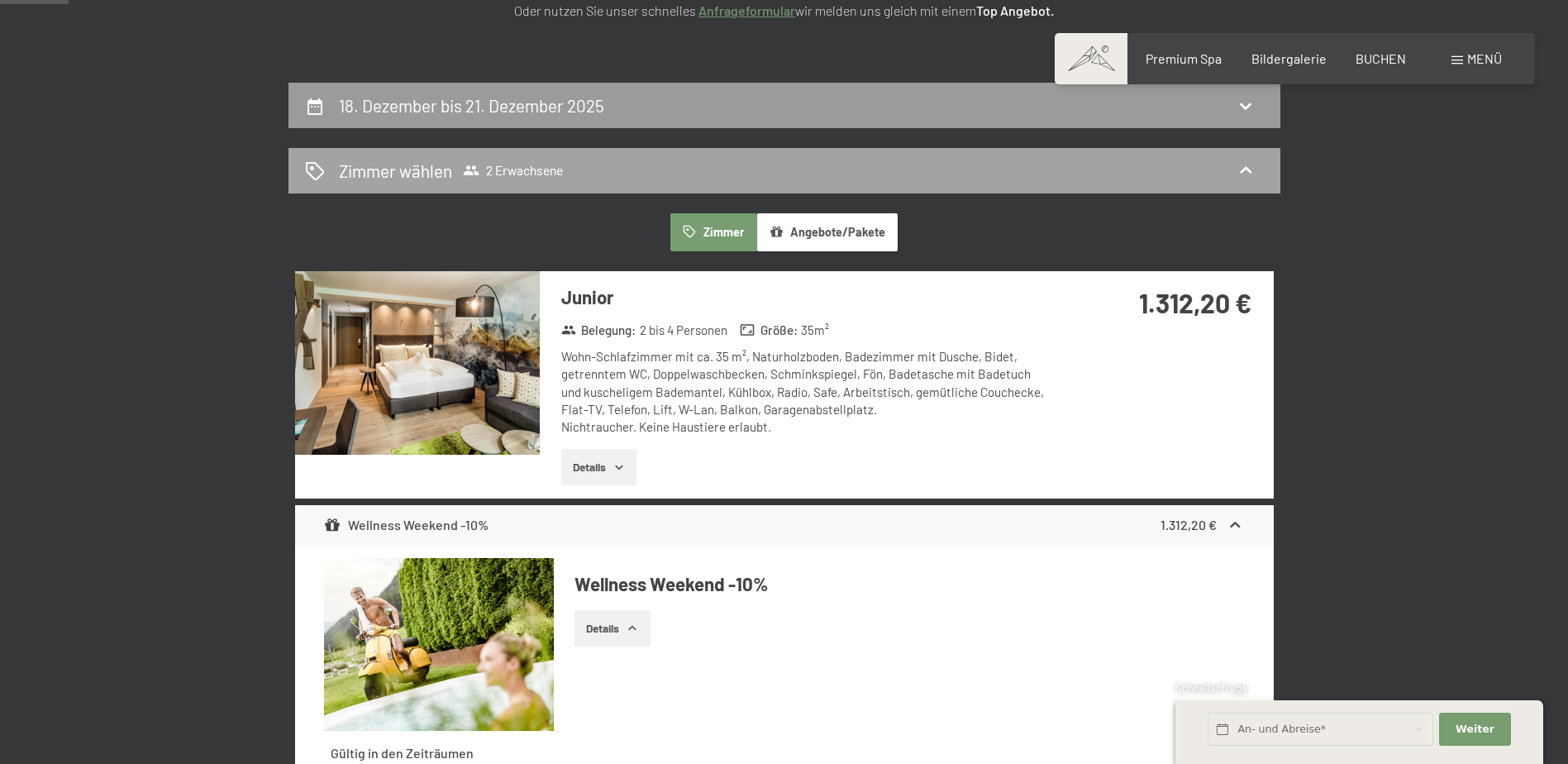
click at [1249, 168] on icon at bounding box center [1245, 169] width 20 height 20
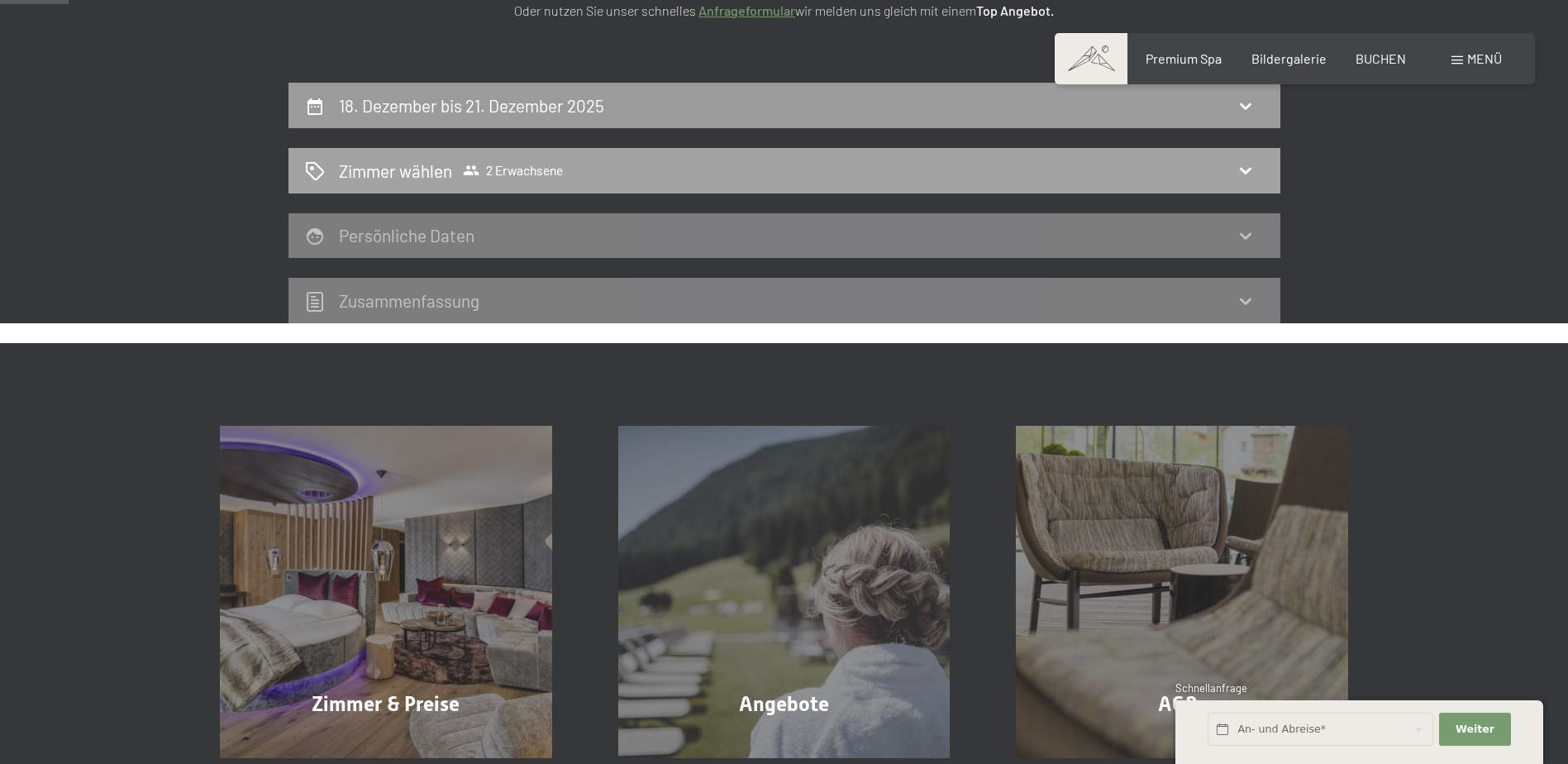
click at [1247, 161] on icon at bounding box center [1245, 169] width 20 height 20
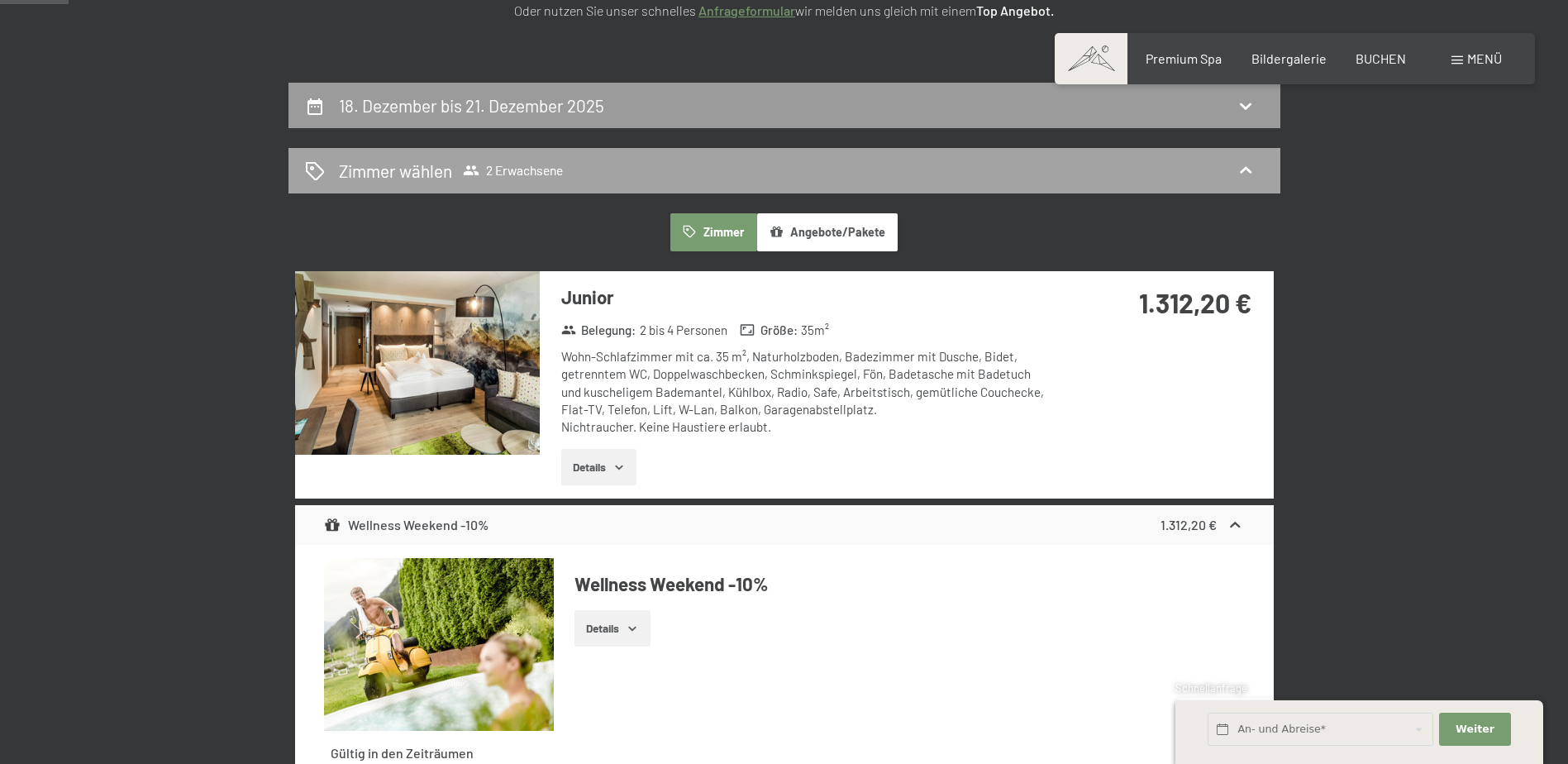
click at [505, 160] on span "Zimmer wählen 2 Erwachsene" at bounding box center [451, 170] width 224 height 24
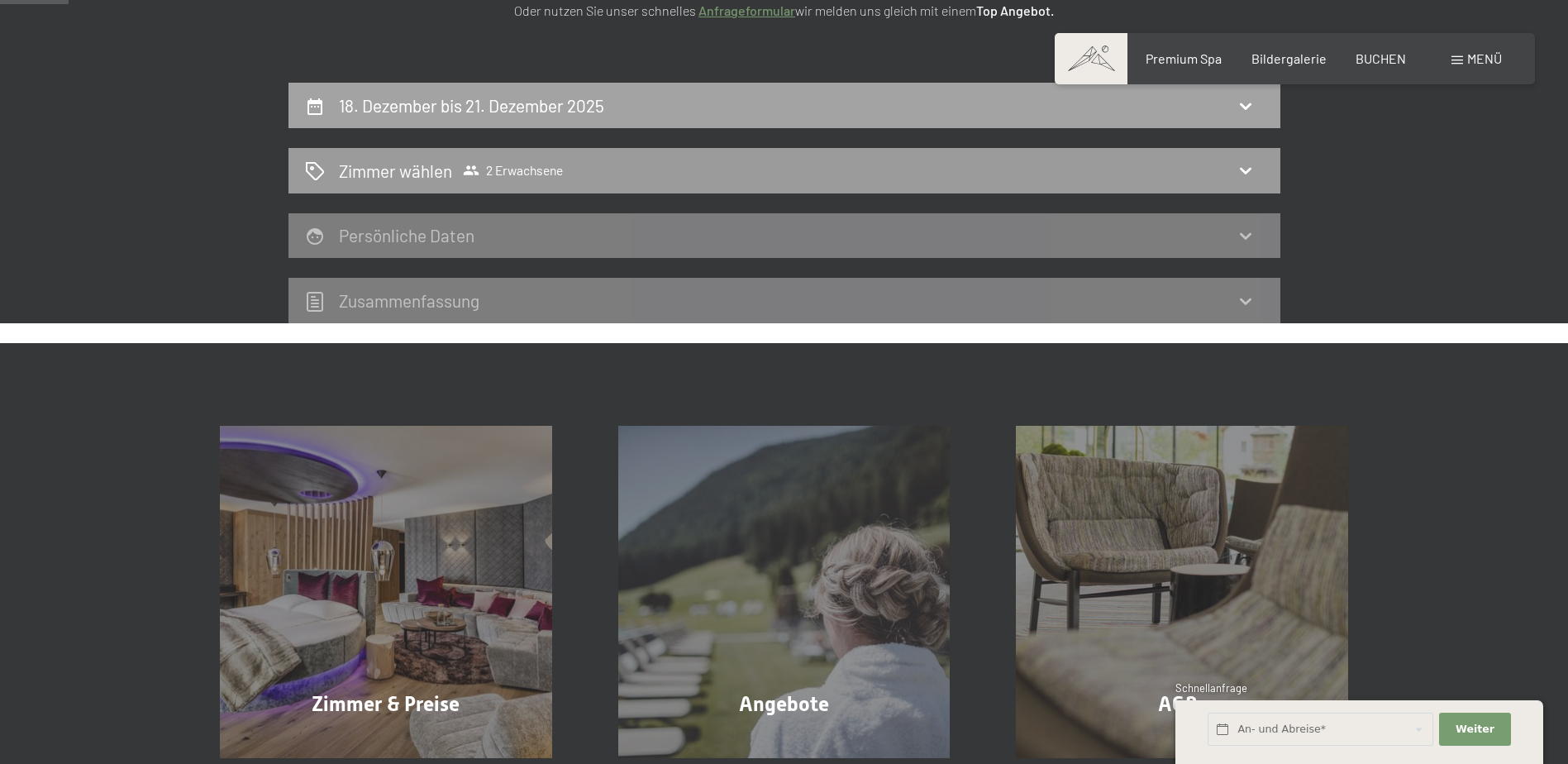
click at [1263, 107] on div "18. Dezember bis 21. Dezember 2025" at bounding box center [784, 106] width 959 height 24
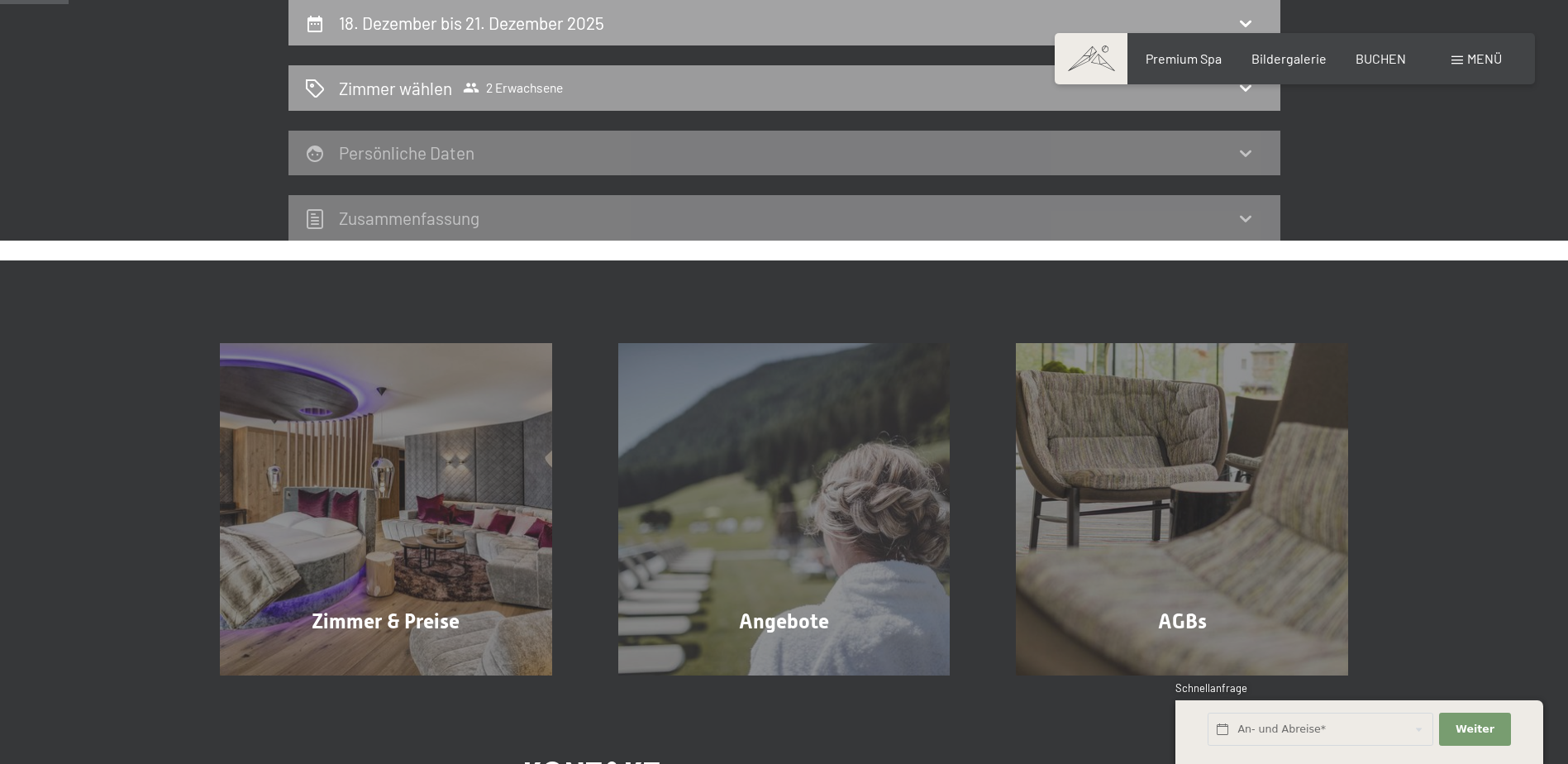
select select "2025-11-01"
select select "2025-12-01"
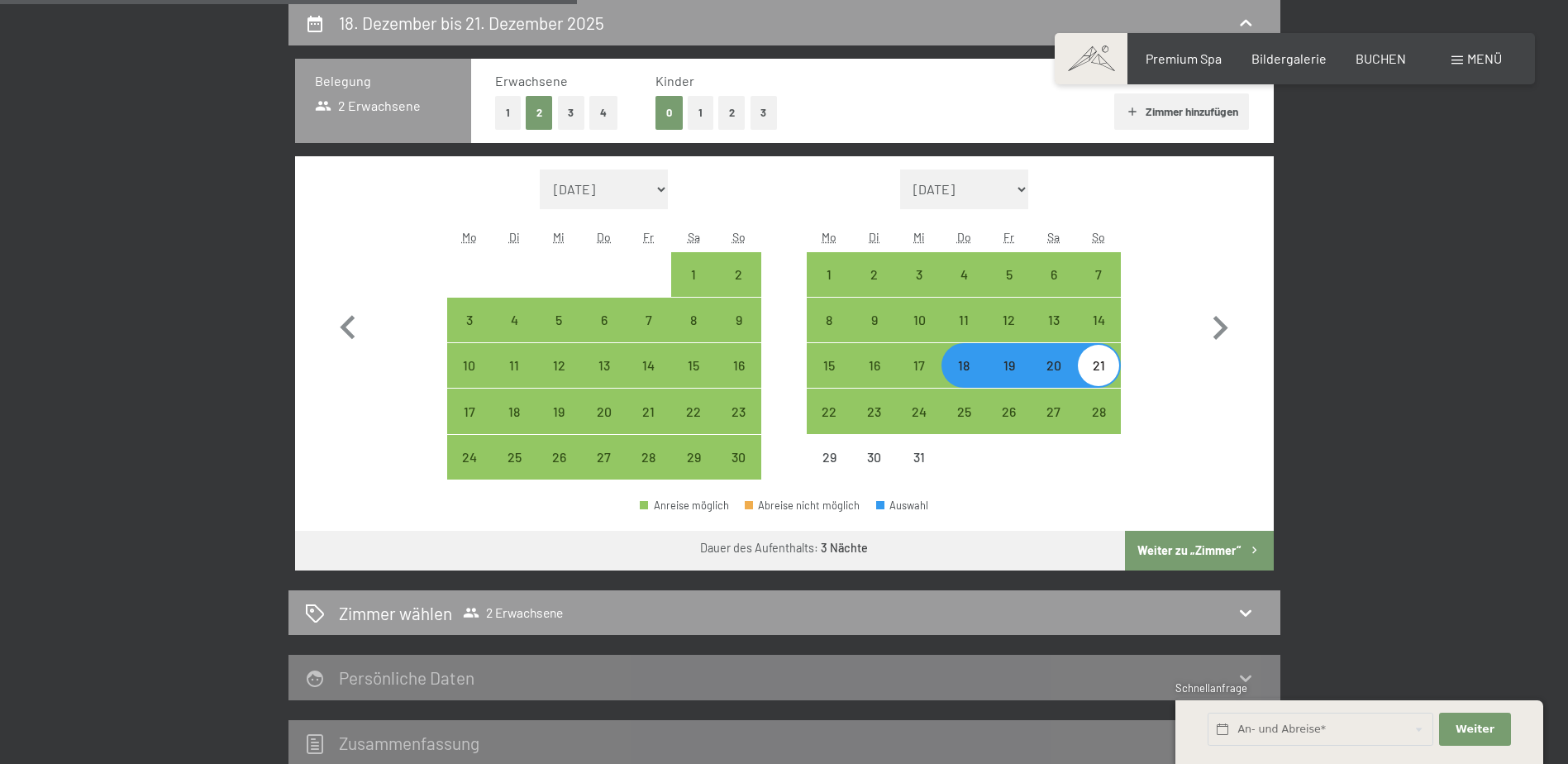
click at [498, 106] on button "1" at bounding box center [508, 113] width 26 height 34
select select "2025-11-01"
select select "2025-12-01"
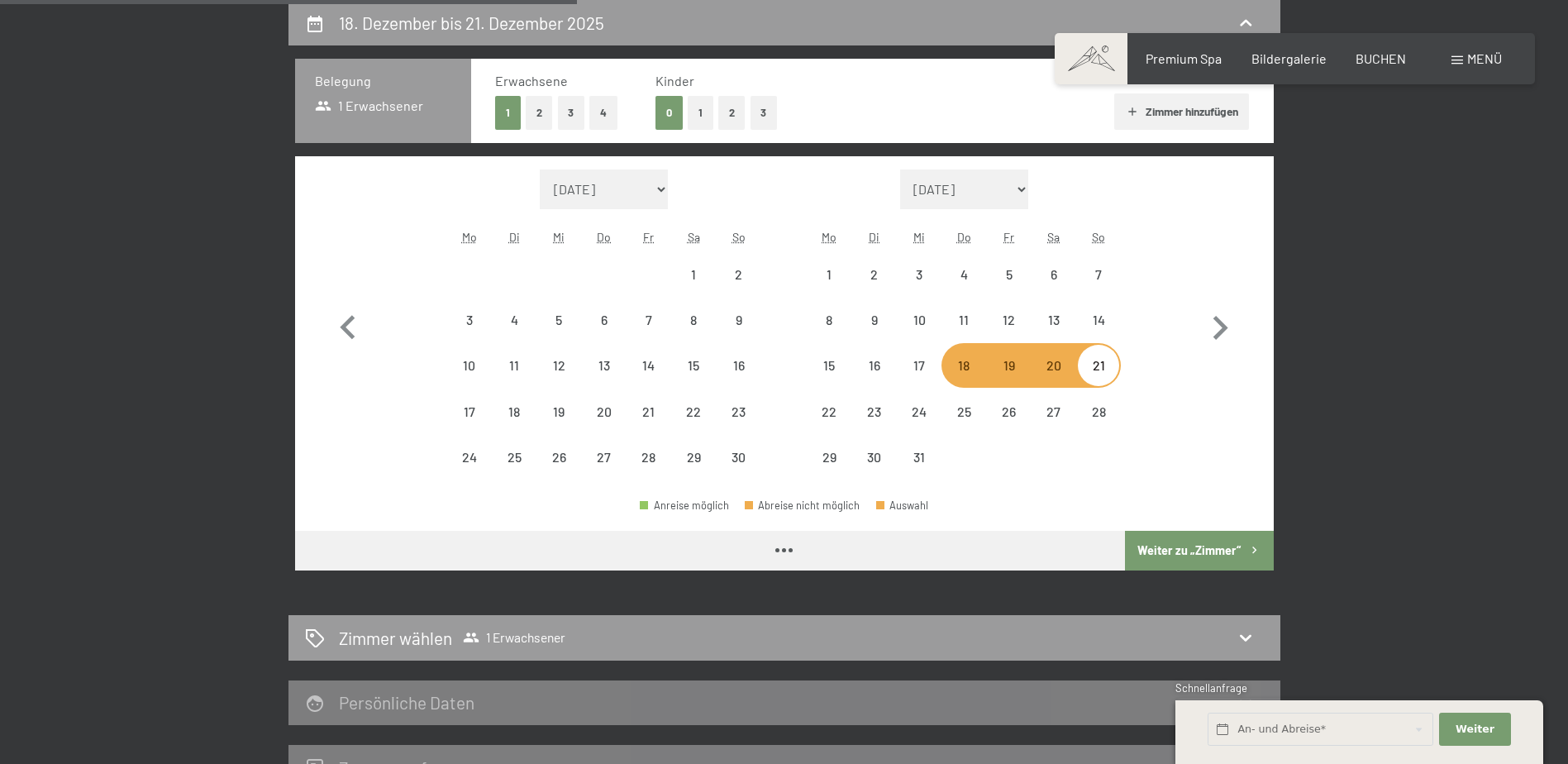
select select "2025-11-01"
select select "2025-12-01"
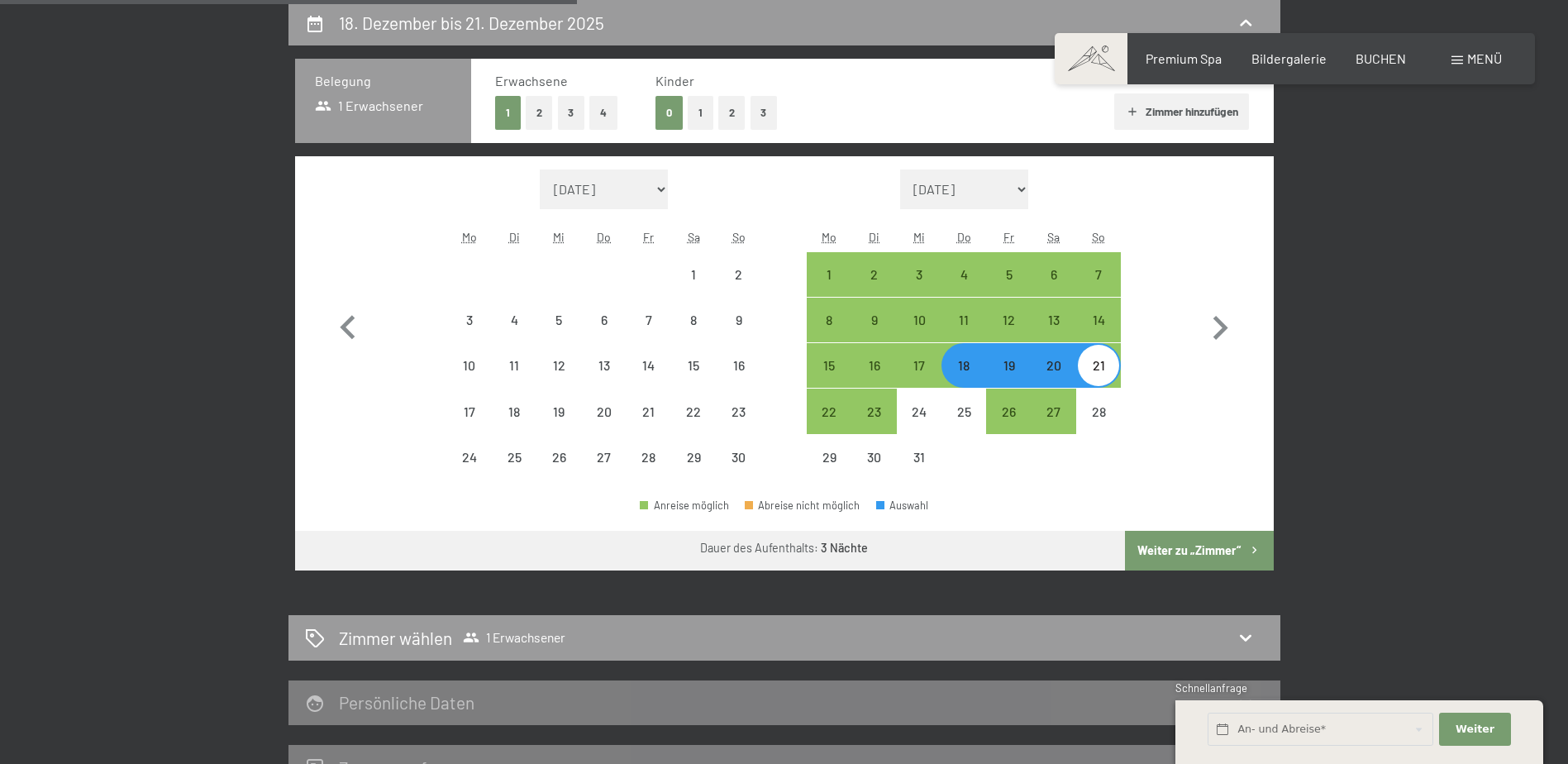
select select "2025-11-01"
select select "2025-12-01"
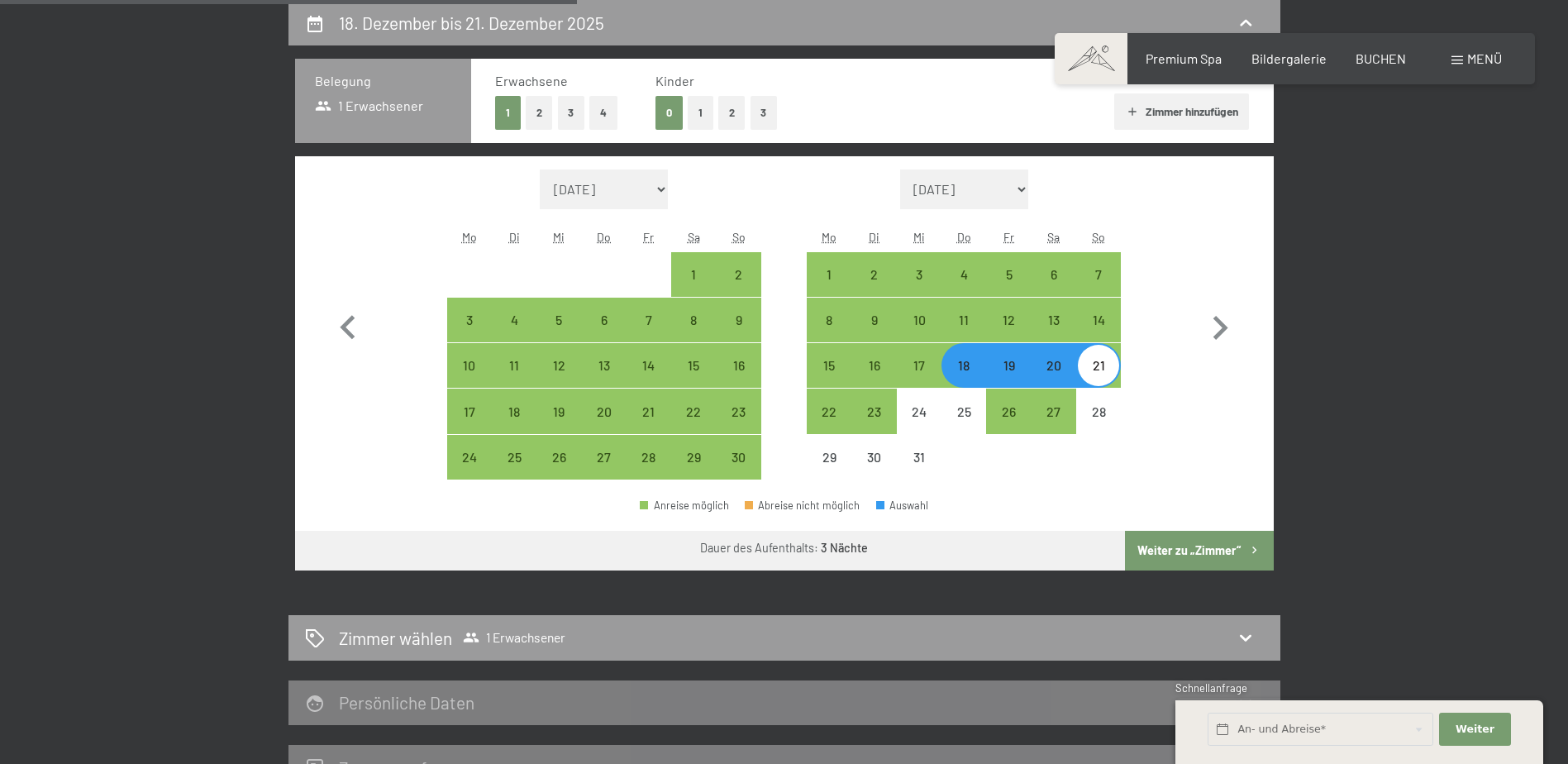
click at [964, 375] on div "18" at bounding box center [964, 379] width 42 height 42
select select "2025-11-01"
select select "2025-12-01"
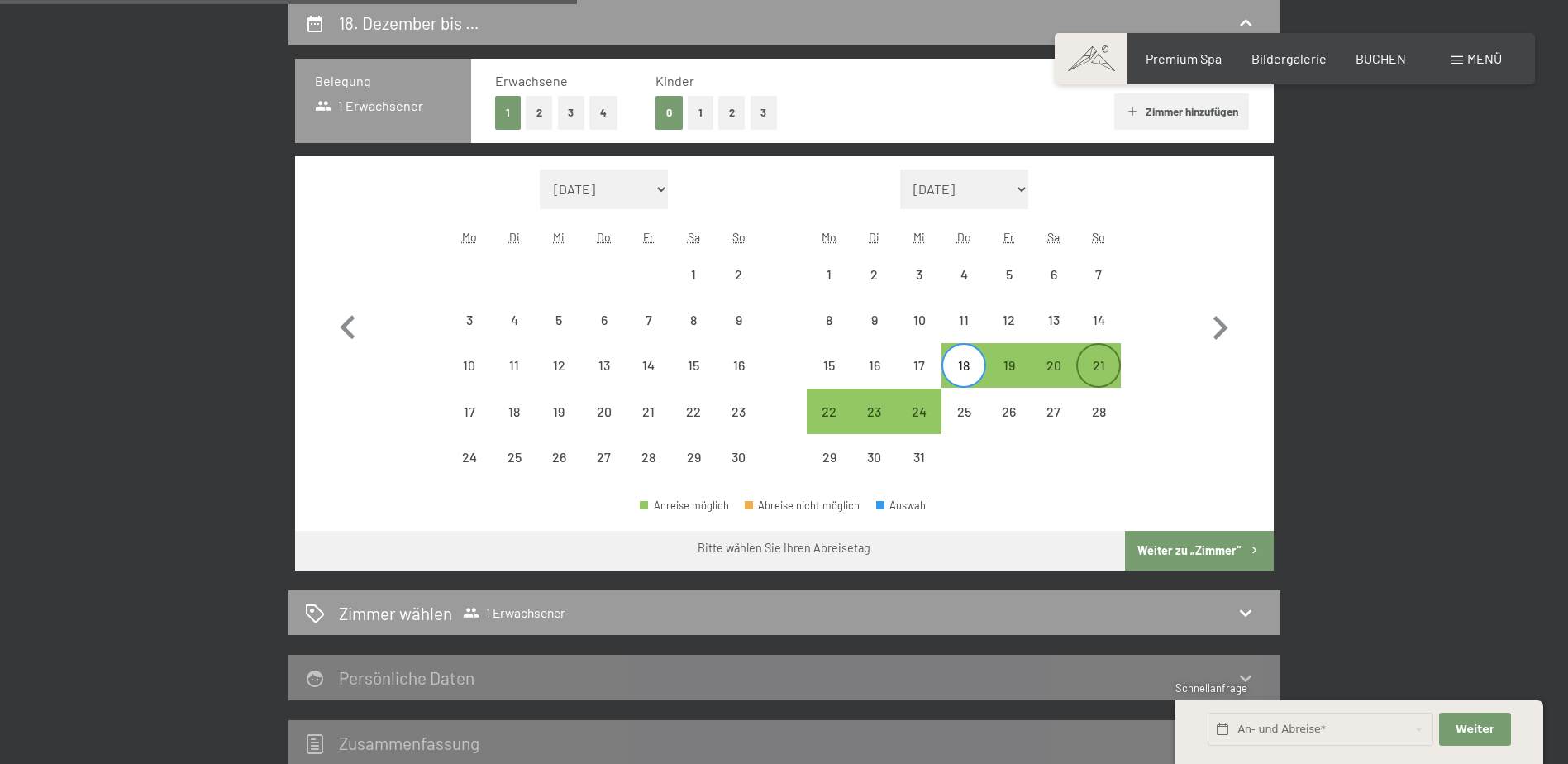
click at [1101, 371] on div "21" at bounding box center [1099, 379] width 42 height 42
select select "2025-11-01"
select select "2025-12-01"
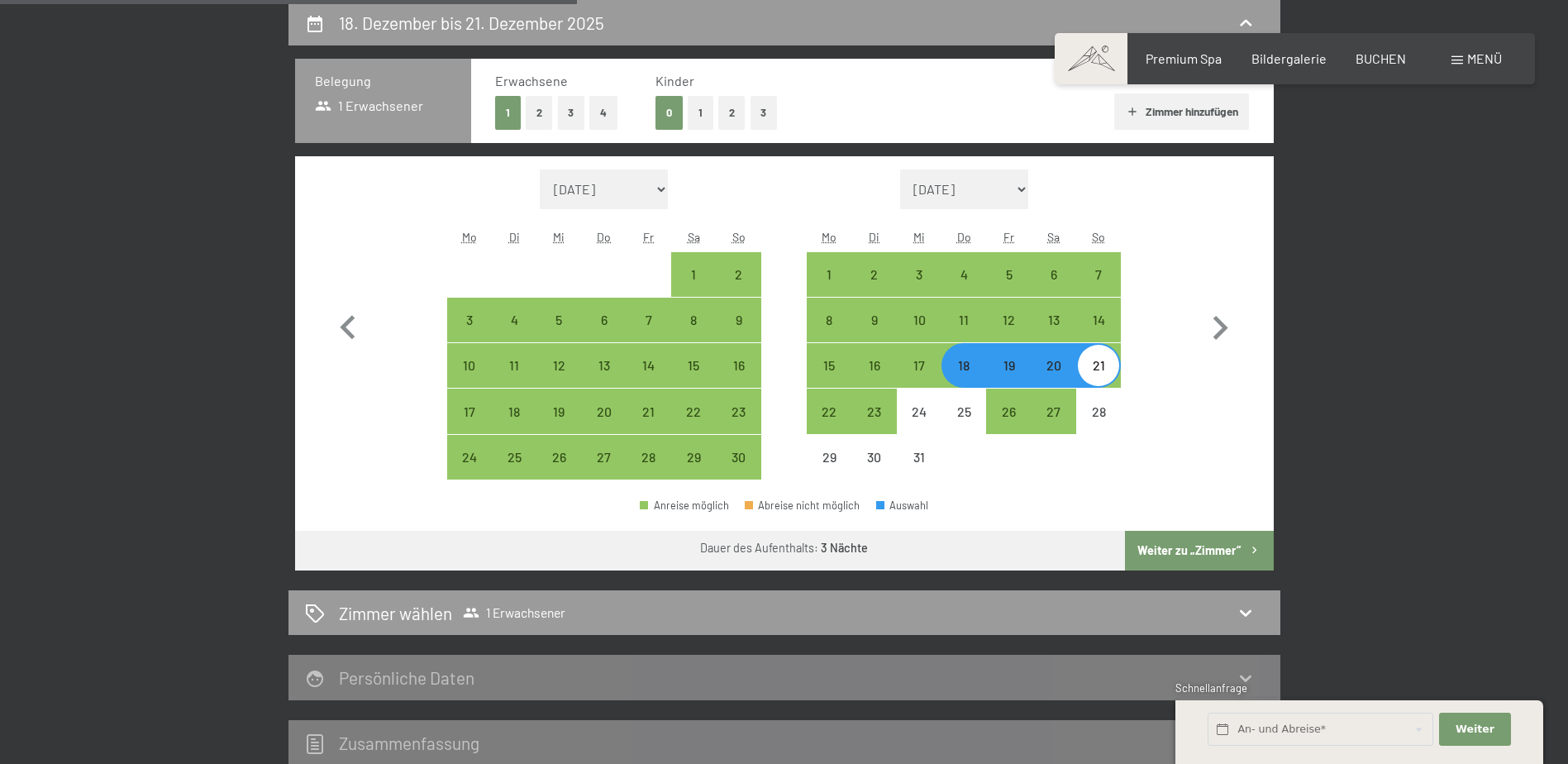
click at [1211, 547] on button "Weiter zu „Zimmer“" at bounding box center [1199, 550] width 148 height 40
select select "2025-11-01"
select select "2025-12-01"
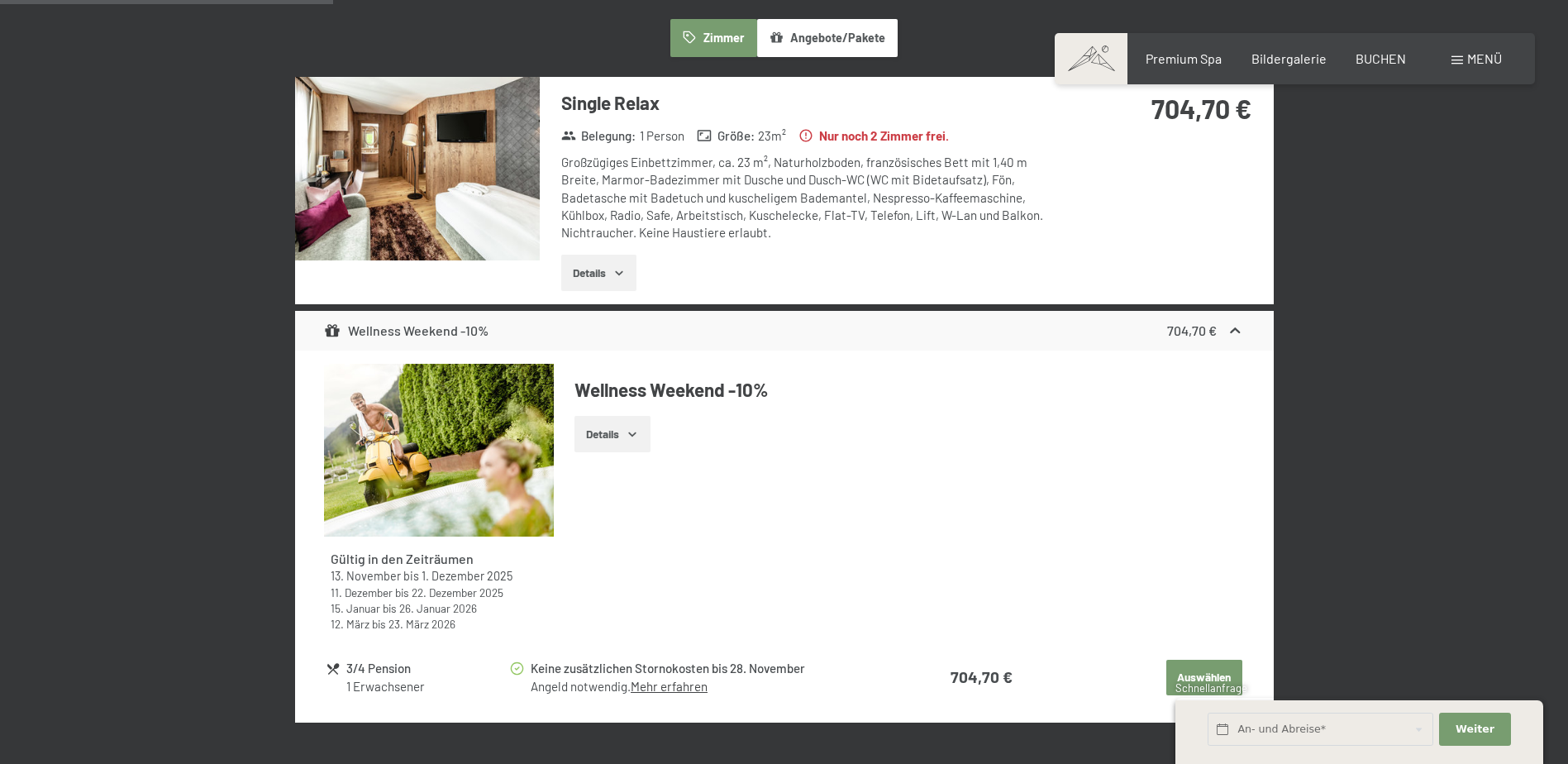
scroll to position [477, 0]
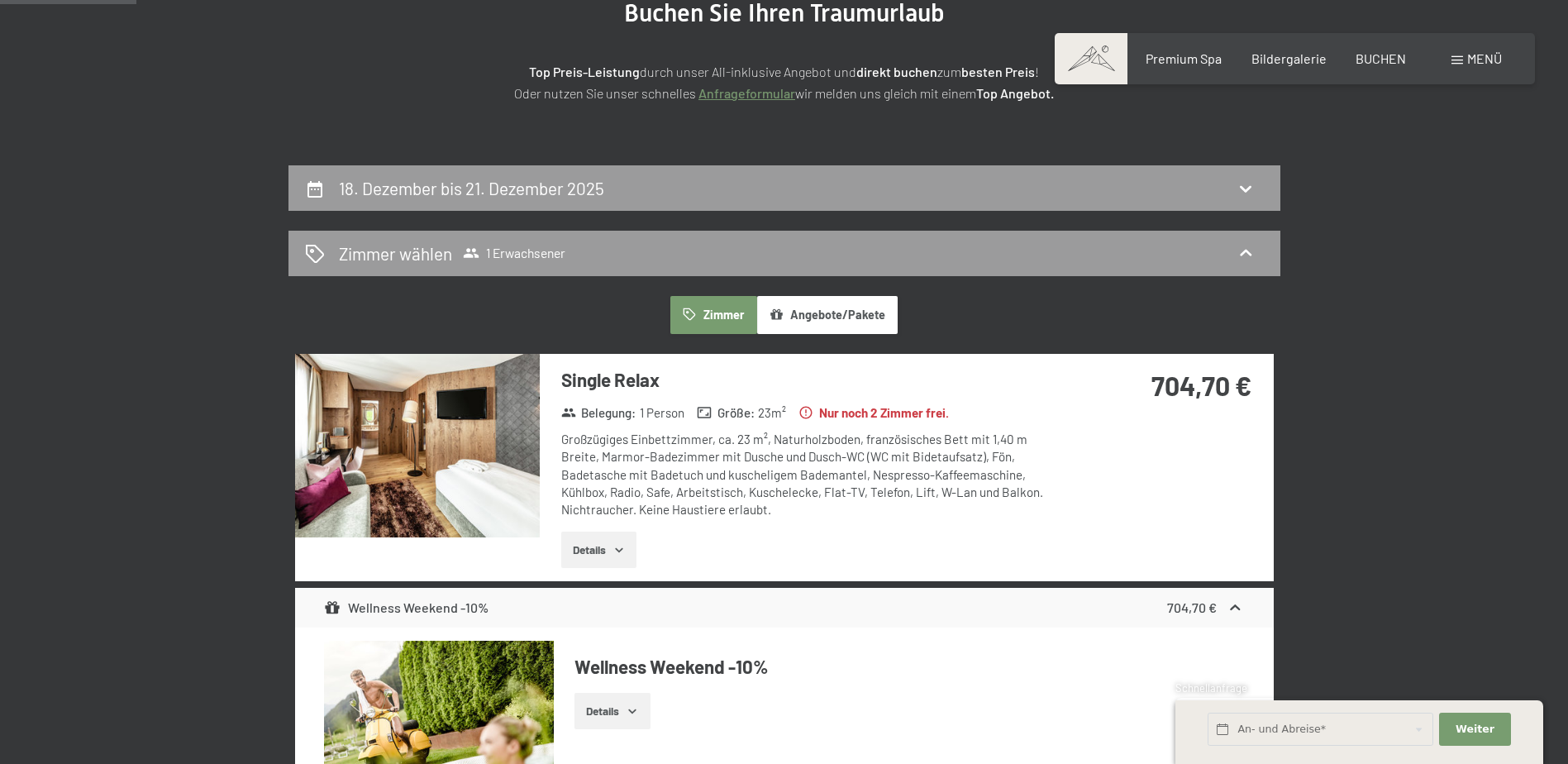
click at [1272, 187] on div "18. Dezember bis 21. Dezember 2025" at bounding box center [784, 187] width 992 height 45
select select "2025-11-01"
select select "2025-12-01"
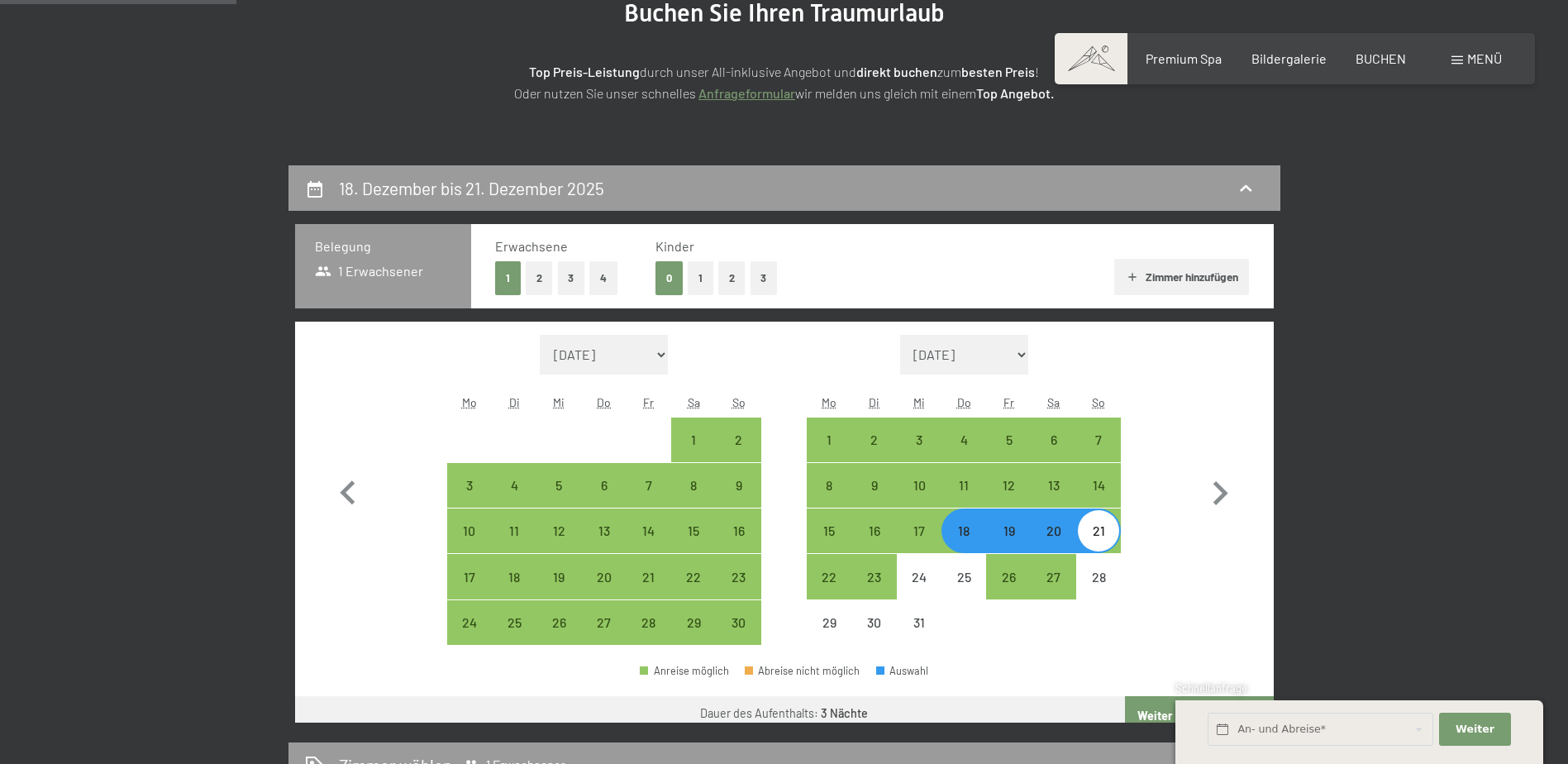
scroll to position [394, 0]
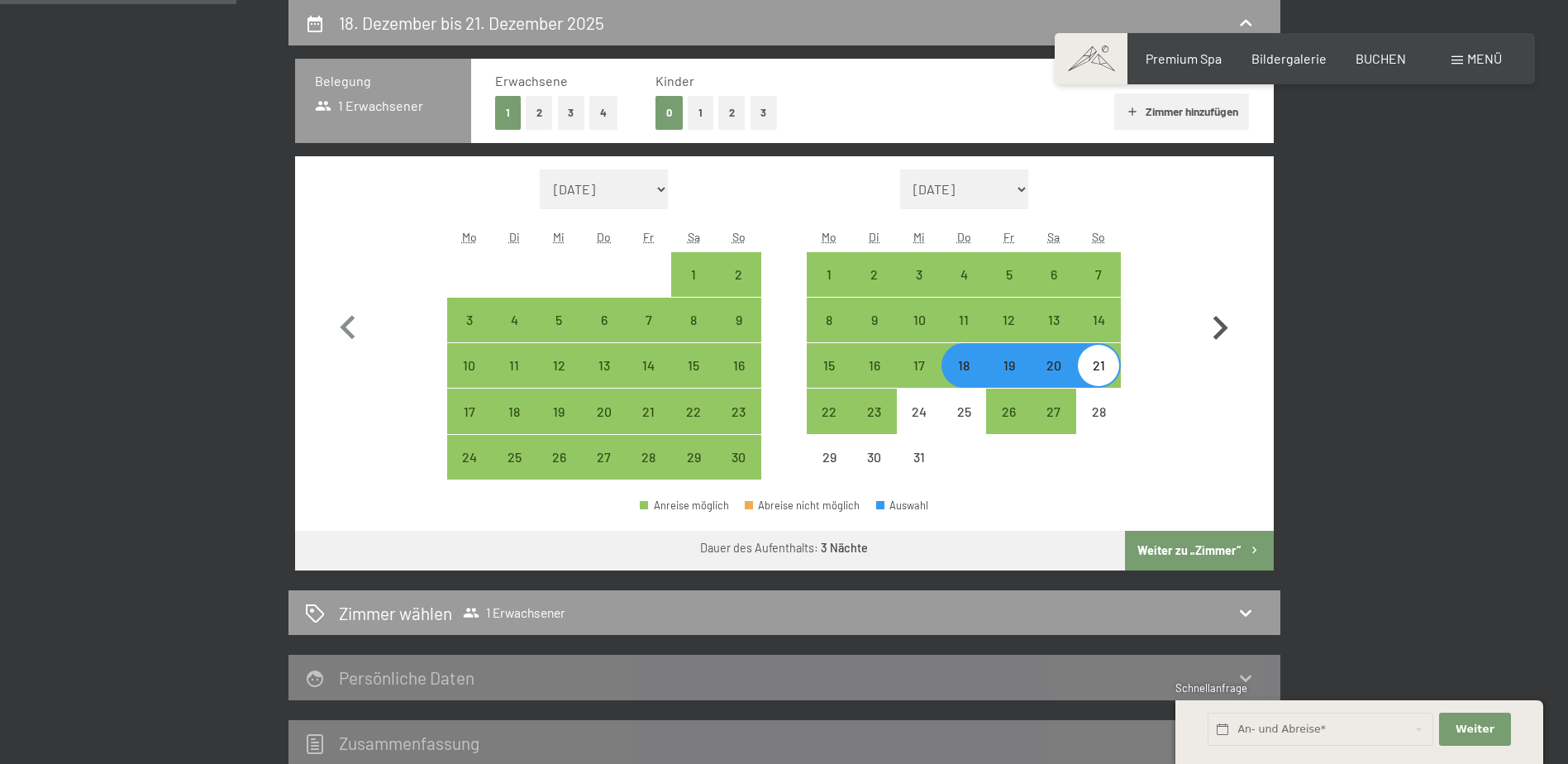
click at [1235, 320] on icon "button" at bounding box center [1221, 328] width 48 height 48
select select "2025-12-01"
select select "2026-01-01"
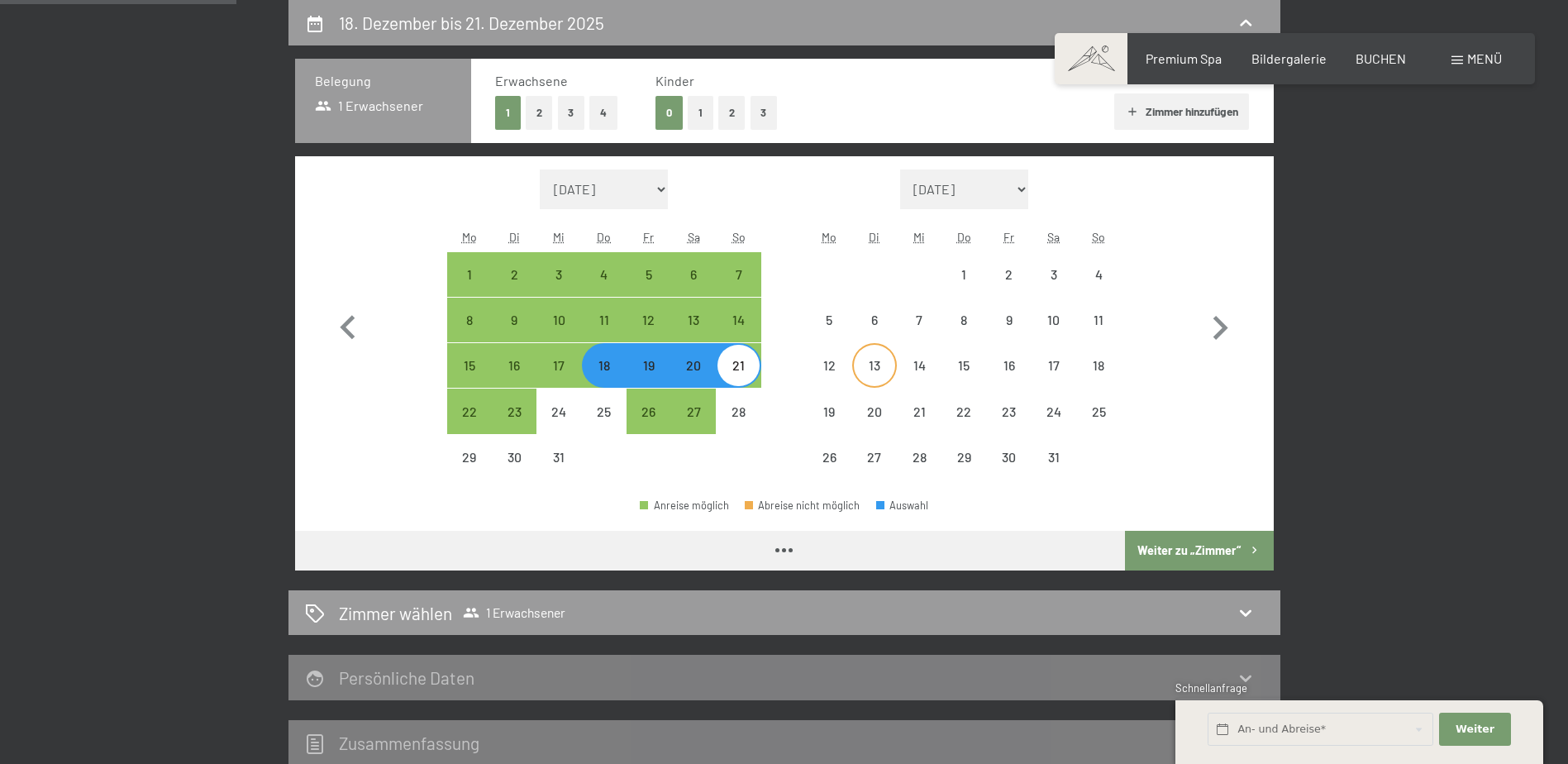
select select "2025-12-01"
select select "2026-01-01"
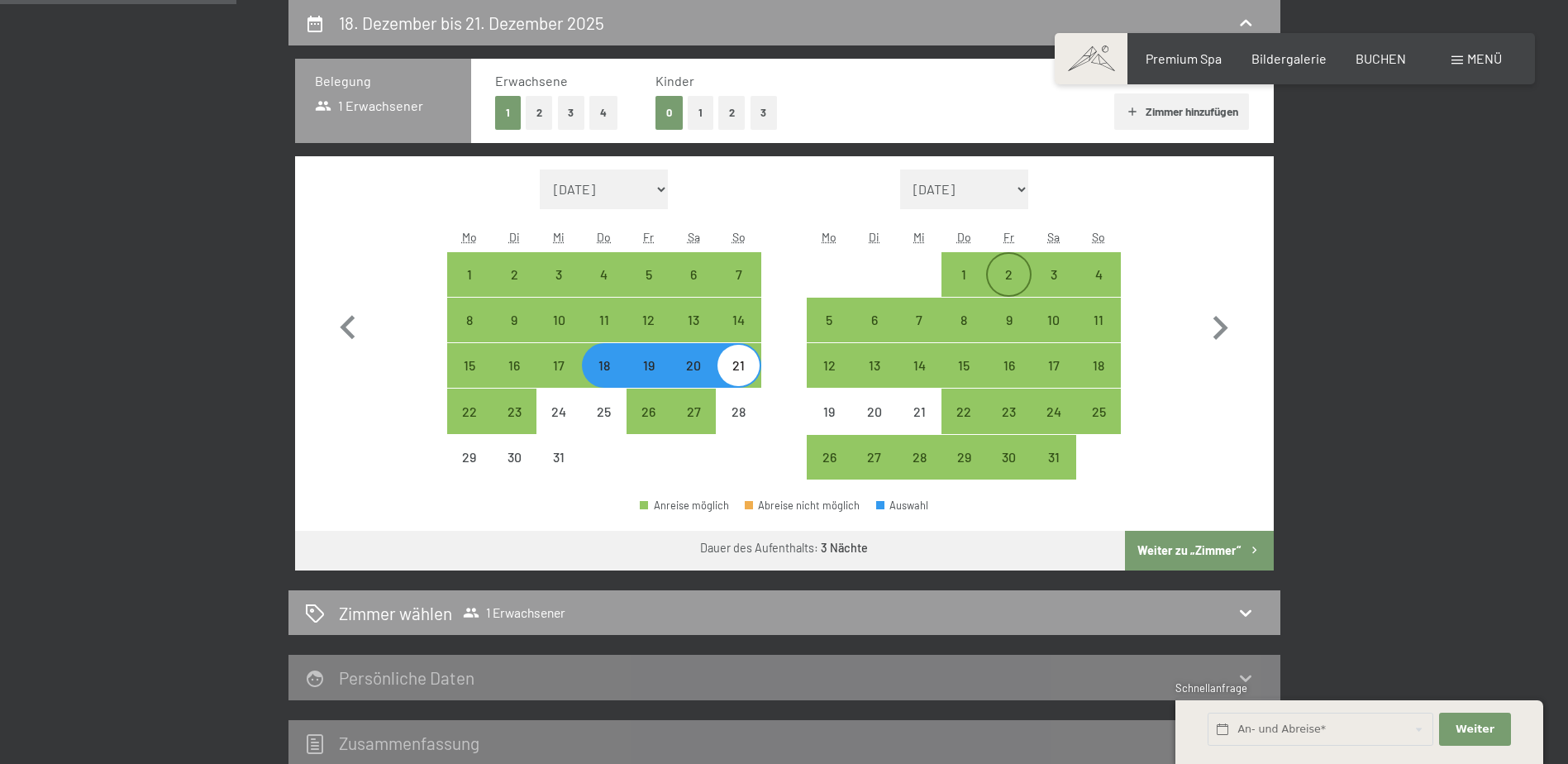
click at [998, 267] on div "2" at bounding box center [1008, 274] width 42 height 42
select select "2025-12-01"
select select "2026-01-01"
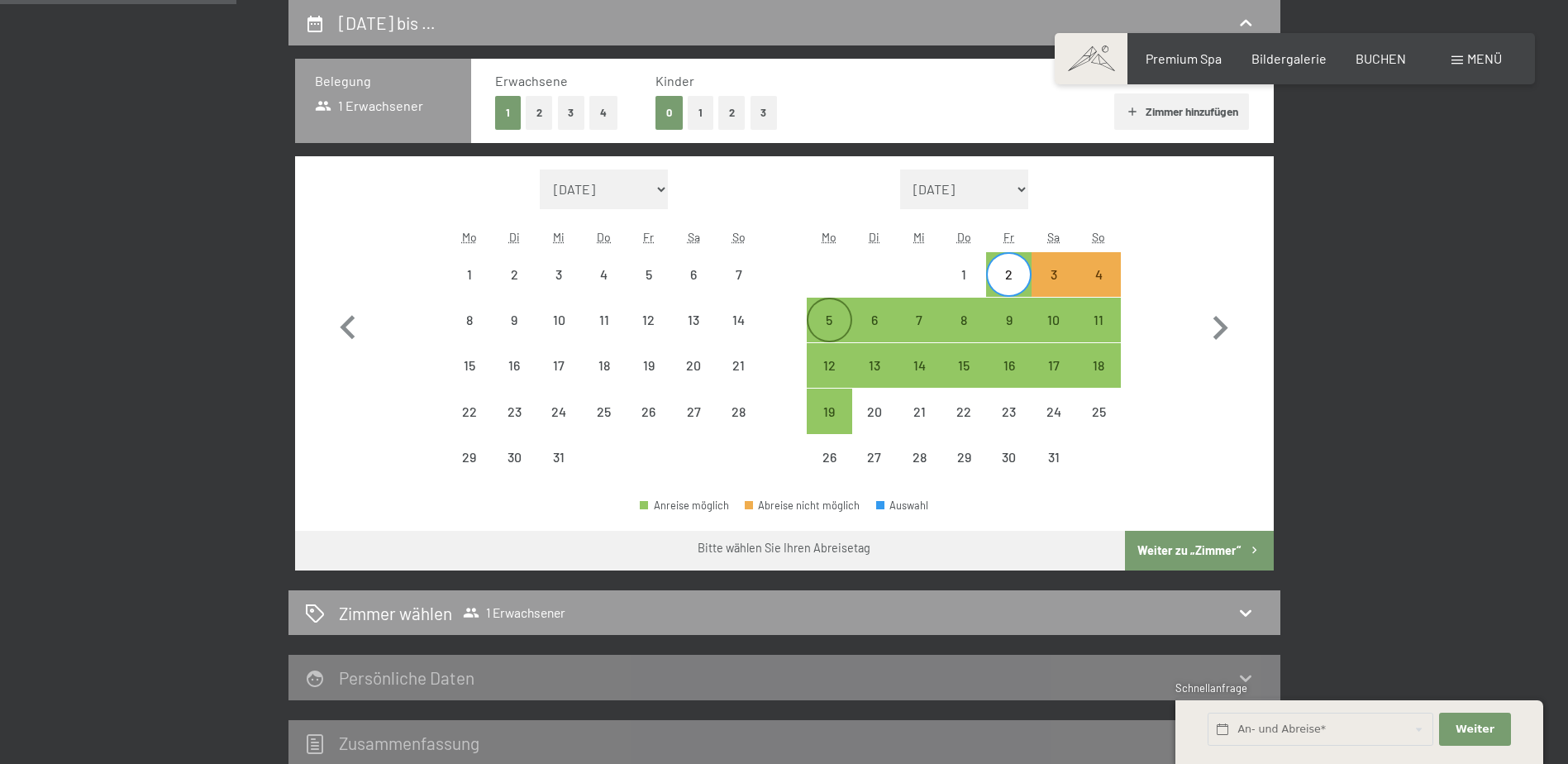
click at [836, 323] on div "5" at bounding box center [829, 334] width 42 height 42
select select "2025-12-01"
select select "2026-01-01"
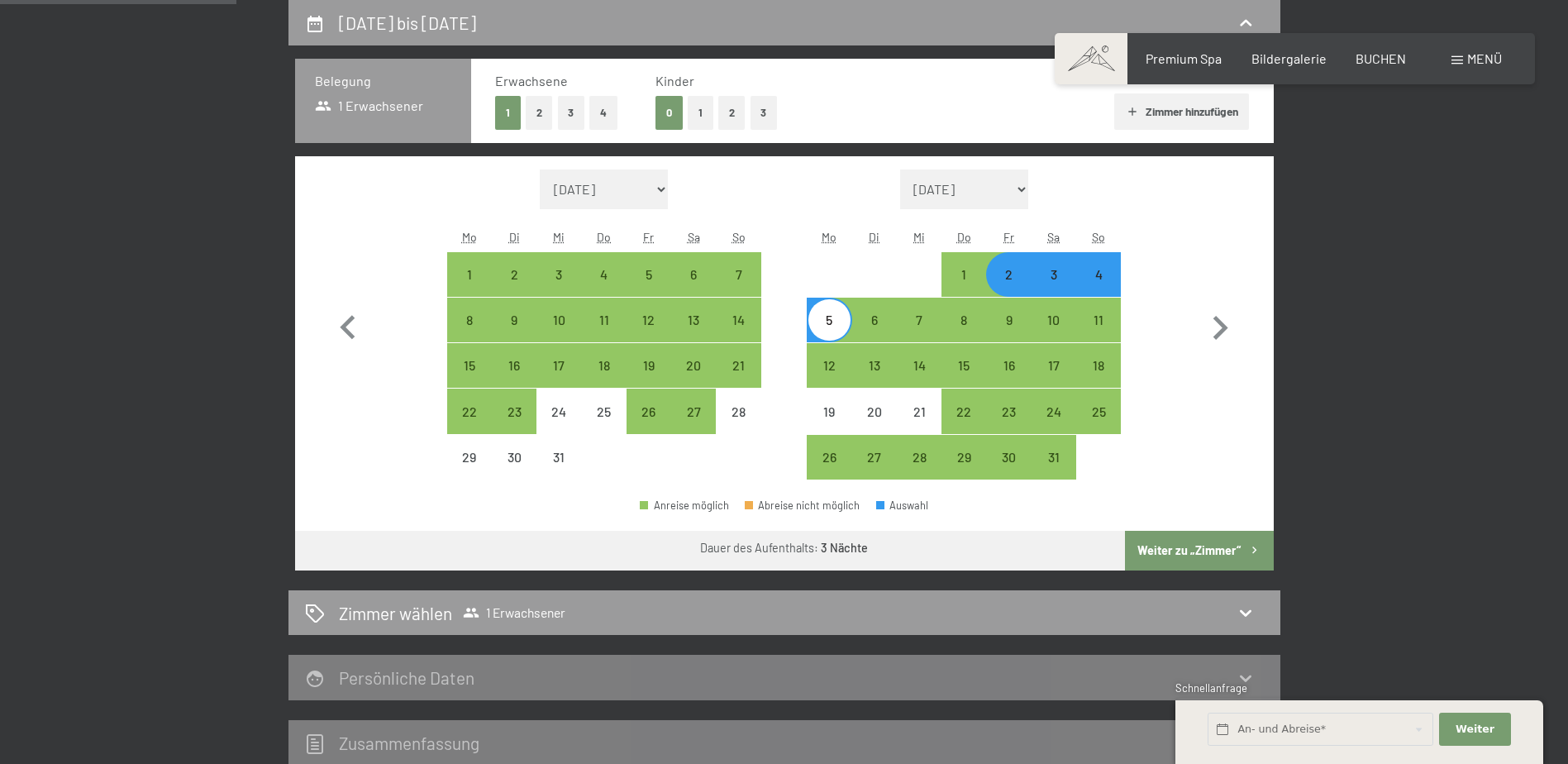
click at [1216, 549] on button "Weiter zu „Zimmer“" at bounding box center [1199, 550] width 148 height 40
select select "2025-12-01"
select select "2026-01-01"
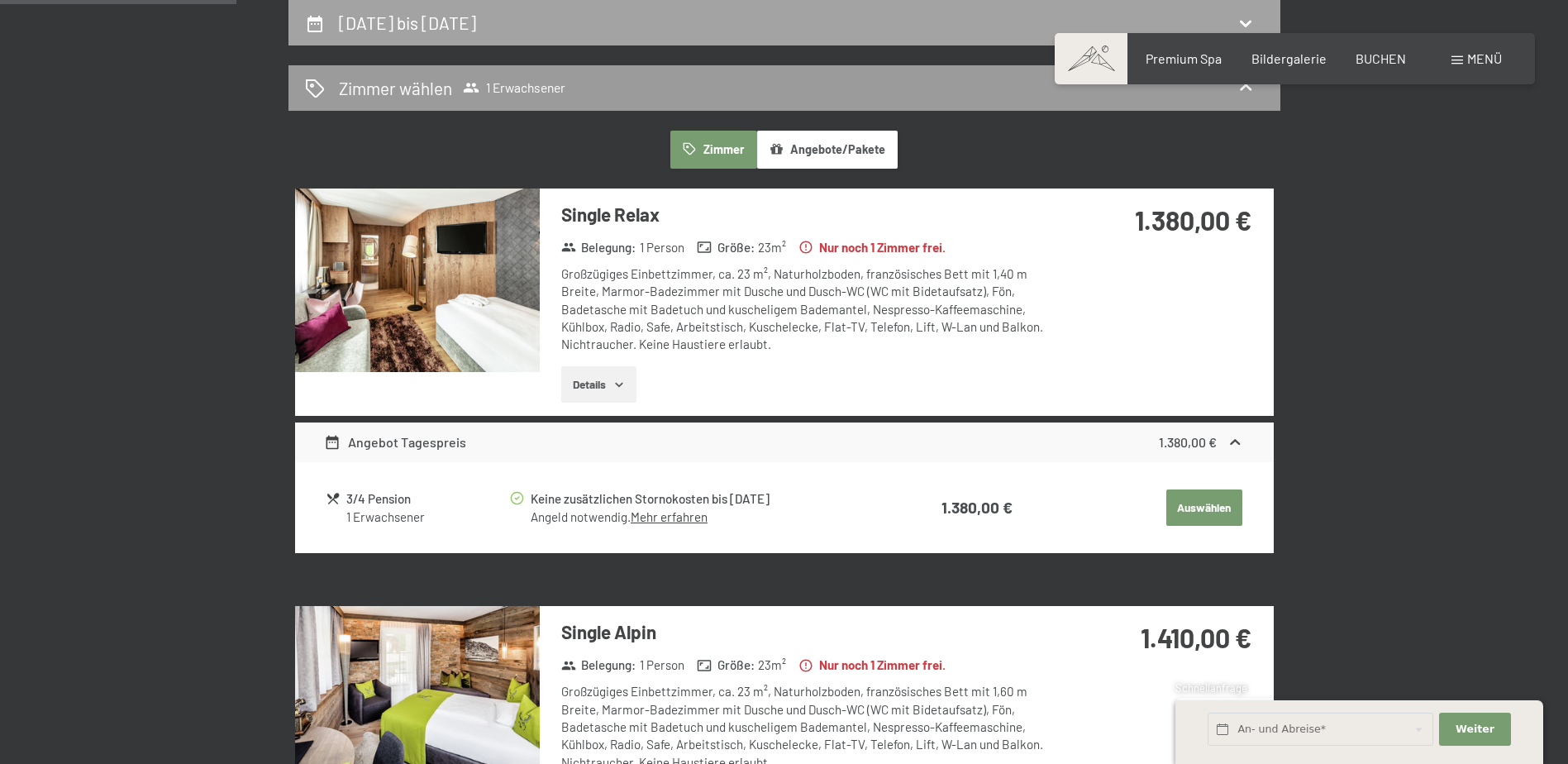
click at [1260, 20] on div "2. Januar bis 5. Januar 2026" at bounding box center [784, 23] width 959 height 24
select select "2025-12-01"
select select "2026-01-01"
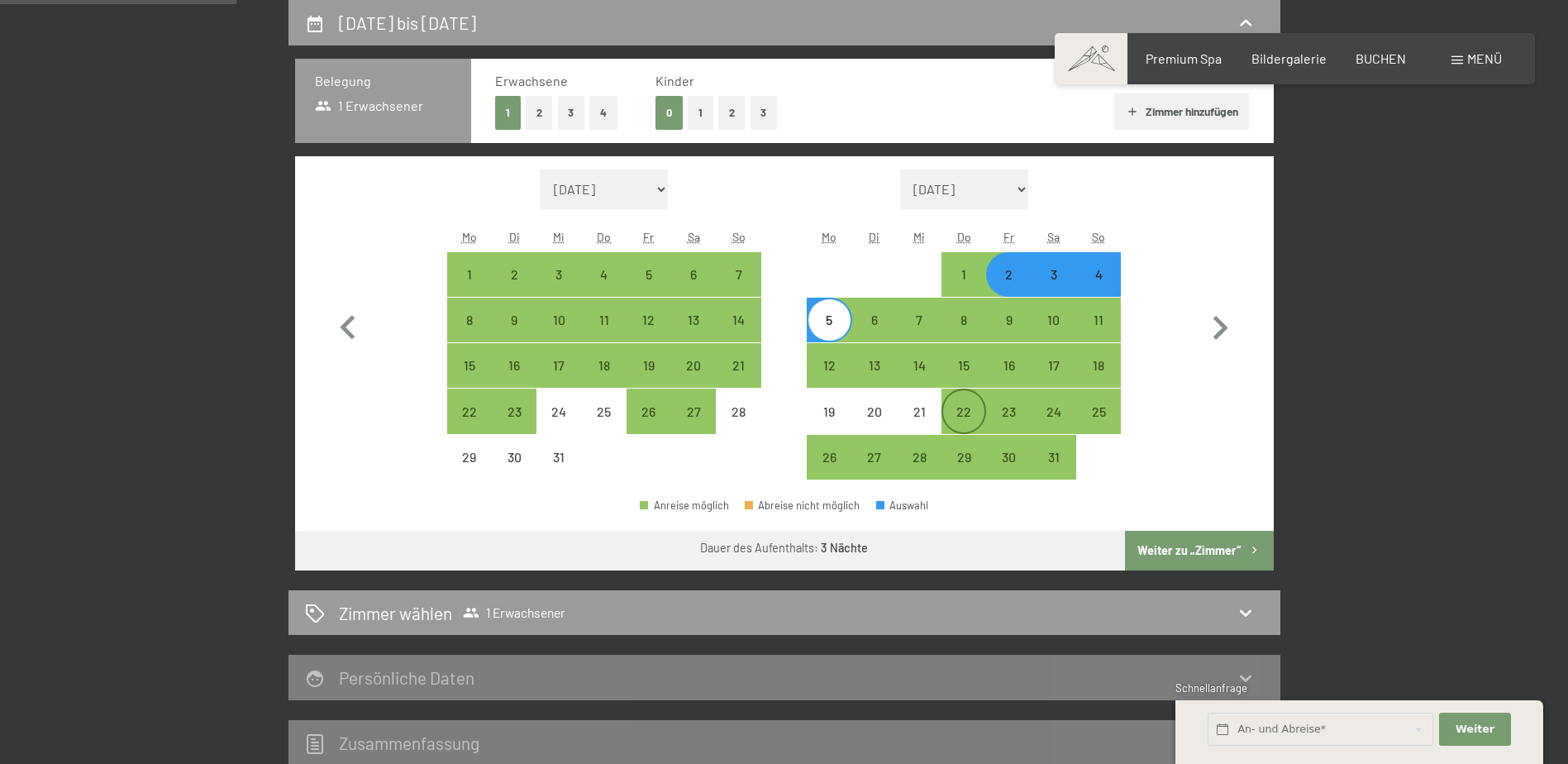
click at [967, 398] on div "22" at bounding box center [964, 411] width 42 height 42
select select "2025-12-01"
select select "2026-01-01"
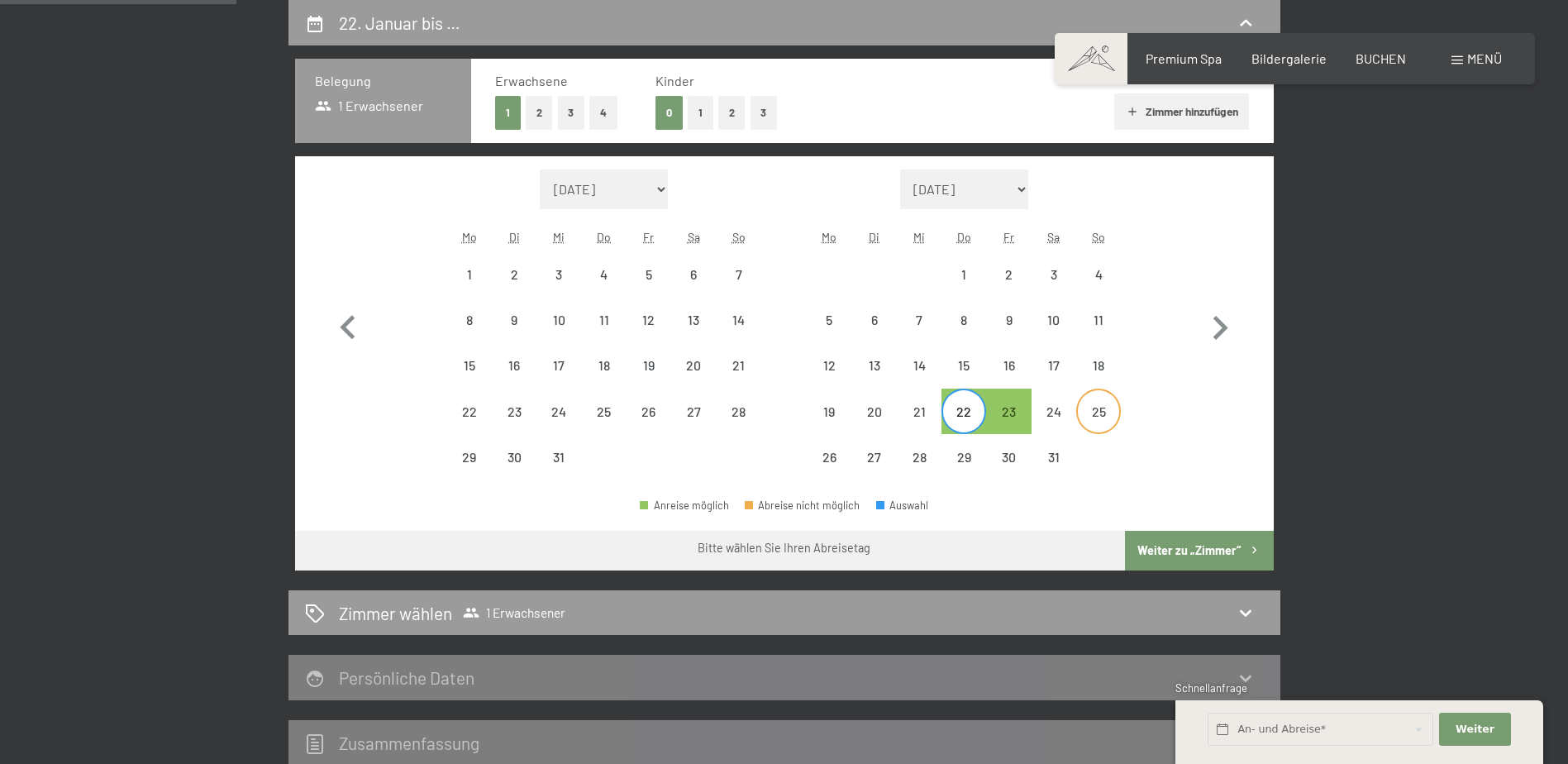
click at [1091, 412] on div "25" at bounding box center [1099, 426] width 42 height 42
select select "2025-12-01"
select select "2026-01-01"
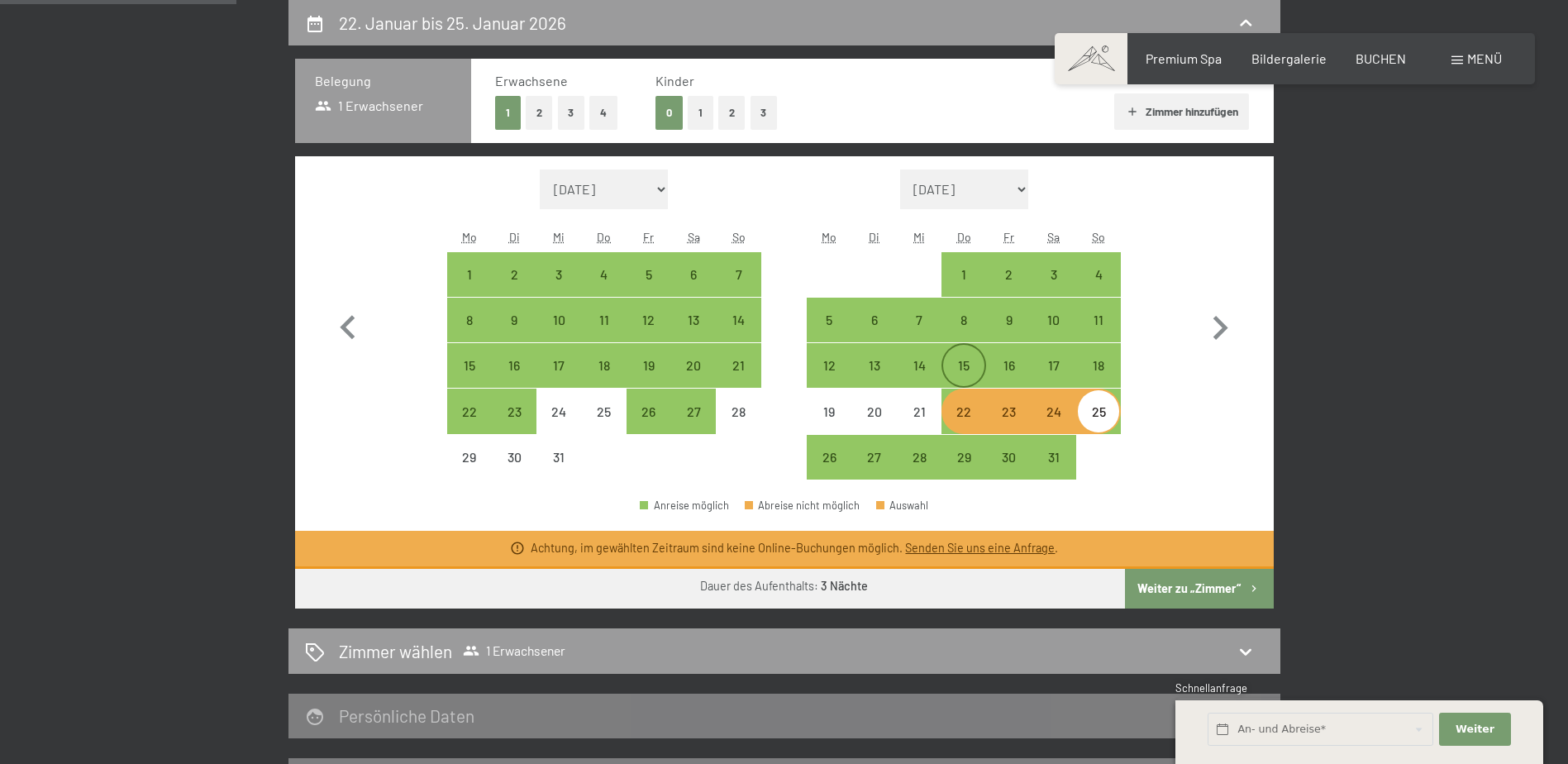
click at [961, 366] on div "15" at bounding box center [964, 379] width 42 height 42
select select "2025-12-01"
select select "2026-01-01"
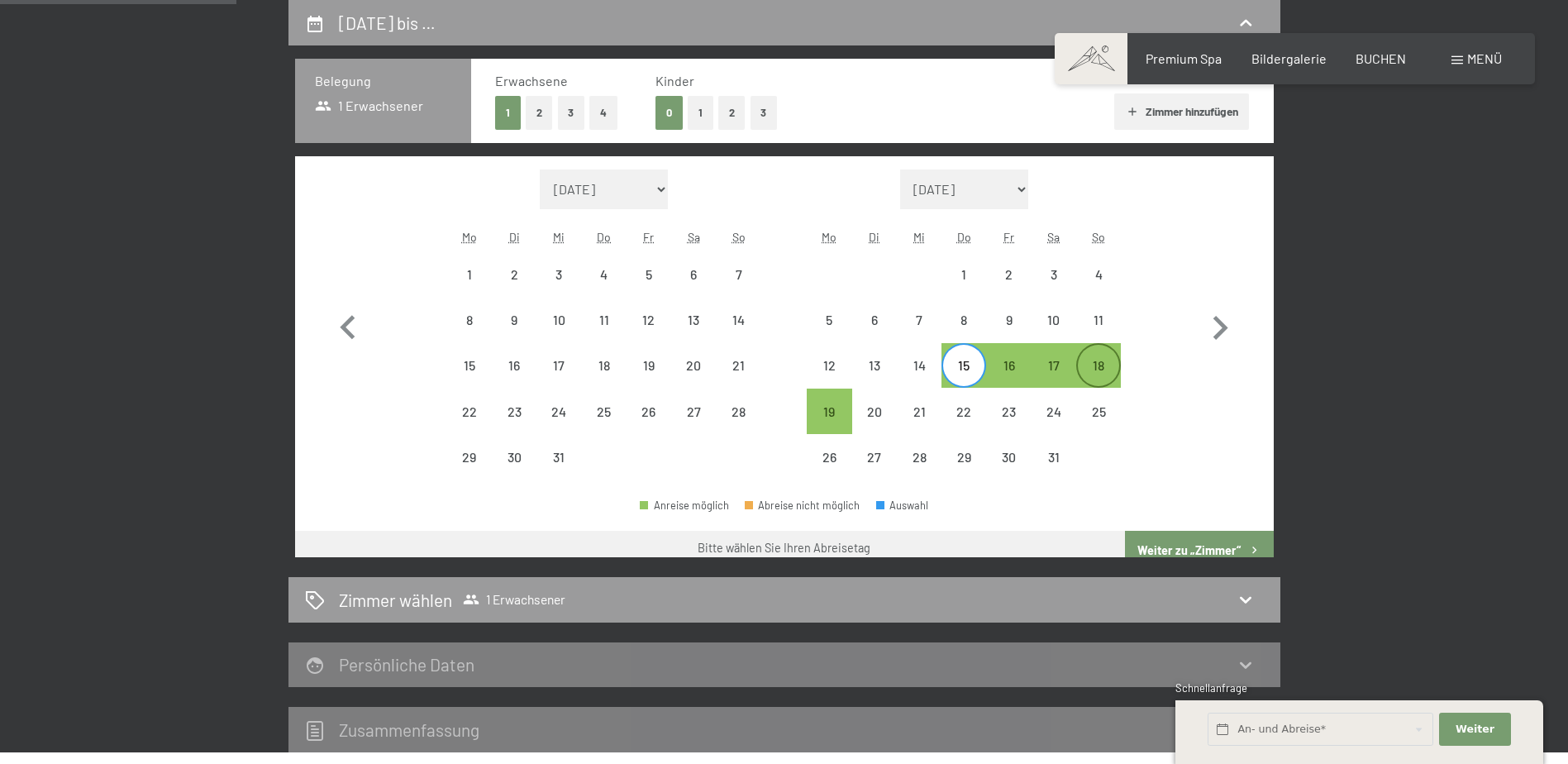
click at [1117, 365] on div "18" at bounding box center [1099, 379] width 42 height 42
select select "2025-12-01"
select select "2026-01-01"
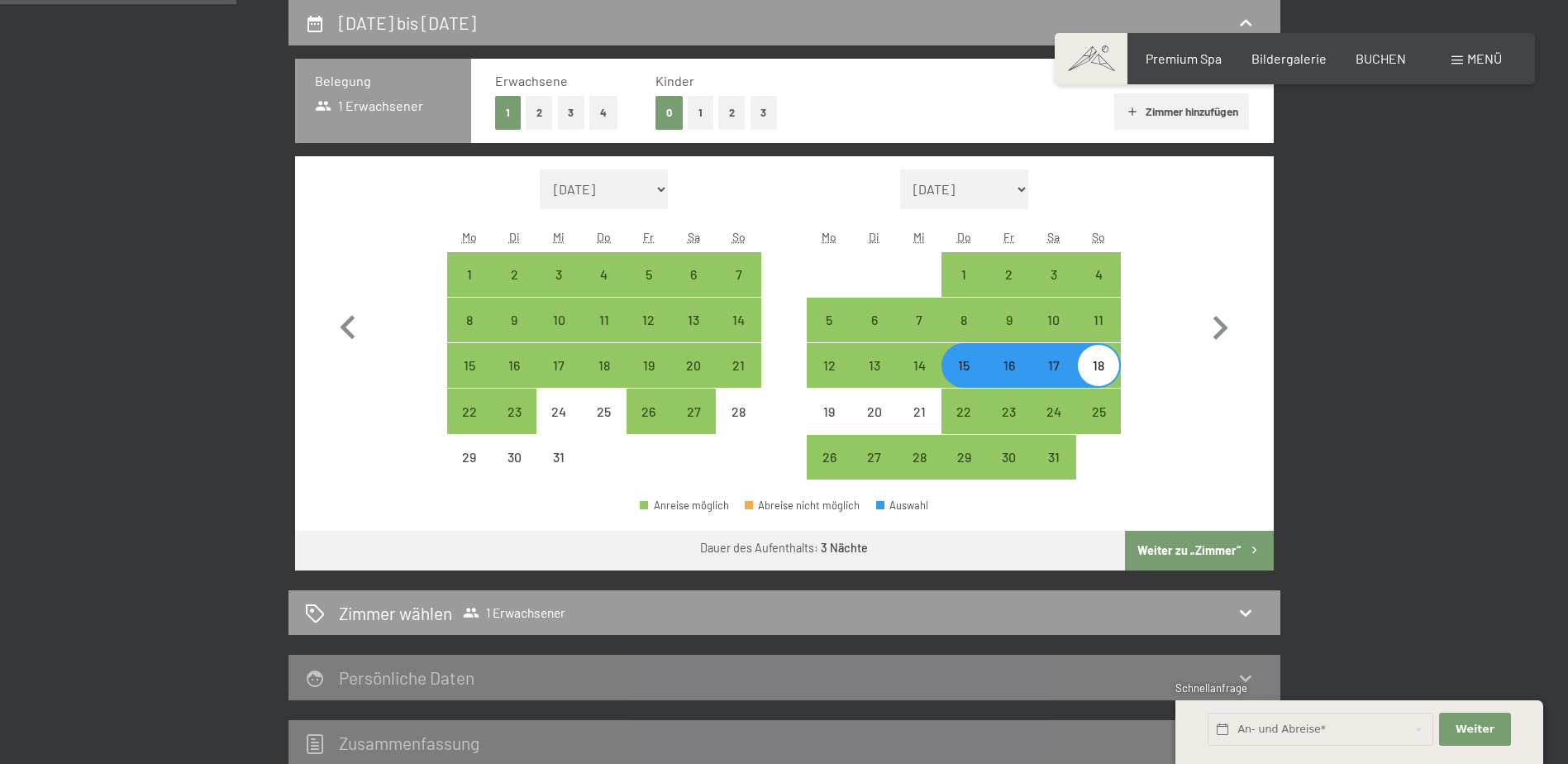
click at [1198, 542] on button "Weiter zu „Zimmer“" at bounding box center [1199, 550] width 148 height 40
select select "2025-12-01"
select select "2026-01-01"
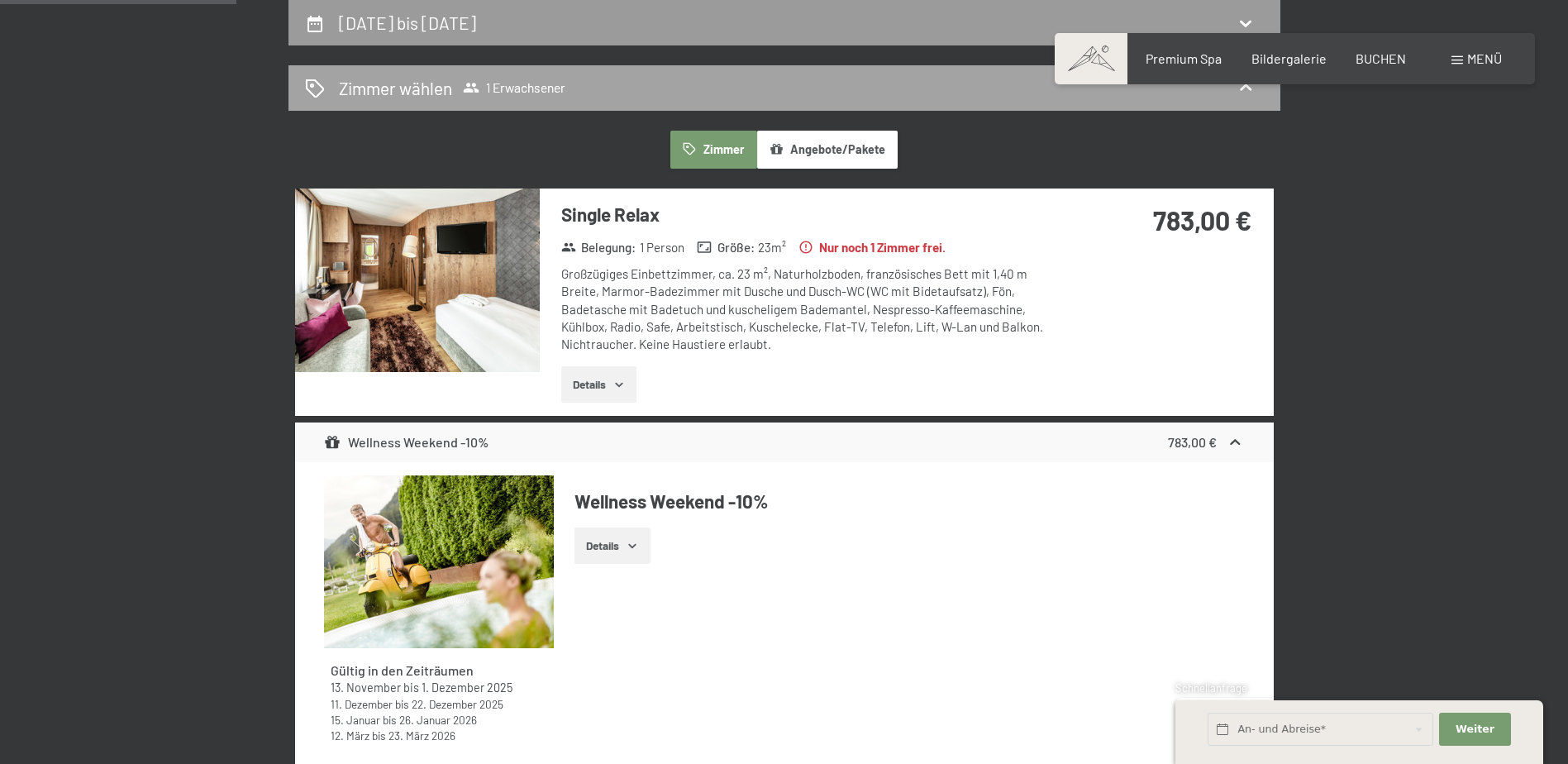
click at [1255, 94] on icon at bounding box center [1245, 87] width 20 height 20
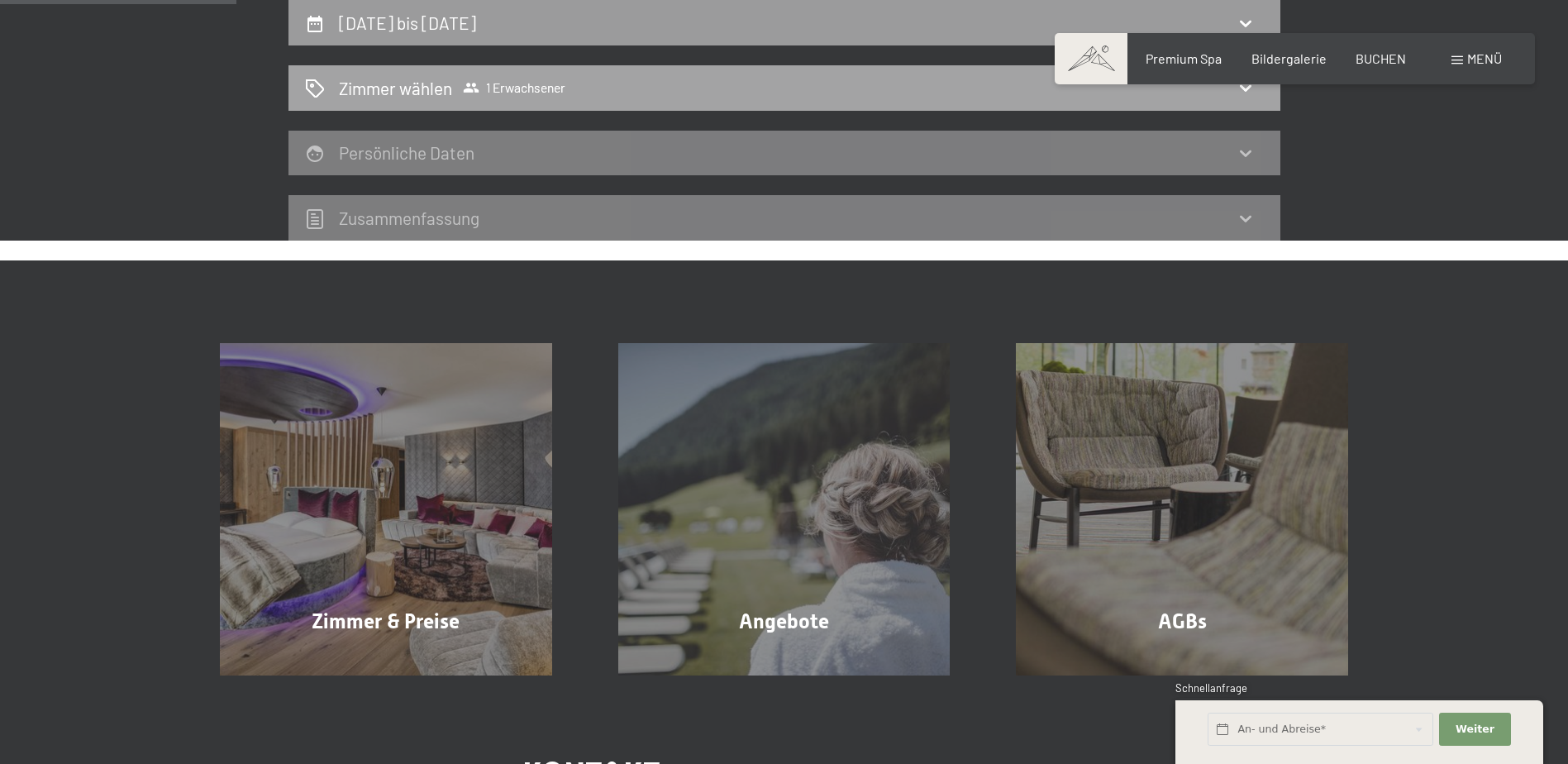
click at [1255, 94] on icon at bounding box center [1245, 87] width 20 height 20
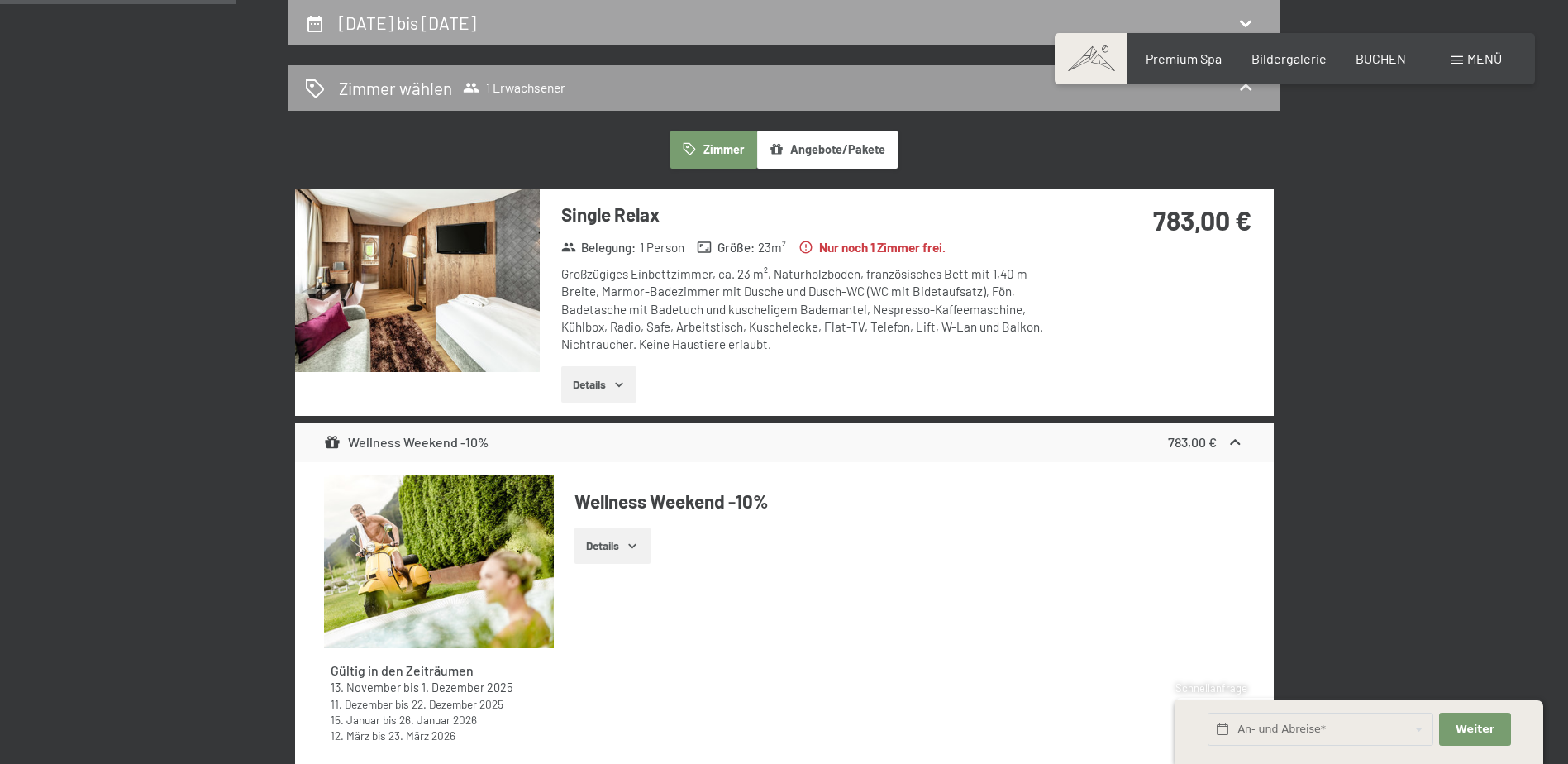
click at [1241, 20] on icon at bounding box center [1246, 24] width 12 height 7
select select "2025-12-01"
select select "2026-01-01"
